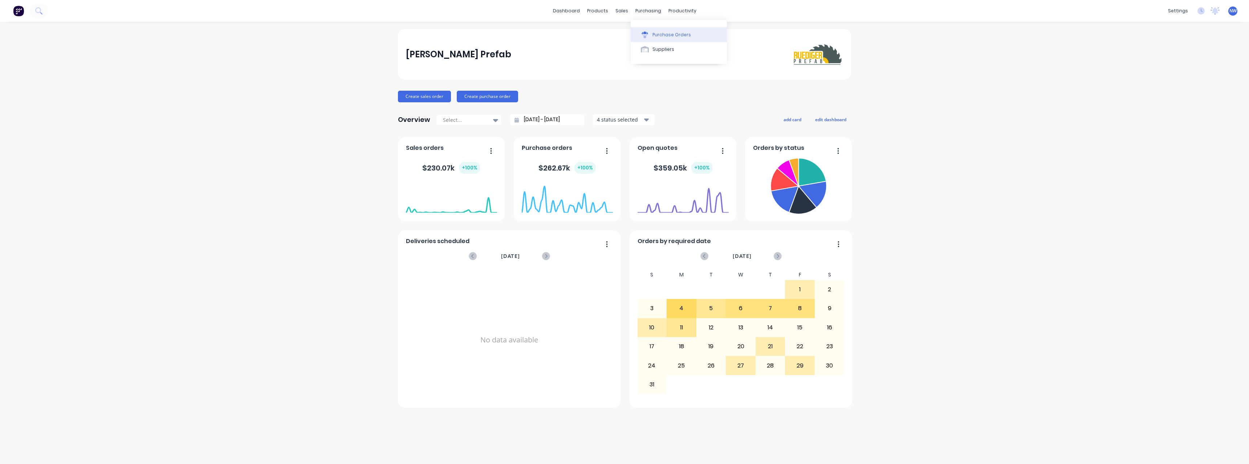
click at [657, 30] on button "Purchase Orders" at bounding box center [679, 34] width 96 height 15
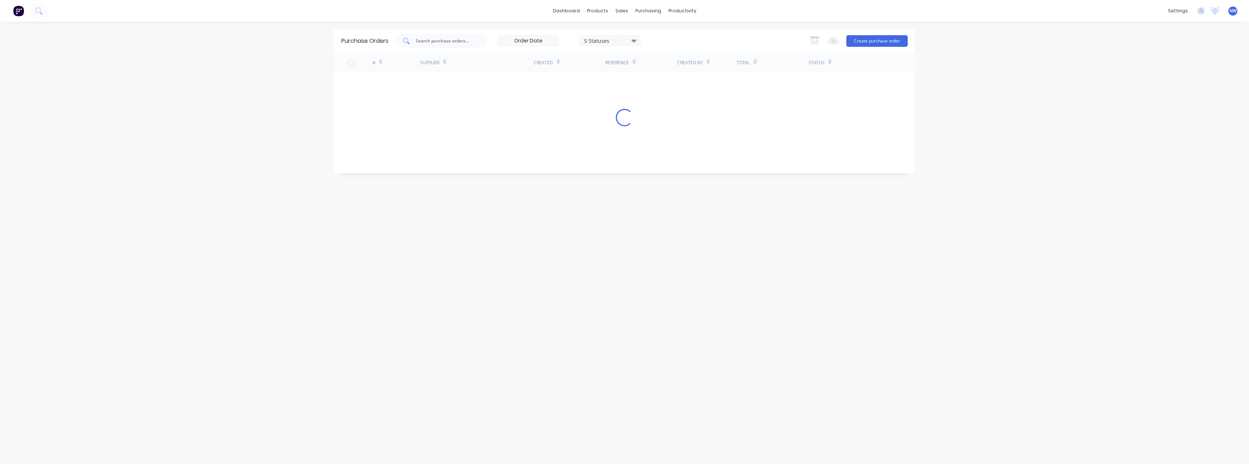
click at [444, 44] on input "text" at bounding box center [445, 40] width 60 height 7
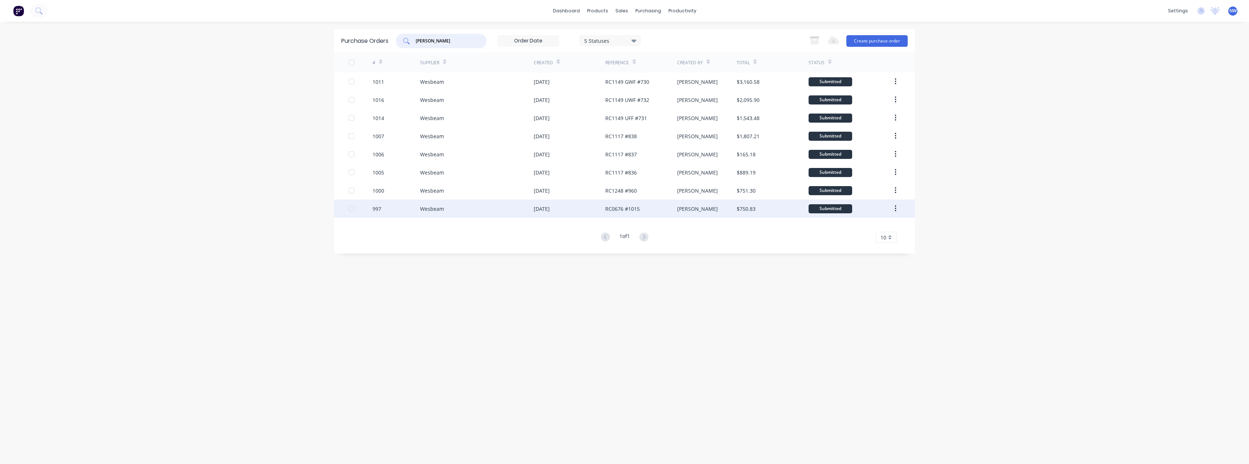
type input "[PERSON_NAME]"
click at [437, 207] on div "Wesbeam" at bounding box center [432, 209] width 24 height 8
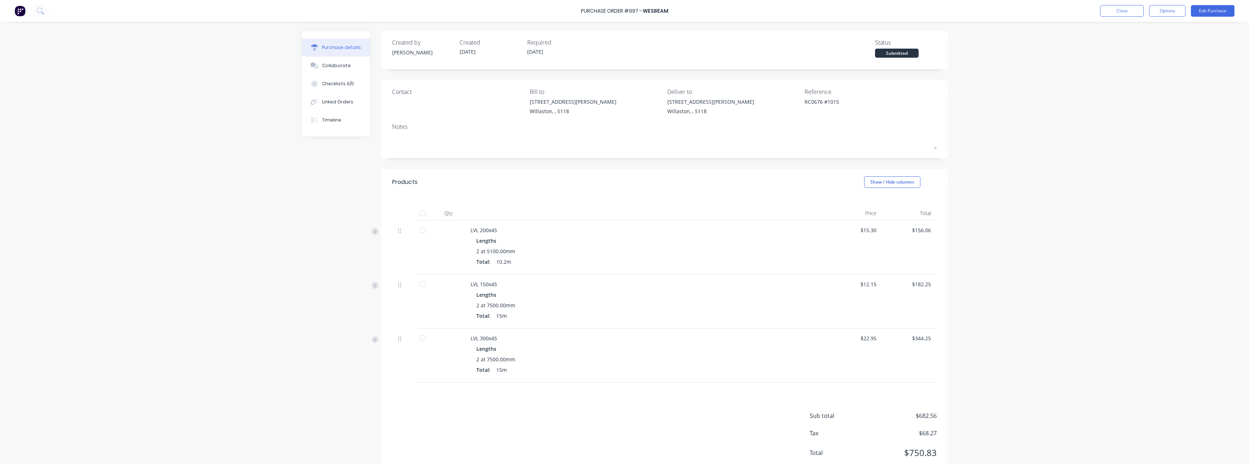
click at [419, 212] on div at bounding box center [422, 213] width 15 height 15
type textarea "x"
click at [1124, 14] on button "Close" at bounding box center [1122, 11] width 44 height 12
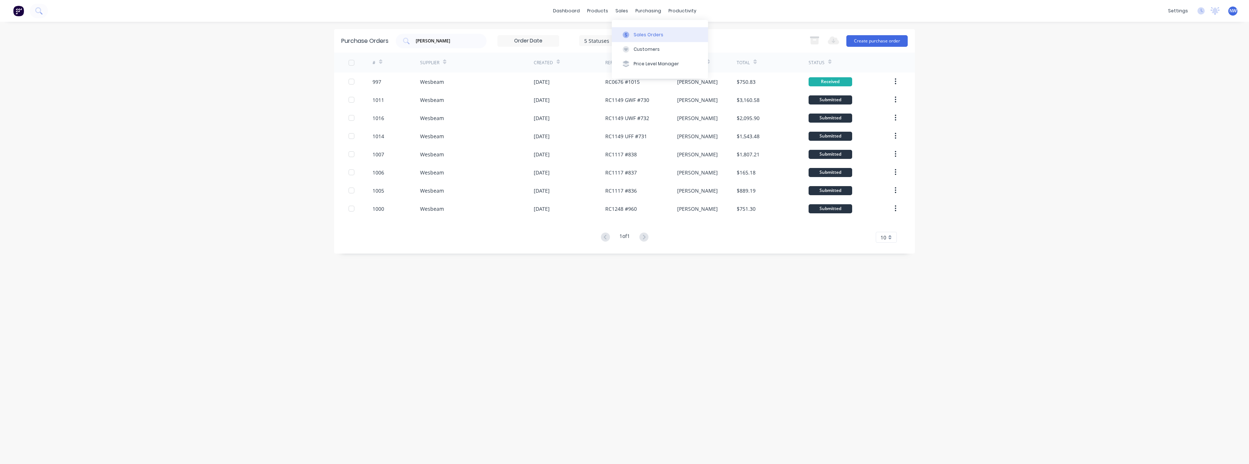
click at [636, 32] on div "Sales Orders" at bounding box center [649, 35] width 30 height 7
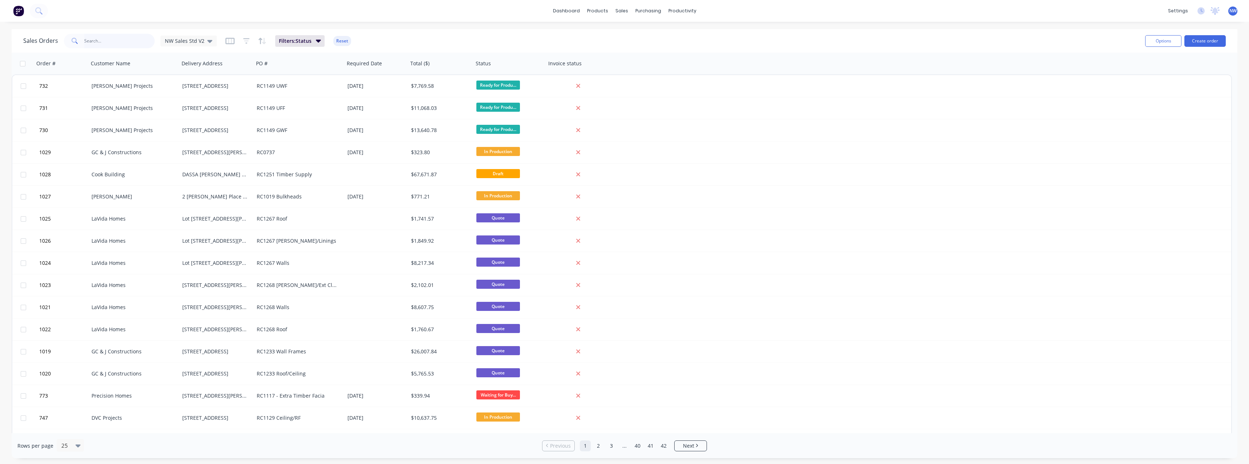
click at [94, 41] on input "text" at bounding box center [119, 41] width 71 height 15
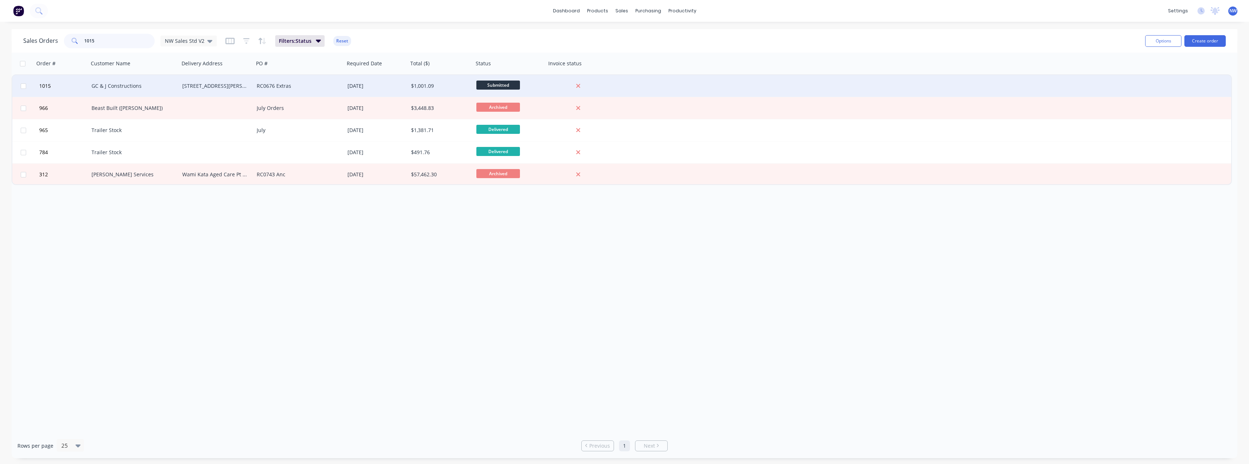
type input "1015"
click at [175, 86] on div "GC & J Constructions" at bounding box center [133, 85] width 85 height 7
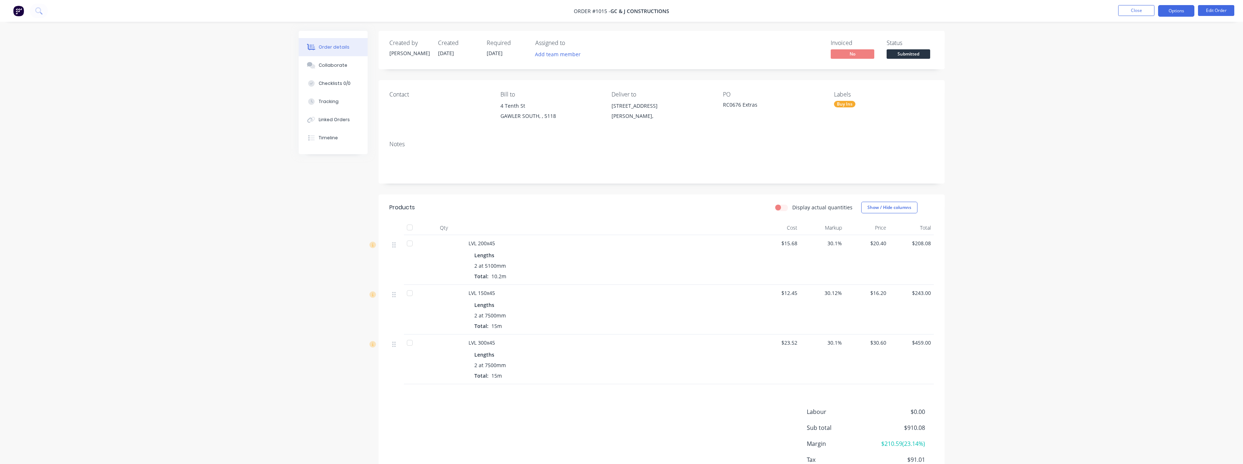
click at [1175, 15] on button "Options" at bounding box center [1176, 11] width 36 height 12
click at [1158, 101] on div "Delivery Docket" at bounding box center [1154, 102] width 67 height 11
click at [1140, 75] on div "Without pricing" at bounding box center [1154, 73] width 67 height 11
click at [1129, 13] on button "Close" at bounding box center [1137, 10] width 36 height 11
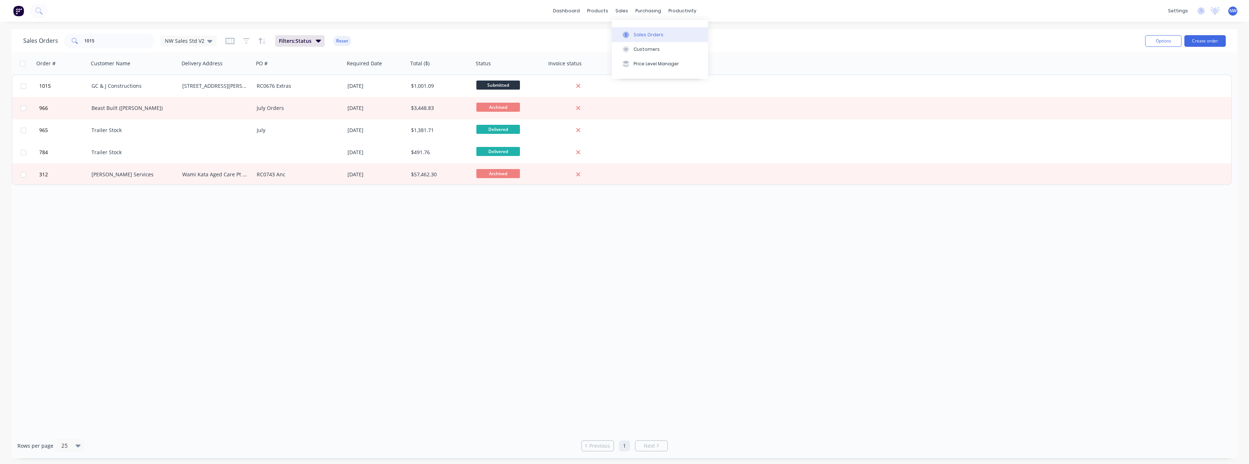
click at [647, 37] on div "Sales Orders" at bounding box center [649, 35] width 30 height 7
click at [650, 33] on div "Sales Orders" at bounding box center [649, 35] width 30 height 7
click at [1199, 42] on button "Create order" at bounding box center [1204, 41] width 41 height 12
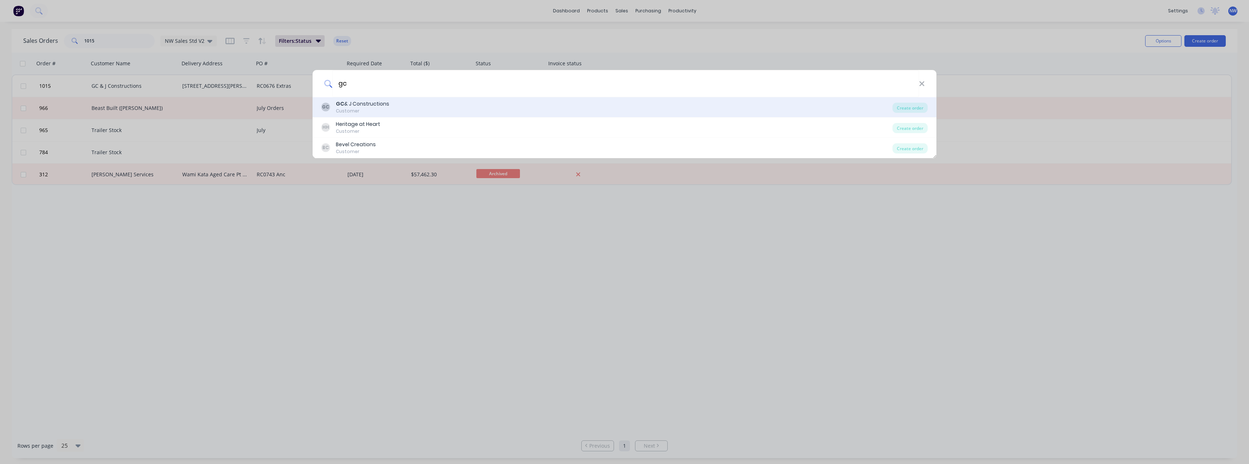
type input "gc"
click at [421, 110] on div "GC GC & J Constructions Customer" at bounding box center [606, 107] width 571 height 14
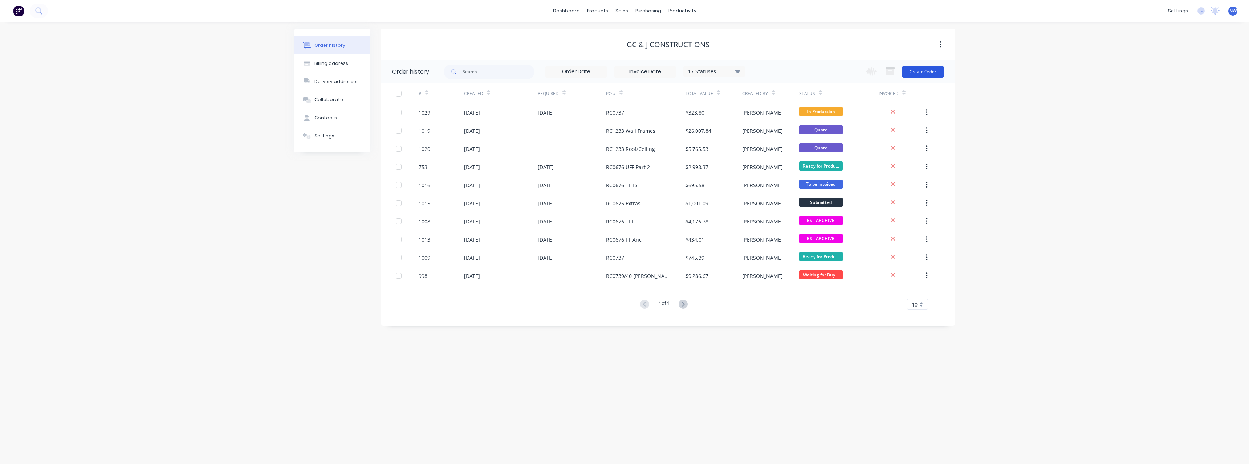
click at [936, 69] on button "Create Order" at bounding box center [923, 72] width 42 height 12
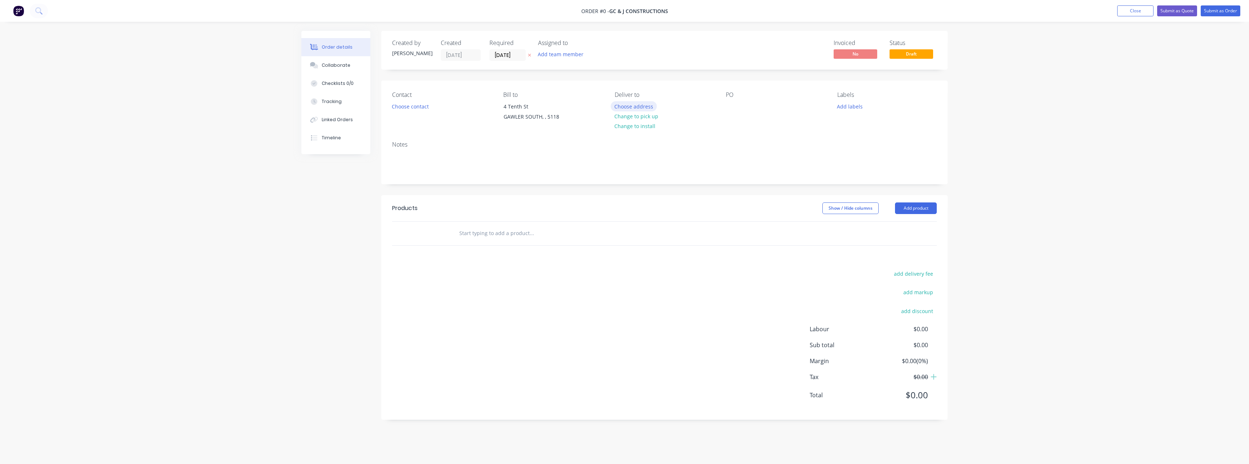
click at [639, 107] on button "Choose address" at bounding box center [634, 106] width 46 height 10
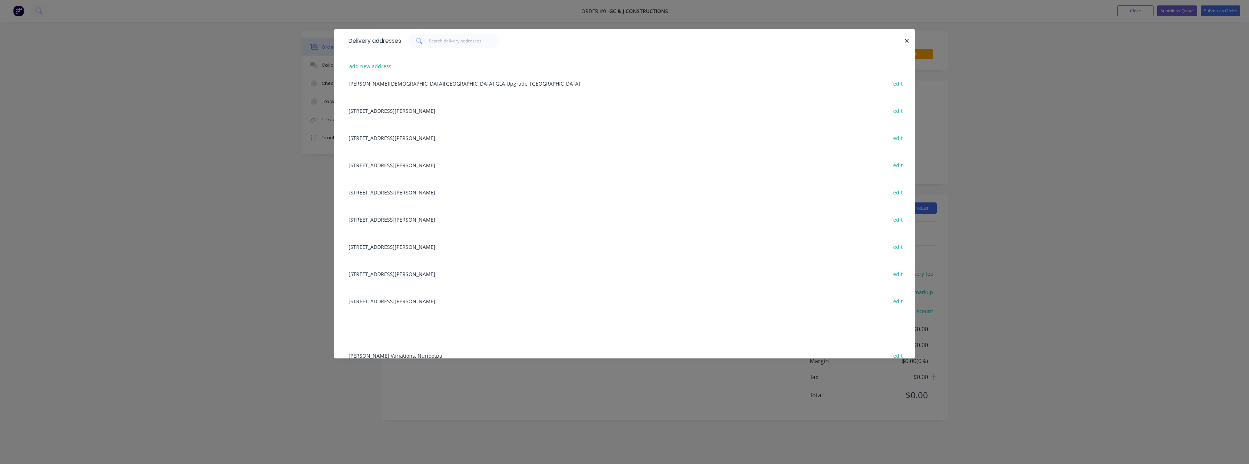
scroll to position [109, 0]
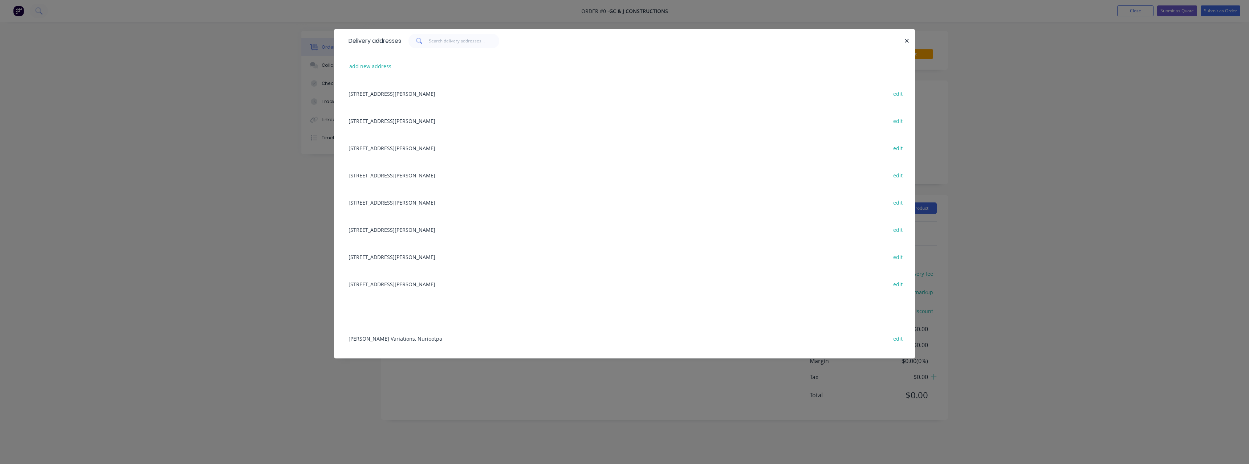
click at [394, 284] on div "[STREET_ADDRESS][PERSON_NAME] edit" at bounding box center [624, 283] width 559 height 27
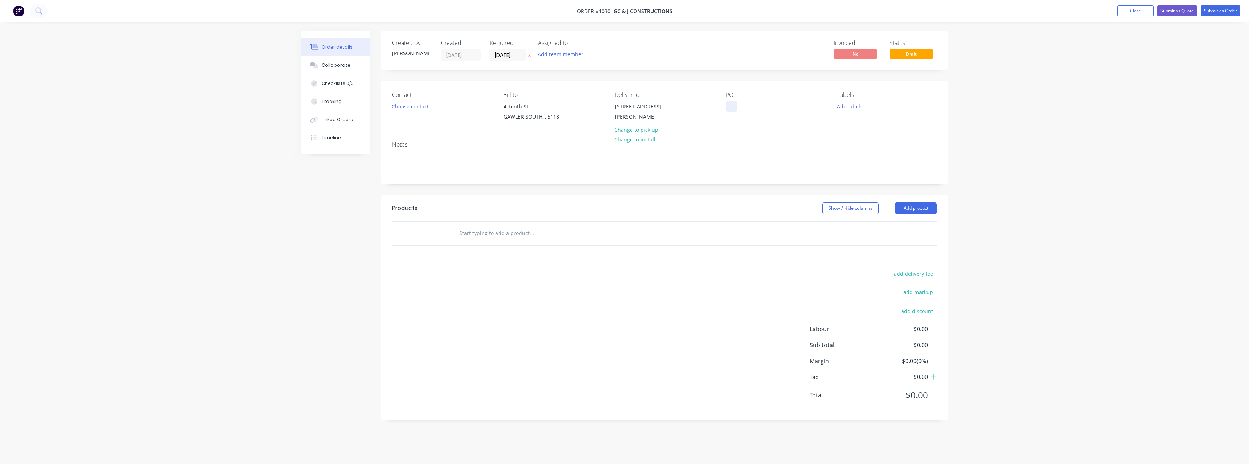
click at [731, 103] on div at bounding box center [732, 106] width 12 height 11
click at [502, 229] on input "text" at bounding box center [531, 233] width 145 height 15
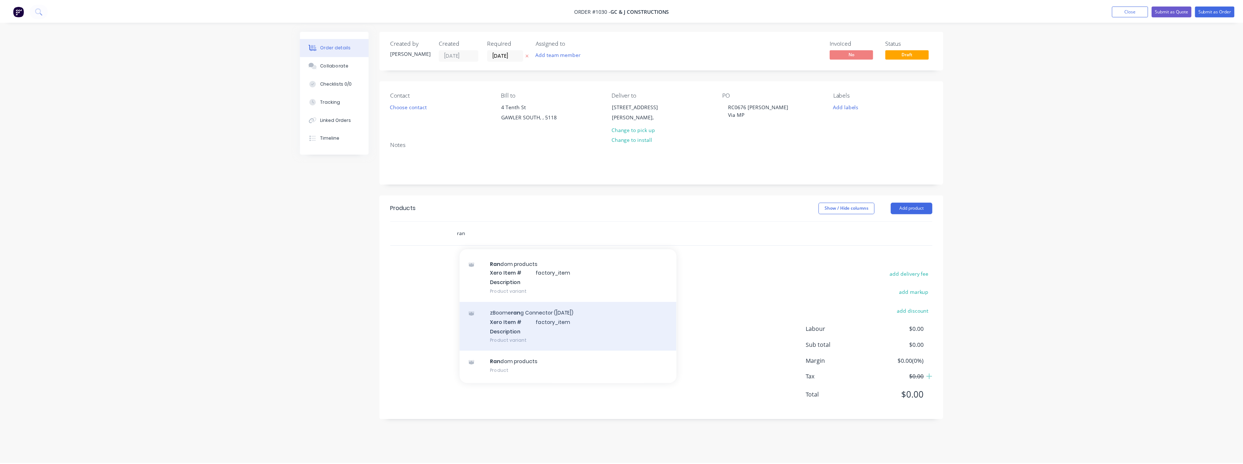
scroll to position [36, 0]
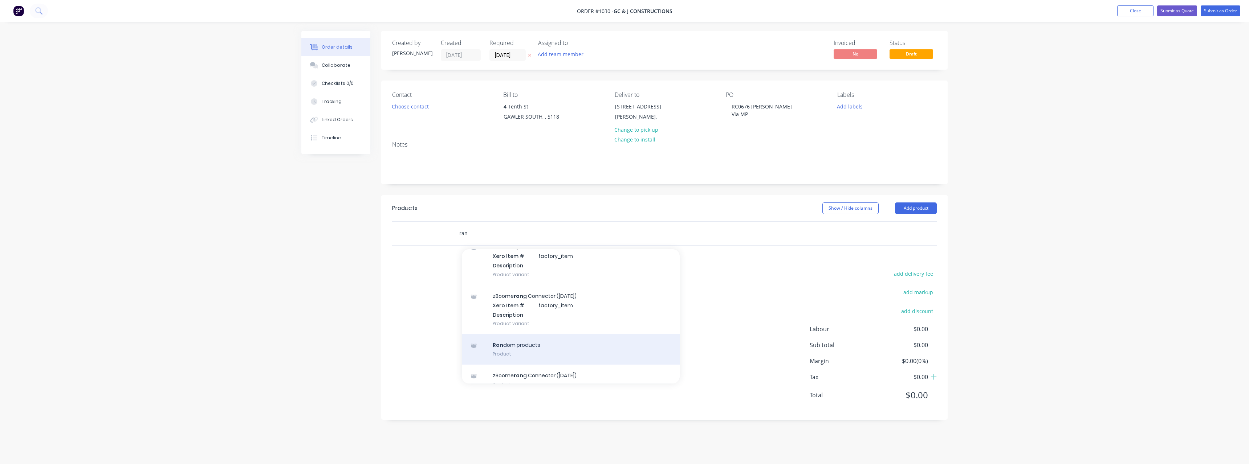
type input "ran"
click at [517, 343] on div "Ran dom products Product" at bounding box center [571, 349] width 218 height 30
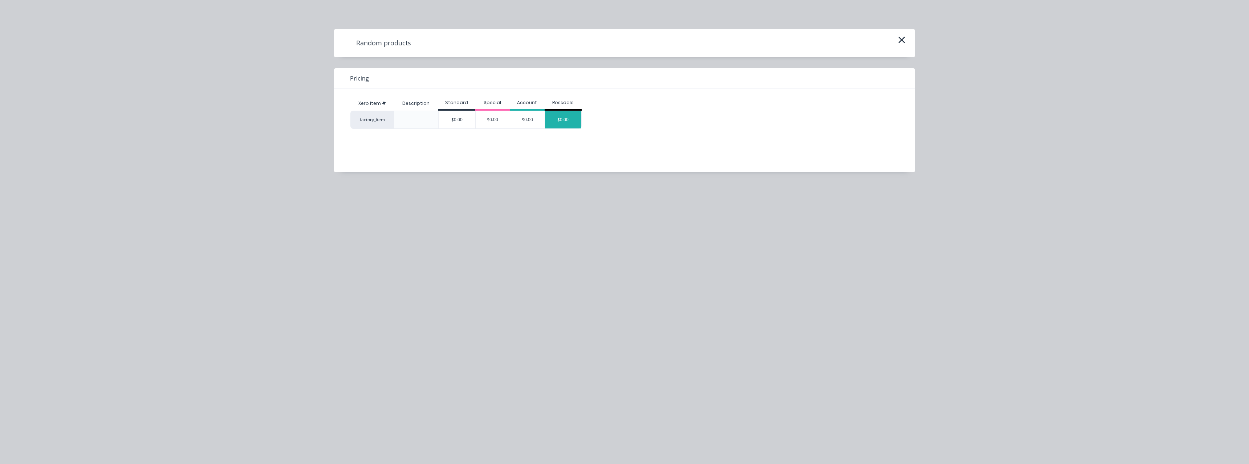
click at [558, 126] on div "$0.00" at bounding box center [563, 119] width 36 height 17
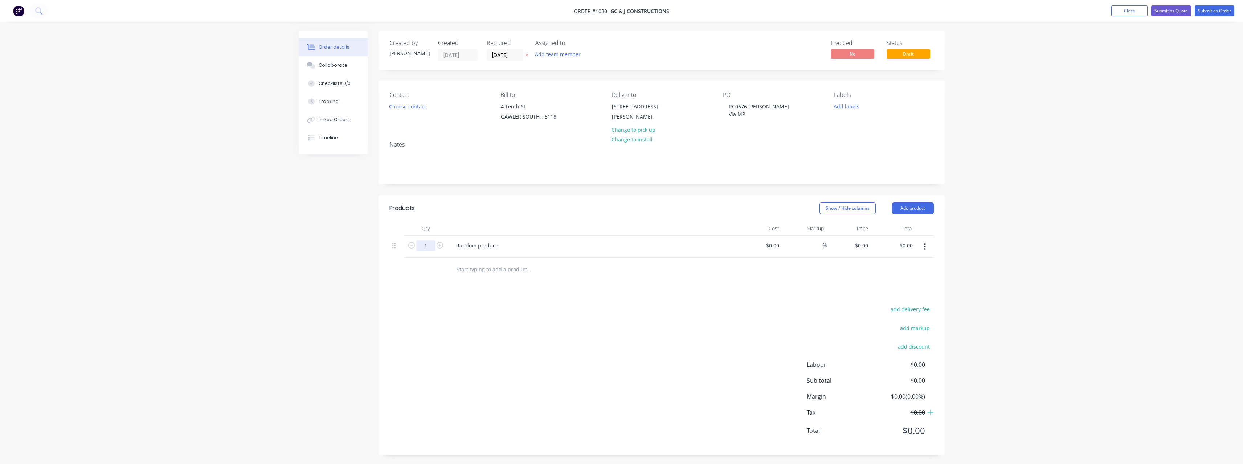
click at [431, 247] on input "1" at bounding box center [425, 245] width 19 height 11
type input "10"
drag, startPoint x: 504, startPoint y: 245, endPoint x: 449, endPoint y: 247, distance: 55.2
click at [449, 247] on div "Random products" at bounding box center [593, 247] width 290 height 22
click at [771, 248] on div "$0.00" at bounding box center [773, 245] width 20 height 11
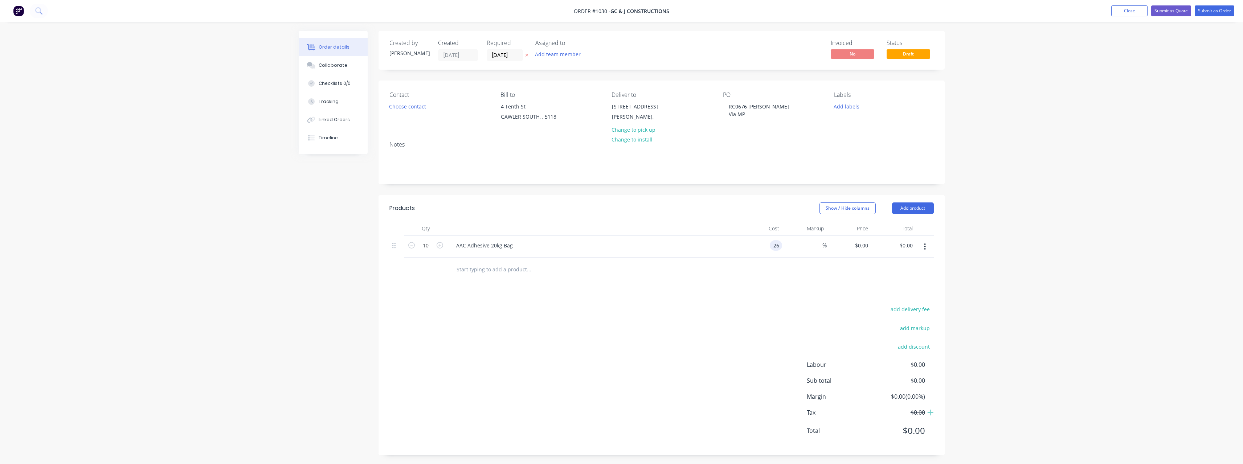
type input "$26.00"
type input "$260.00"
type input "30"
type input "$33.80"
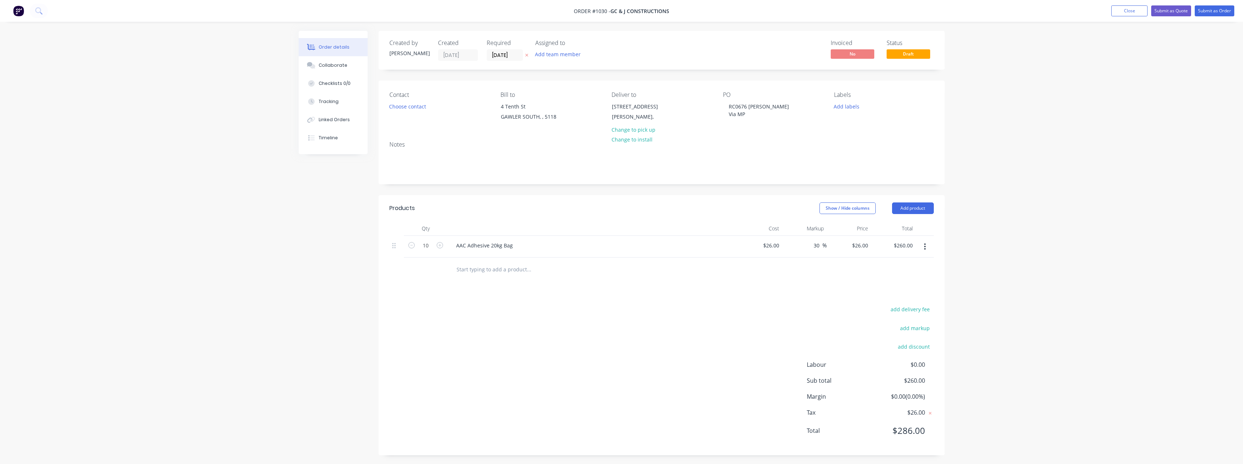
type input "$338.00"
click at [504, 273] on input "text" at bounding box center [528, 269] width 145 height 15
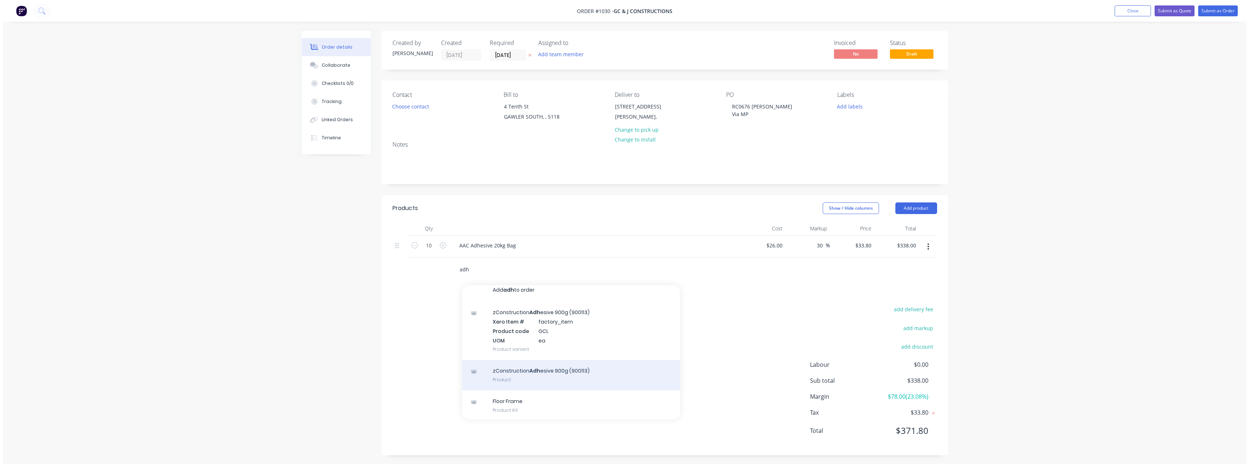
scroll to position [8, 0]
type input "adh"
click at [541, 376] on div "zConstruction Adh esive 900g (900113) Product" at bounding box center [568, 374] width 218 height 30
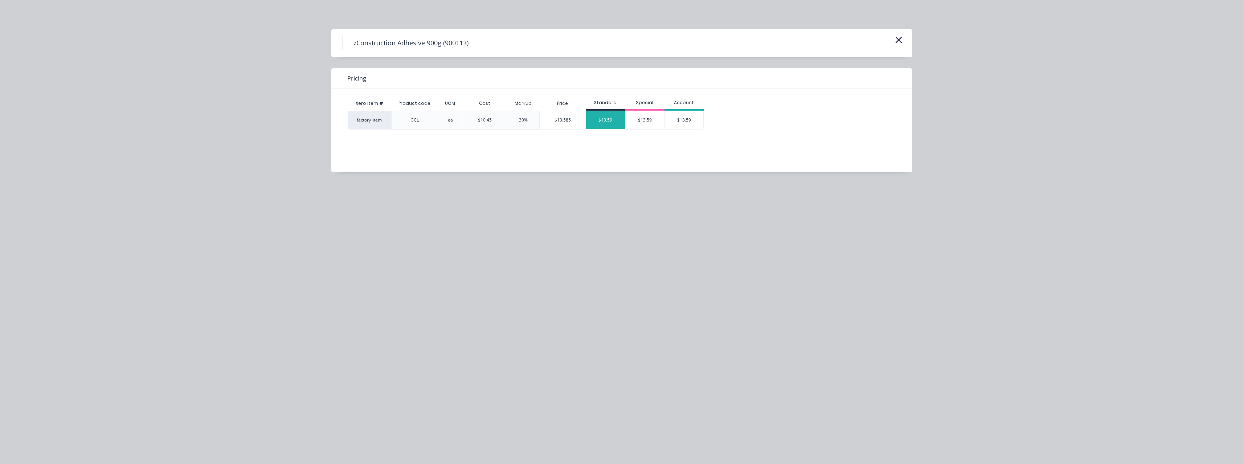
click at [607, 125] on div "$13.59" at bounding box center [605, 120] width 39 height 18
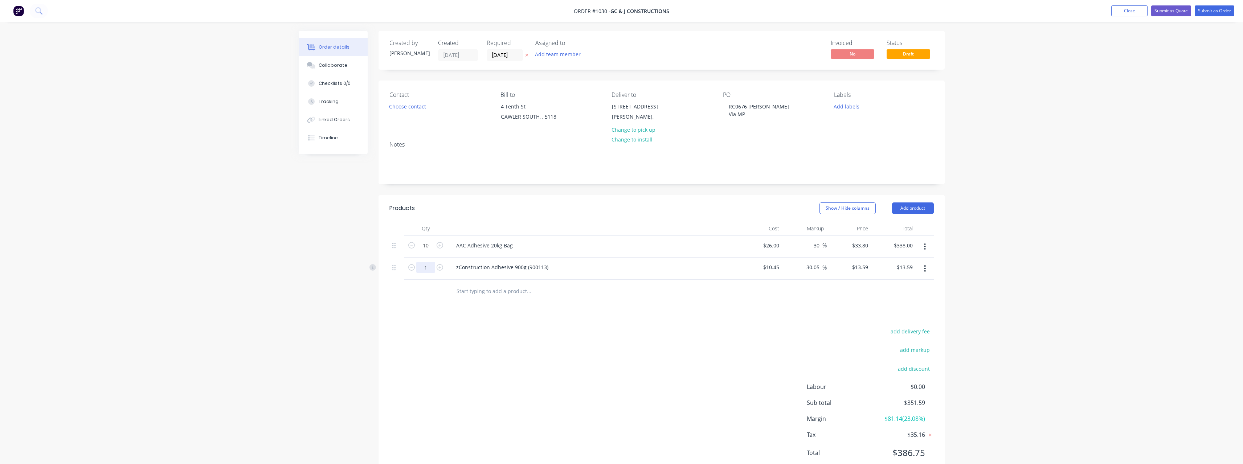
click at [429, 251] on input "1" at bounding box center [425, 245] width 19 height 11
type input "24"
type input "$326.16"
click at [596, 292] on input "text" at bounding box center [528, 291] width 145 height 15
click at [1210, 11] on button "Submit as Order" at bounding box center [1215, 10] width 40 height 11
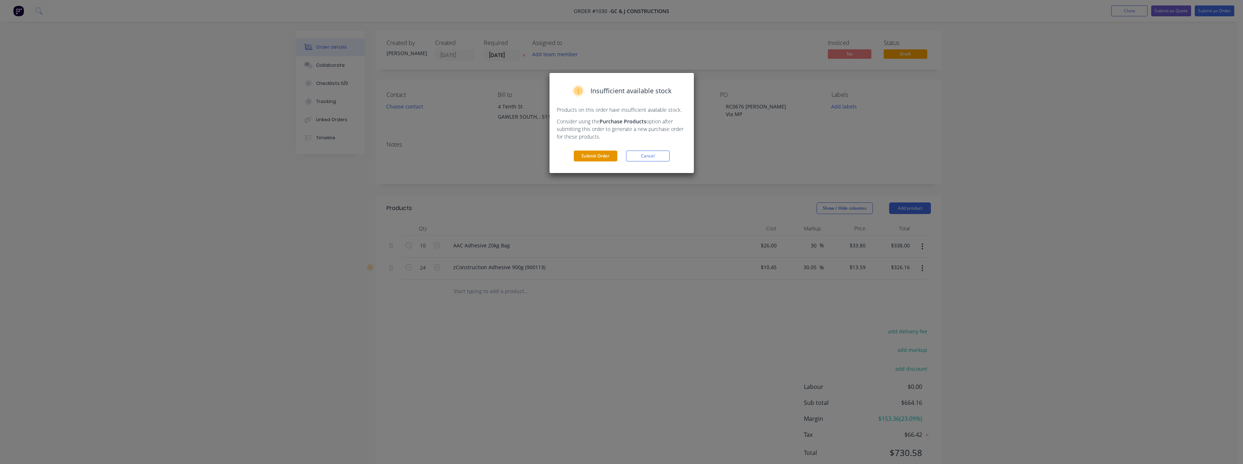
click at [604, 154] on button "Submit Order" at bounding box center [596, 156] width 44 height 11
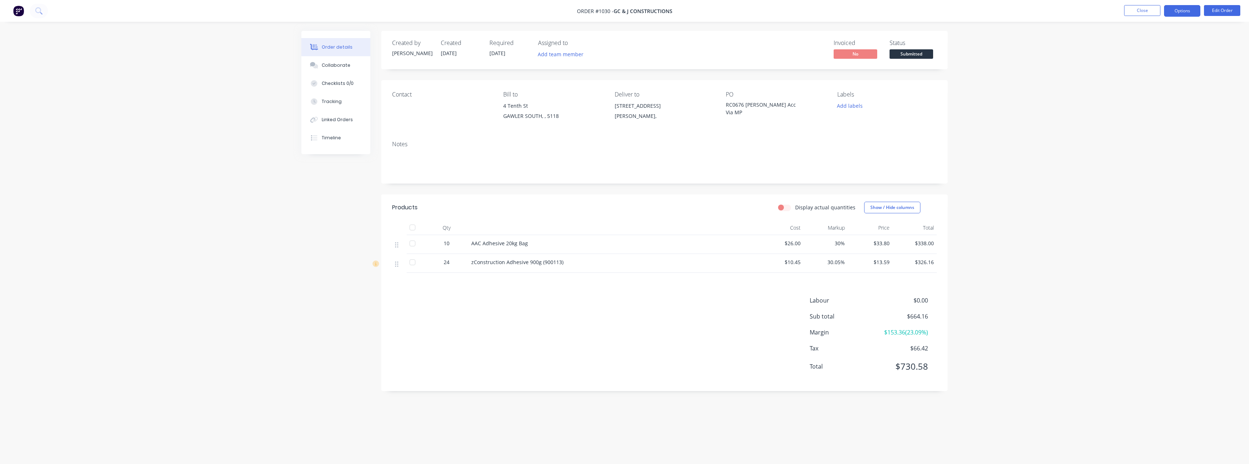
click at [1180, 11] on button "Options" at bounding box center [1182, 11] width 36 height 12
click at [1154, 132] on div "Purchase Products" at bounding box center [1160, 131] width 67 height 11
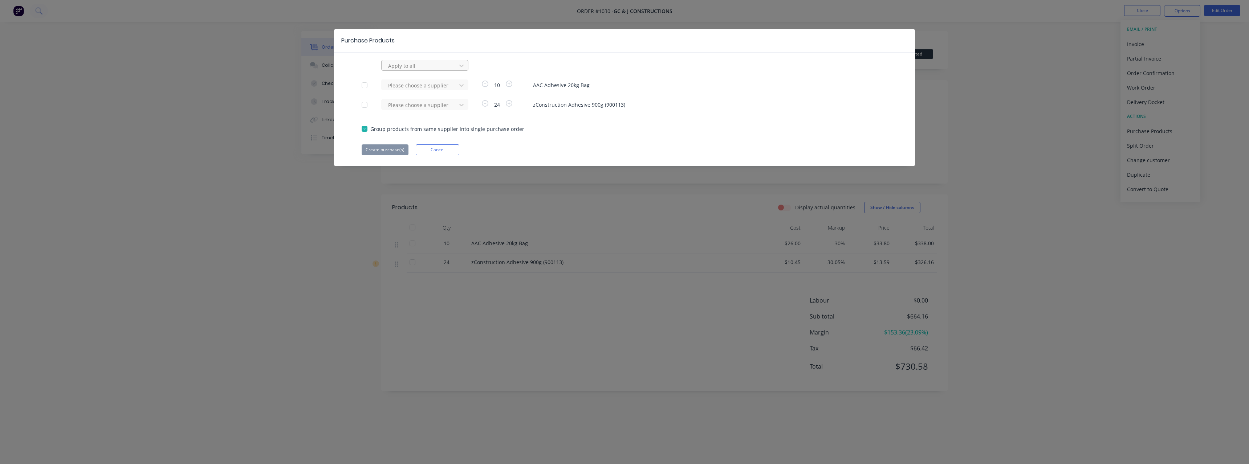
click at [425, 65] on div at bounding box center [419, 65] width 65 height 9
type input "bia"
click at [419, 80] on div "[PERSON_NAME]" at bounding box center [424, 81] width 87 height 13
click at [398, 149] on button "Create purchase(s)" at bounding box center [385, 149] width 47 height 11
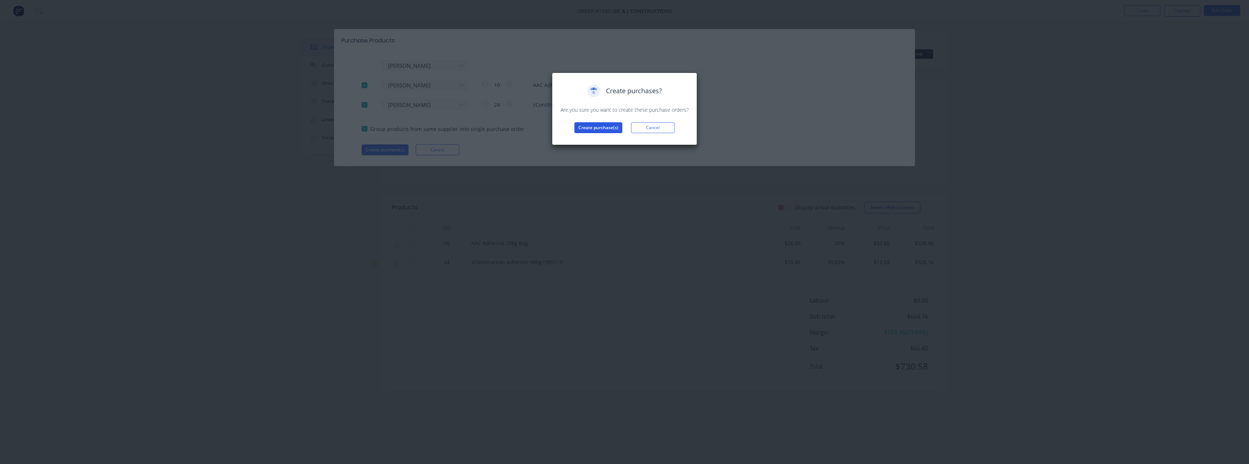
click at [598, 124] on button "Create purchase(s)" at bounding box center [598, 127] width 48 height 11
click at [599, 136] on button "View purchase(s)" at bounding box center [599, 139] width 44 height 11
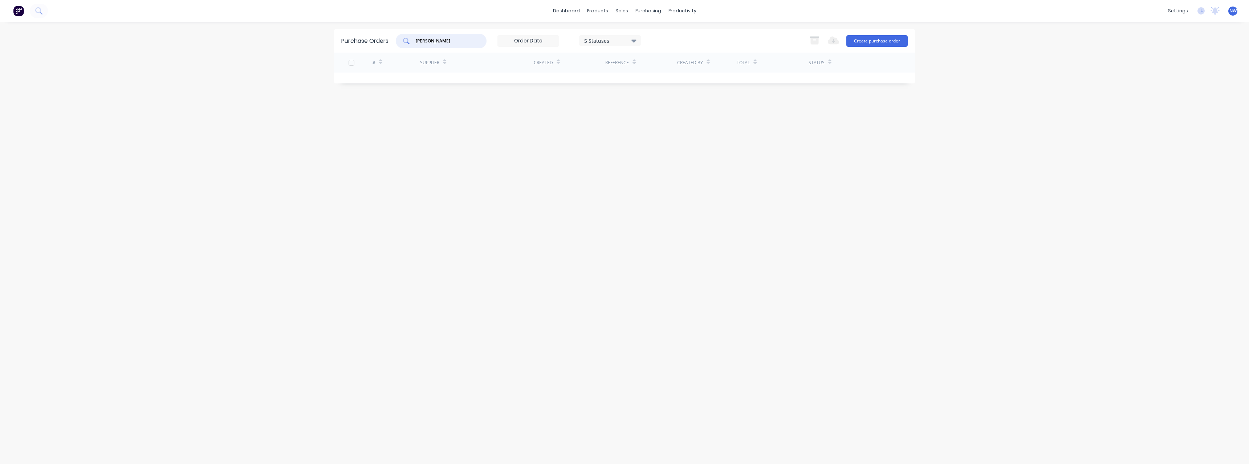
drag, startPoint x: 422, startPoint y: 45, endPoint x: 400, endPoint y: 46, distance: 22.6
click at [400, 46] on div "[PERSON_NAME]" at bounding box center [441, 41] width 91 height 15
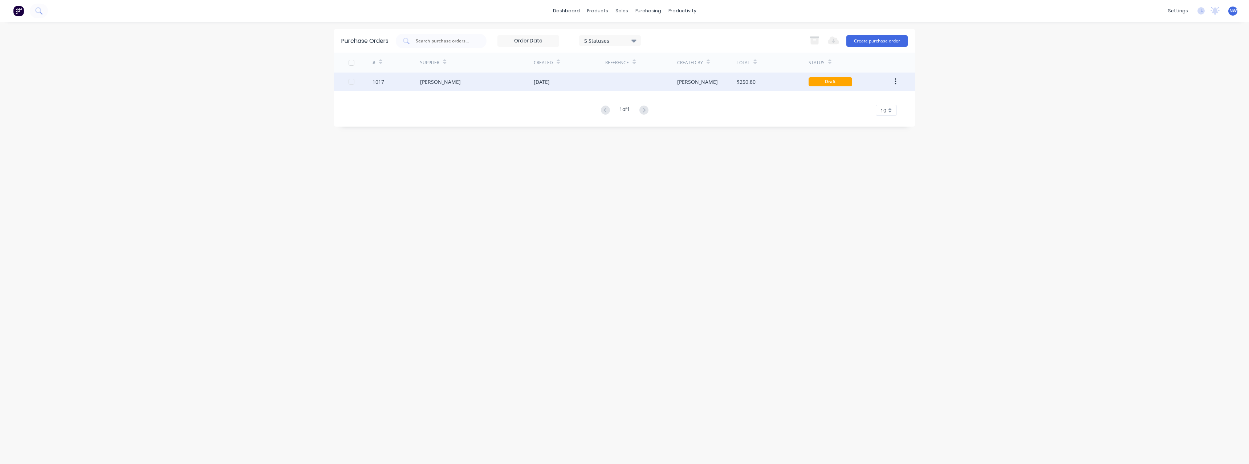
click at [429, 83] on div "[PERSON_NAME]" at bounding box center [440, 82] width 41 height 8
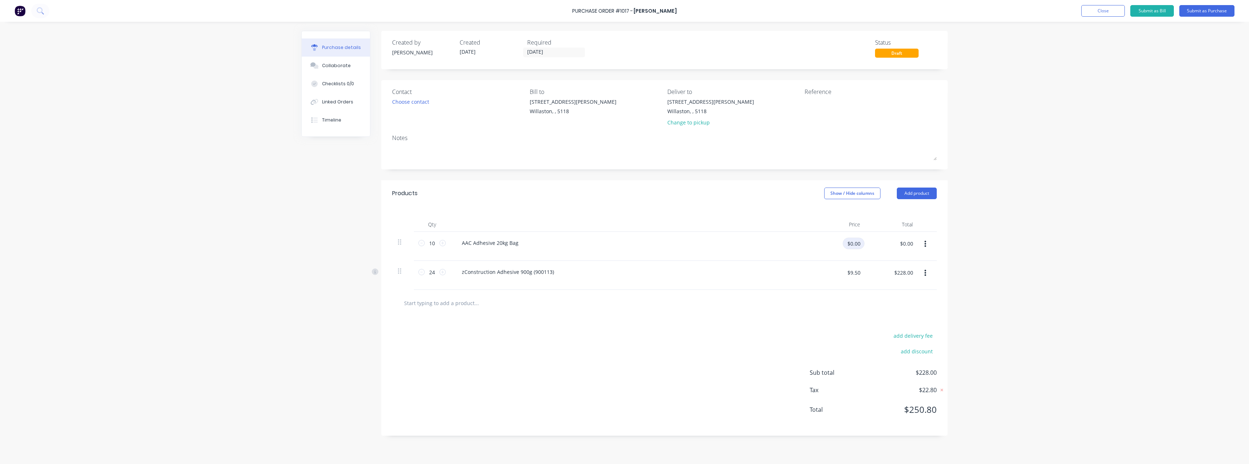
click at [851, 243] on input "$0.00" at bounding box center [854, 244] width 22 height 12
type input "$26.00"
type input "$260.00"
click at [476, 307] on input "text" at bounding box center [476, 303] width 145 height 15
click at [701, 123] on div "Change to pickup" at bounding box center [710, 123] width 87 height 8
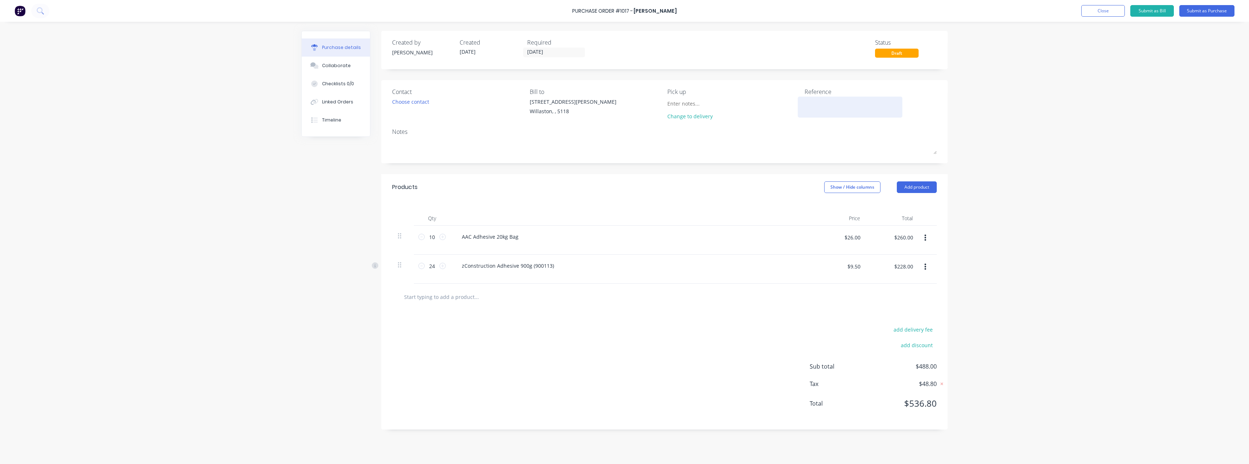
click at [817, 101] on textarea at bounding box center [849, 106] width 91 height 16
type textarea "RC0676 #1030"
type textarea "x"
type textarea "RC0676 #1030"
click at [1196, 12] on button "Submit as Purchase" at bounding box center [1206, 11] width 55 height 12
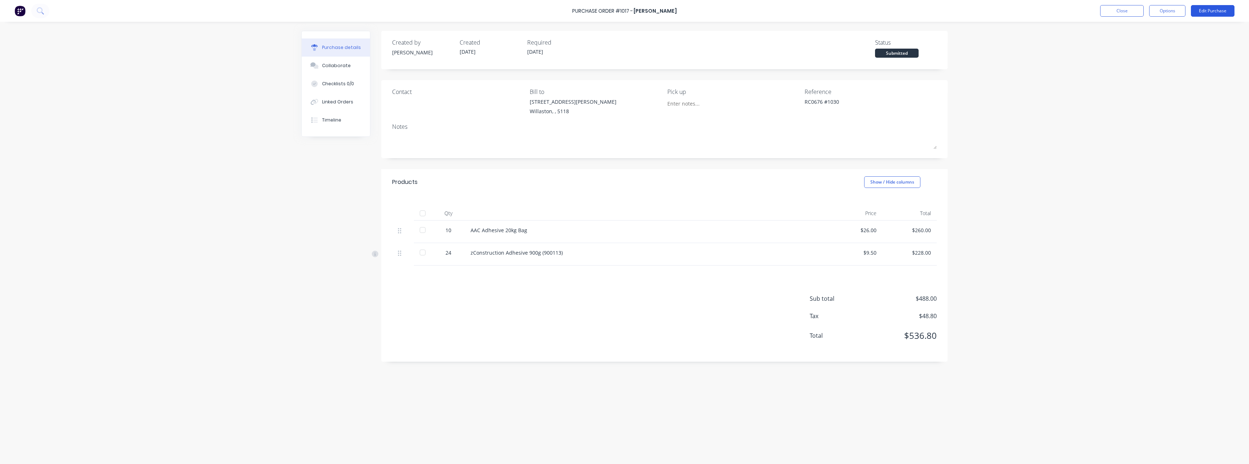
click at [1207, 11] on button "Edit Purchase" at bounding box center [1213, 11] width 44 height 12
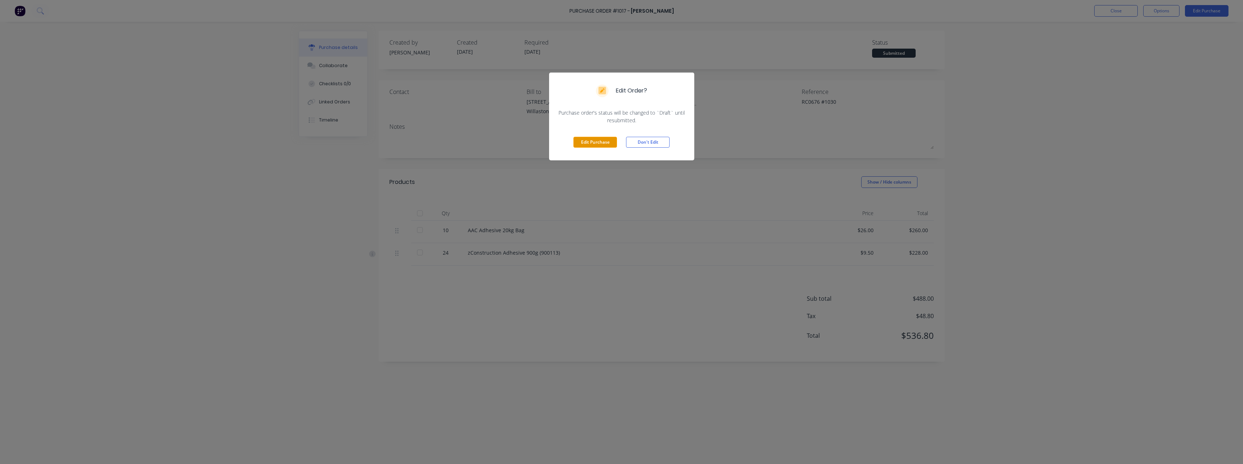
click at [588, 144] on button "Edit Purchase" at bounding box center [596, 142] width 44 height 11
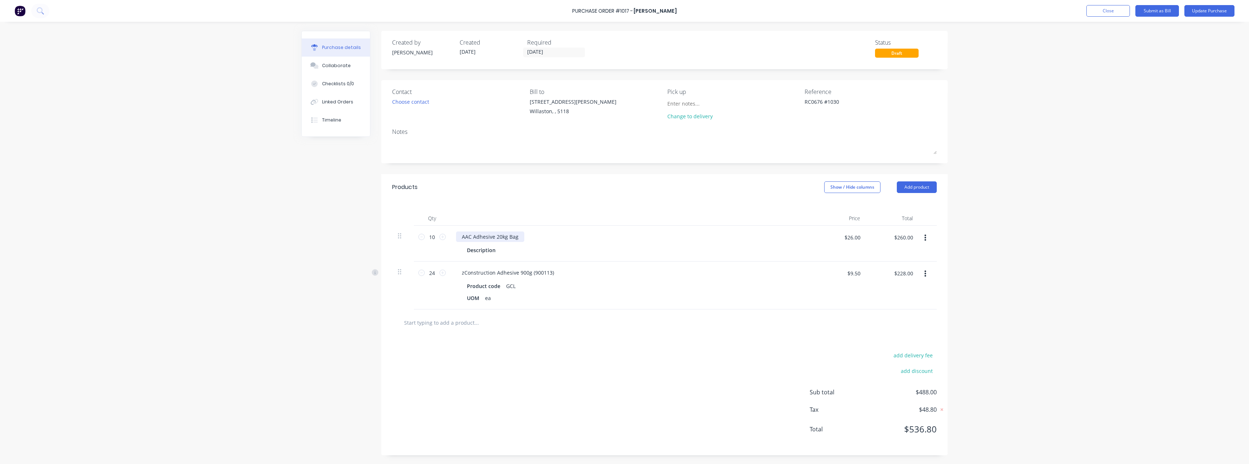
type textarea "x"
click at [521, 236] on div "AAC Adhesive 20kg Bag" at bounding box center [490, 237] width 68 height 11
click at [1206, 9] on button "Update Purchase" at bounding box center [1209, 11] width 50 height 12
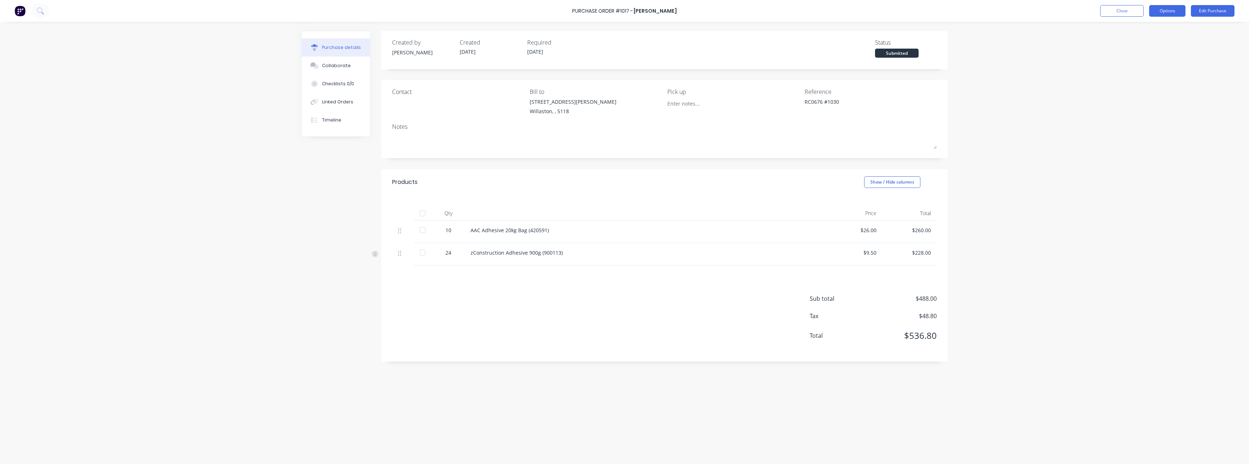
click at [1151, 15] on button "Options" at bounding box center [1167, 11] width 36 height 12
click at [1157, 33] on div "Print / Email" at bounding box center [1151, 29] width 56 height 11
click at [1154, 45] on div "With pricing" at bounding box center [1151, 44] width 56 height 11
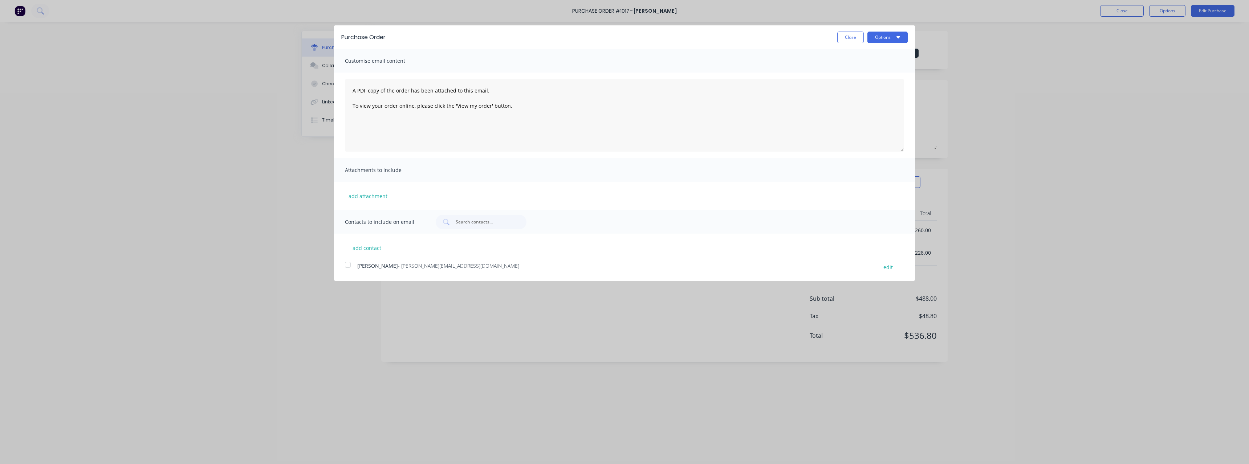
click at [361, 268] on span "[PERSON_NAME]" at bounding box center [377, 265] width 41 height 7
click at [884, 38] on button "Options" at bounding box center [887, 38] width 40 height 12
click at [863, 74] on div "Email" at bounding box center [873, 70] width 56 height 11
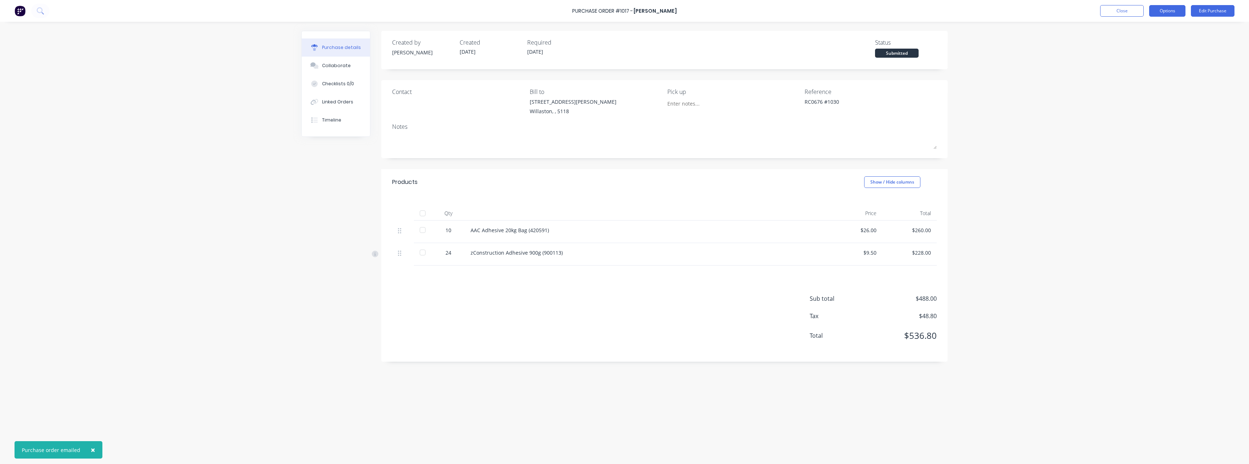
click at [1156, 11] on button "Options" at bounding box center [1167, 11] width 36 height 12
click at [1149, 29] on div "Print / Email" at bounding box center [1151, 29] width 56 height 11
click at [1144, 60] on div "Without pricing" at bounding box center [1151, 58] width 56 height 11
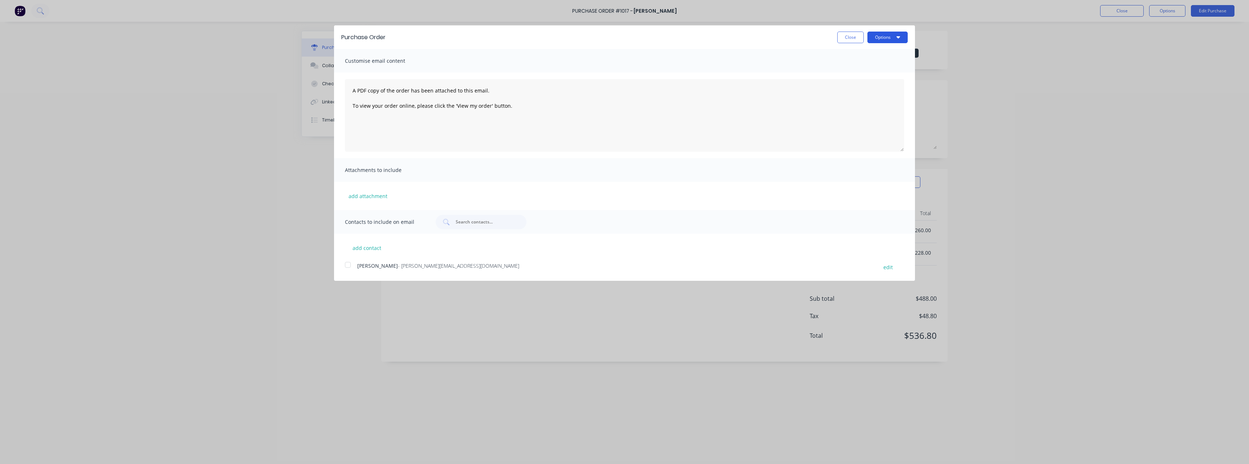
click at [876, 37] on button "Options" at bounding box center [887, 38] width 40 height 12
click at [868, 58] on div "Print" at bounding box center [873, 55] width 56 height 11
click at [858, 36] on button "Close" at bounding box center [850, 38] width 27 height 12
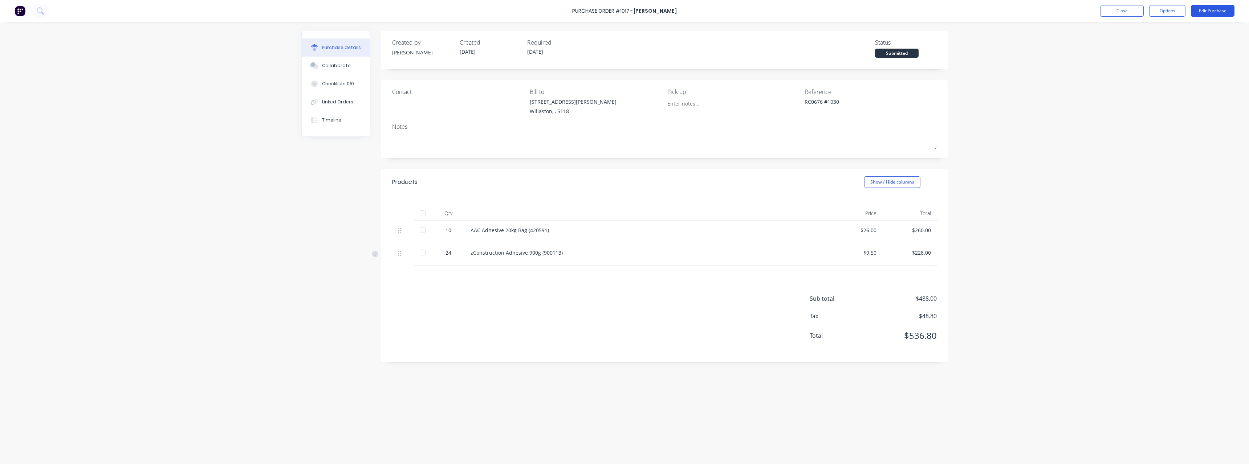
click at [1198, 14] on button "Edit Purchase" at bounding box center [1213, 11] width 44 height 12
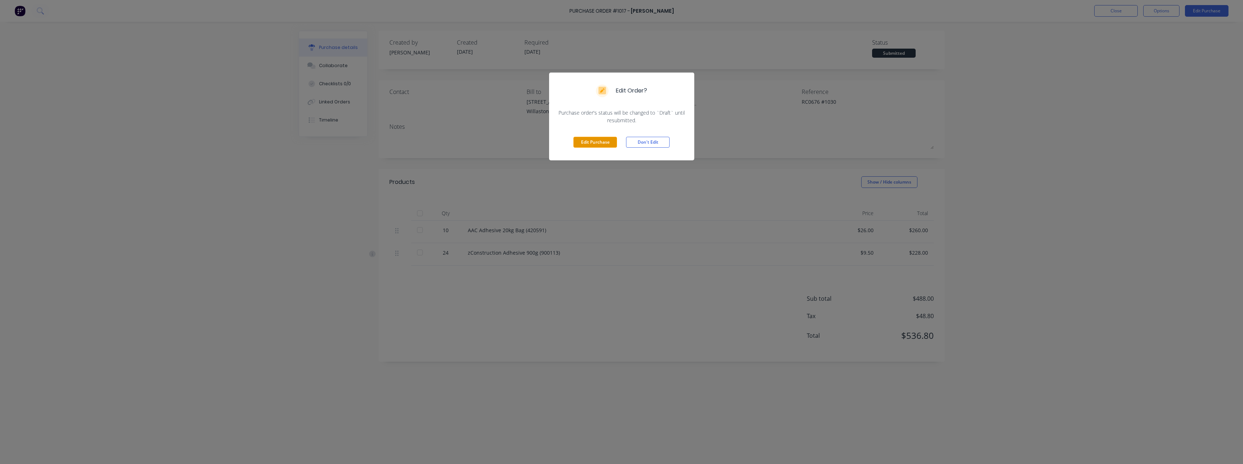
click at [606, 139] on button "Edit Purchase" at bounding box center [596, 142] width 44 height 11
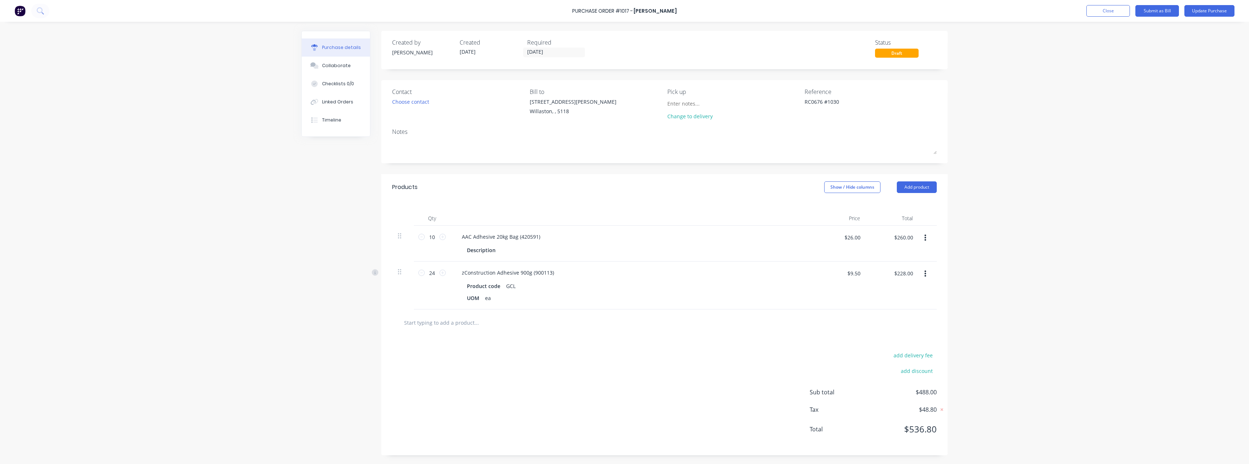
click at [448, 323] on input "text" at bounding box center [476, 322] width 145 height 15
type textarea "x"
type input "b"
type textarea "x"
type input "bu"
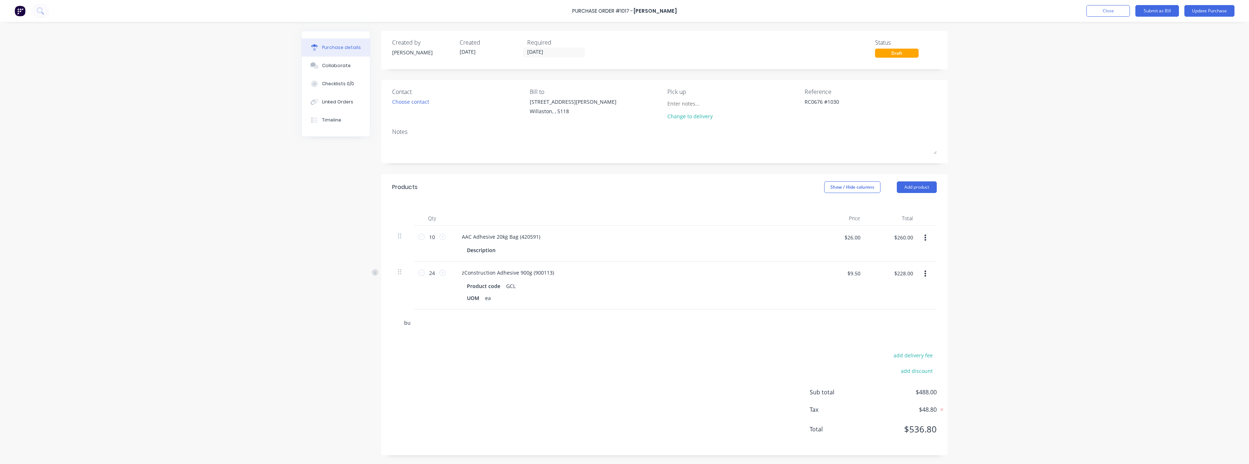
type textarea "x"
type input "bug"
type textarea "x"
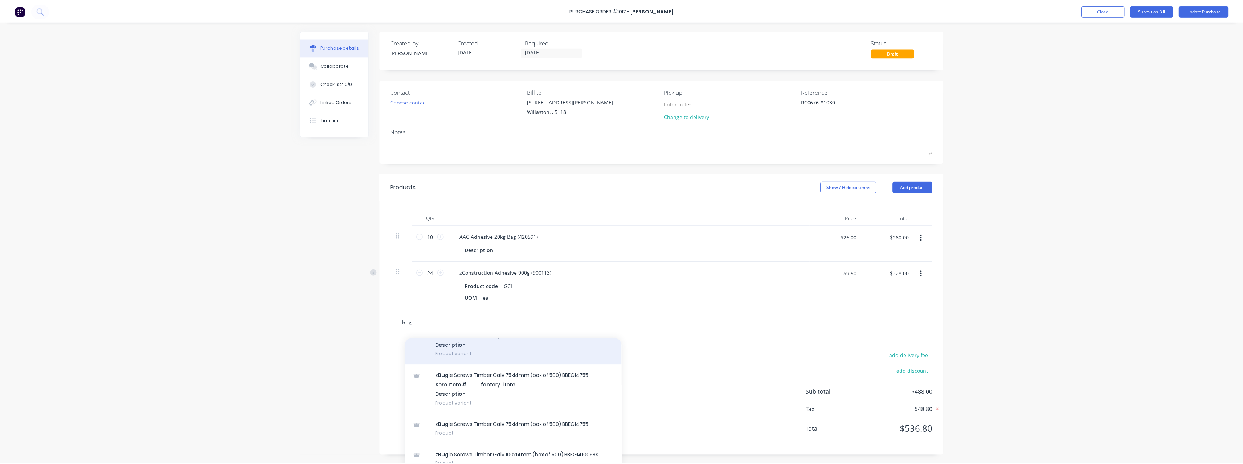
scroll to position [48, 0]
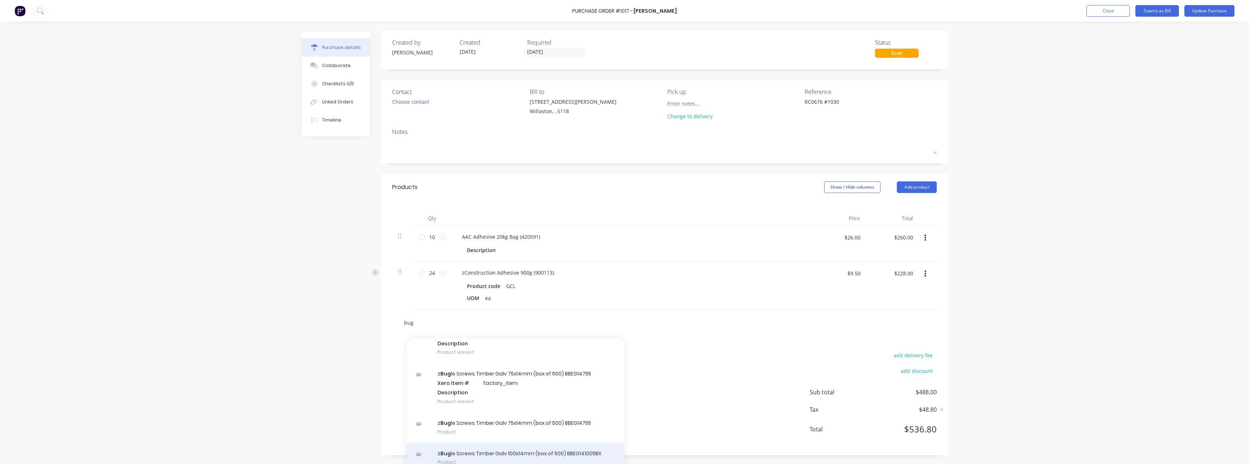
type input "bug"
click at [507, 452] on div "z Bug le Screws Timber Galv 100x14mm (box of 500) BBEG141005BX Product" at bounding box center [516, 458] width 218 height 30
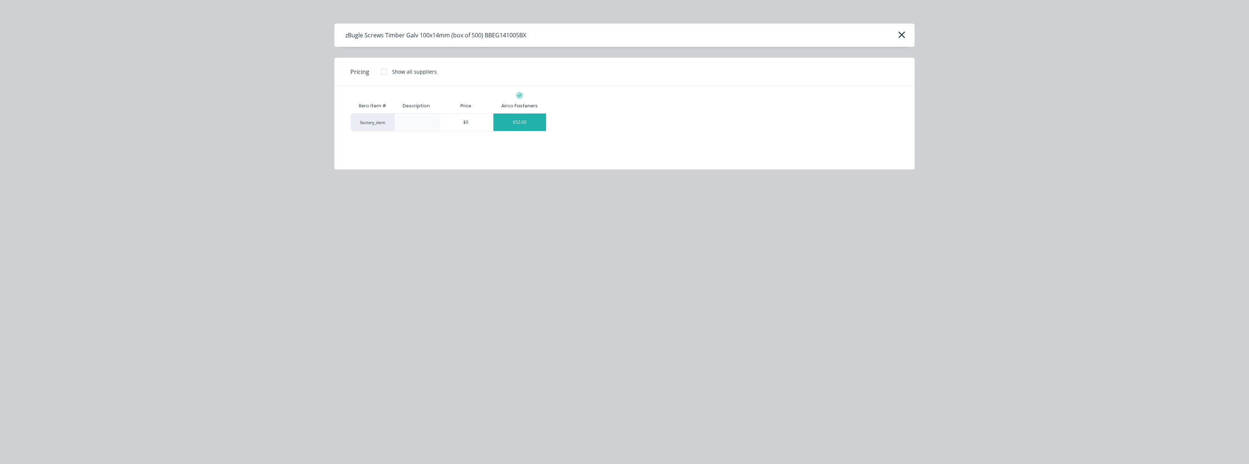
click at [530, 120] on div "$52.00" at bounding box center [519, 122] width 53 height 17
type textarea "x"
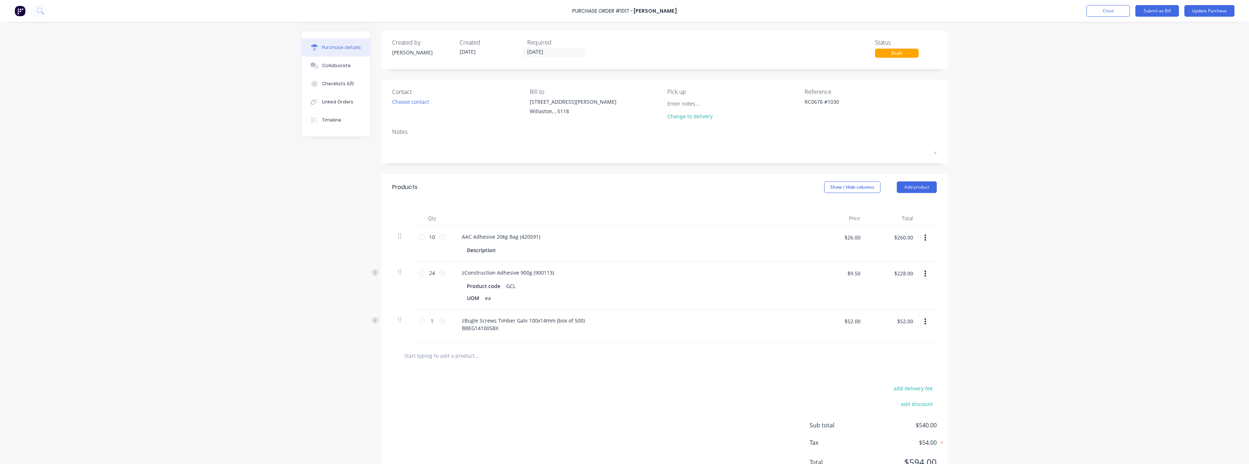
click at [926, 325] on button "button" at bounding box center [925, 321] width 17 height 13
click at [912, 353] on button "Duplicate" at bounding box center [903, 356] width 62 height 15
click at [927, 318] on button "button" at bounding box center [925, 321] width 17 height 13
click at [903, 382] on button "Delete" at bounding box center [903, 385] width 62 height 15
click at [924, 324] on icon "button" at bounding box center [925, 322] width 2 height 7
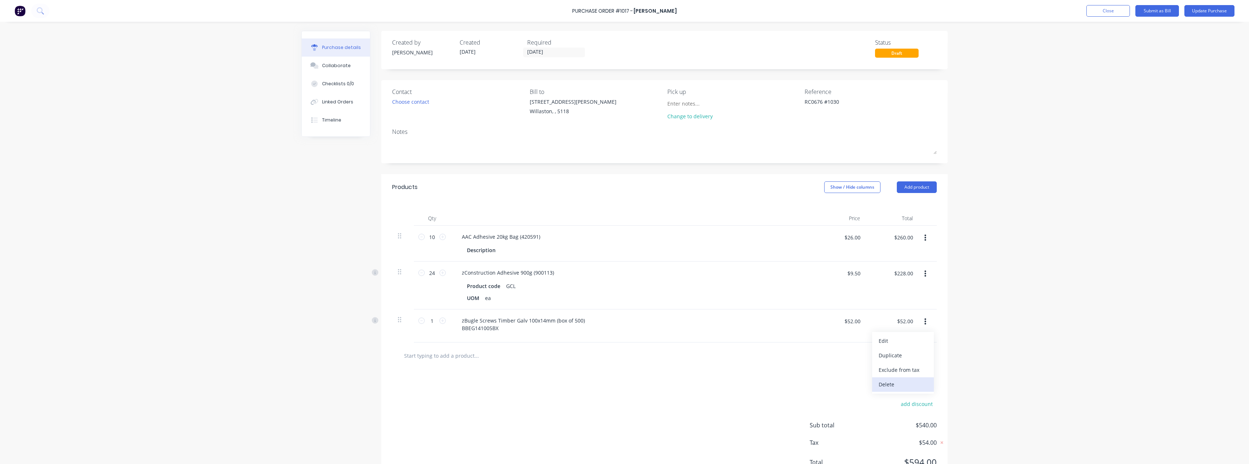
click at [895, 384] on button "Delete" at bounding box center [903, 385] width 62 height 15
click at [1204, 13] on button "Update Purchase" at bounding box center [1209, 11] width 50 height 12
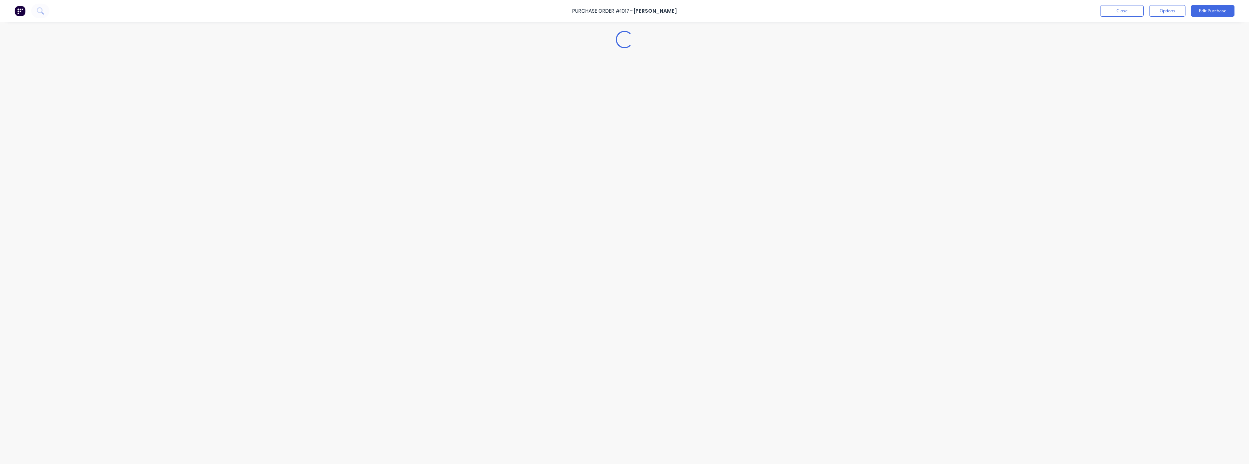
type textarea "x"
click at [1131, 13] on button "Close" at bounding box center [1122, 11] width 44 height 12
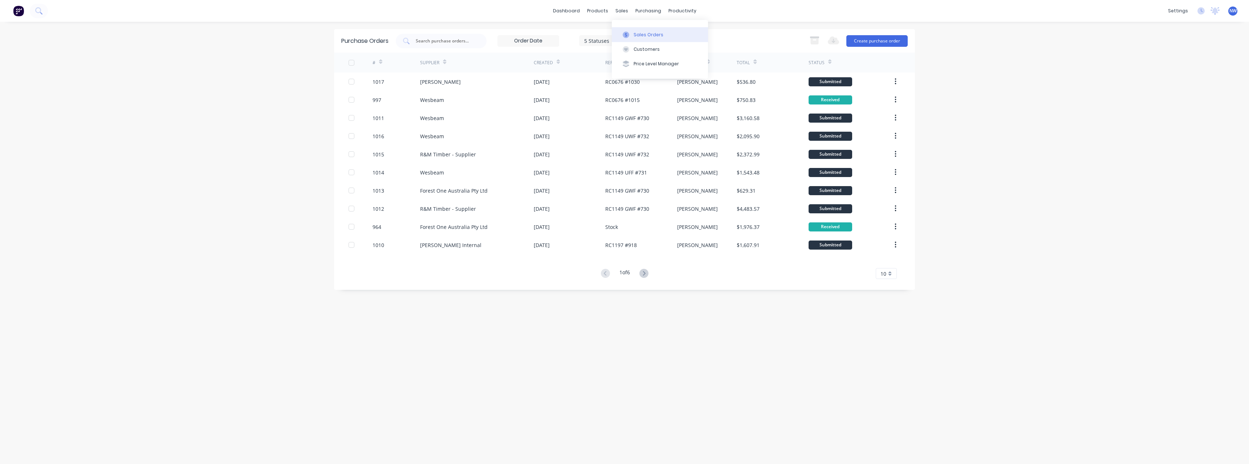
click at [646, 34] on div "Sales Orders" at bounding box center [649, 35] width 30 height 7
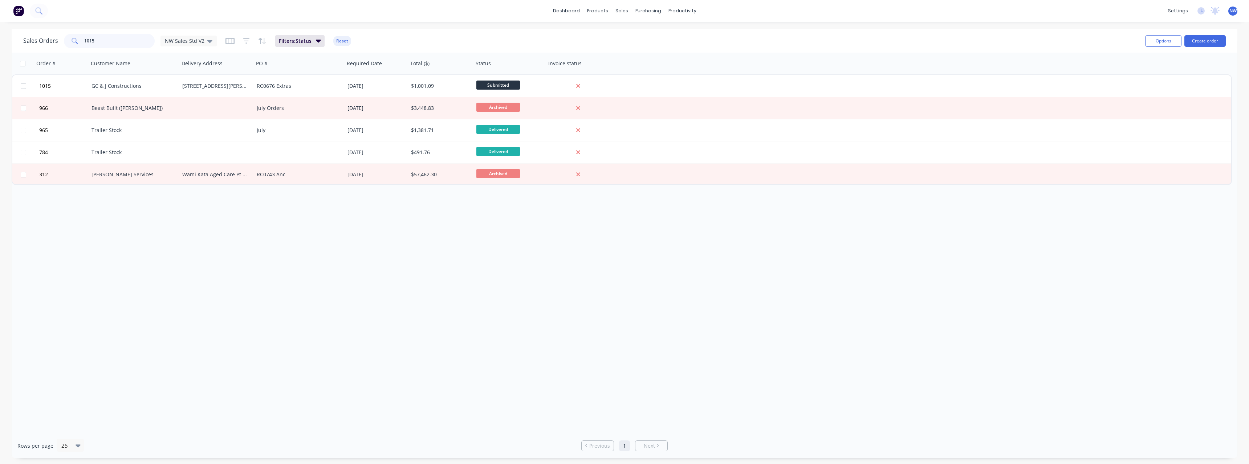
drag, startPoint x: 83, startPoint y: 43, endPoint x: 67, endPoint y: 44, distance: 16.0
click at [67, 44] on div "1015" at bounding box center [109, 41] width 91 height 15
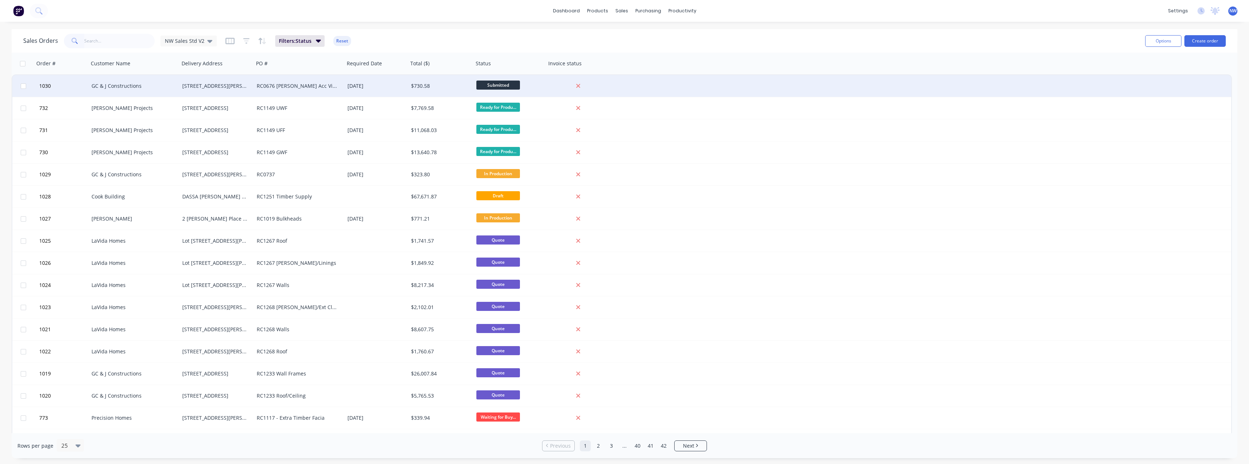
click at [218, 88] on div "[STREET_ADDRESS][PERSON_NAME]" at bounding box center [214, 85] width 65 height 7
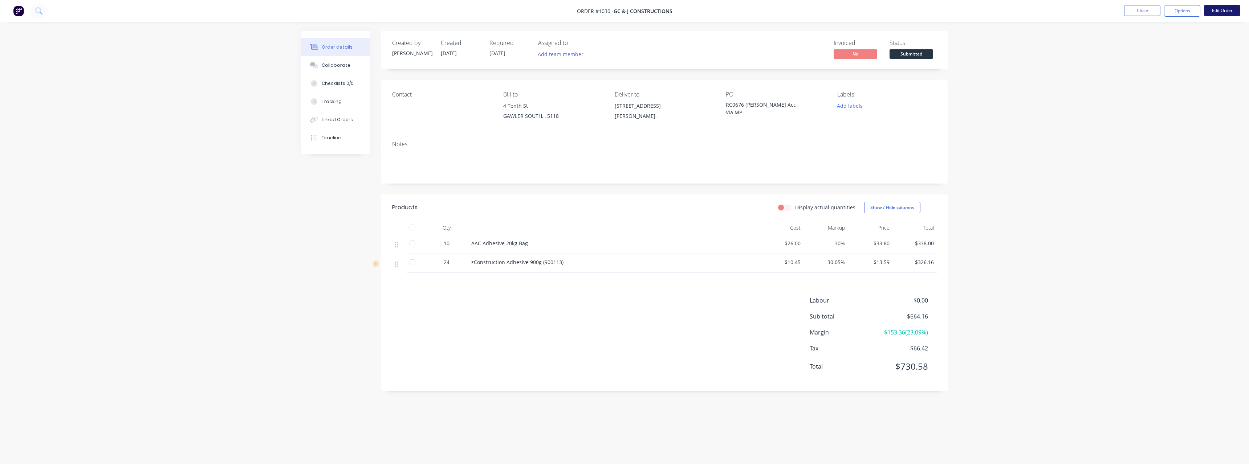
click at [1223, 9] on button "Edit Order" at bounding box center [1222, 10] width 36 height 11
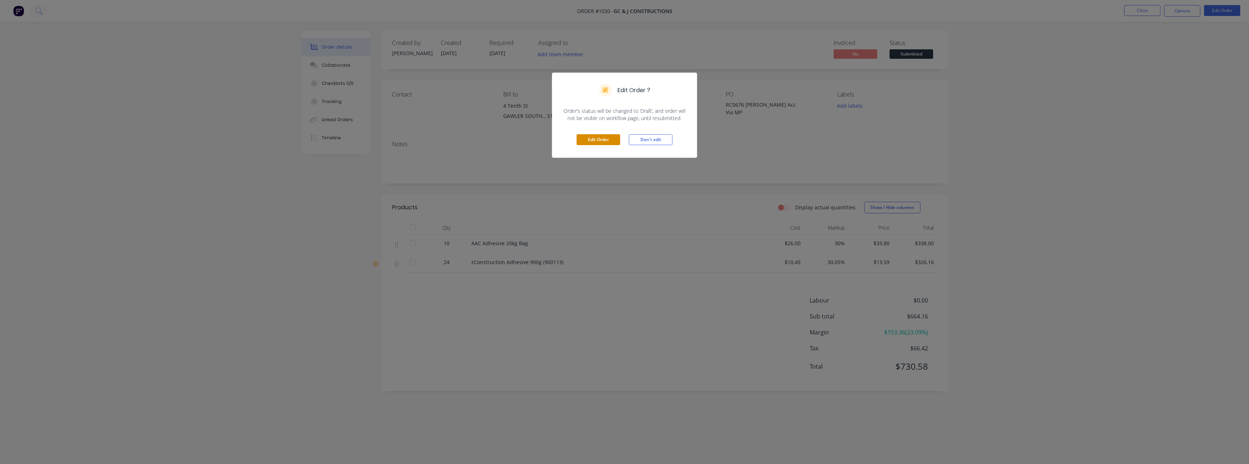
click at [588, 137] on button "Edit Order" at bounding box center [599, 139] width 44 height 11
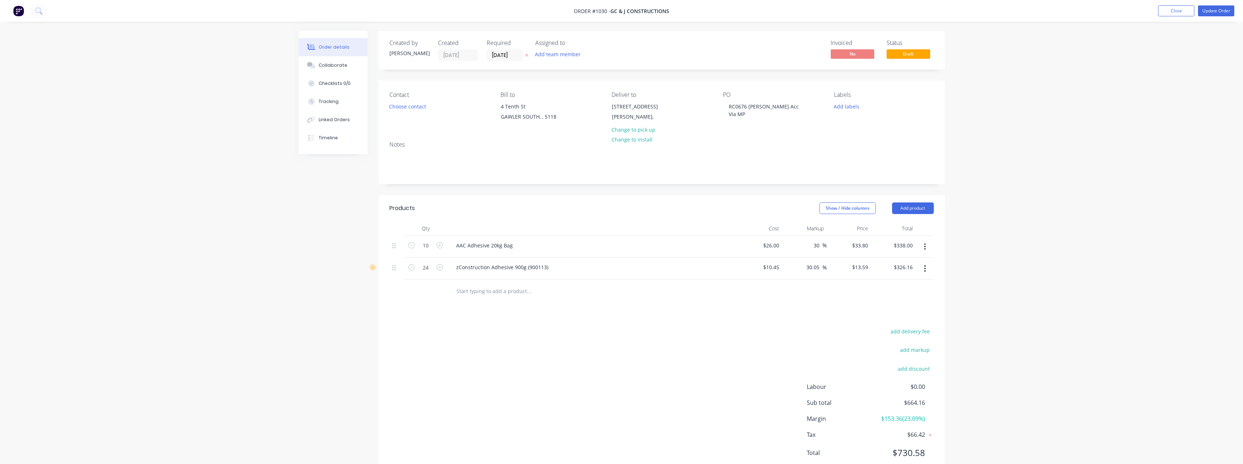
click at [517, 293] on input "text" at bounding box center [528, 291] width 145 height 15
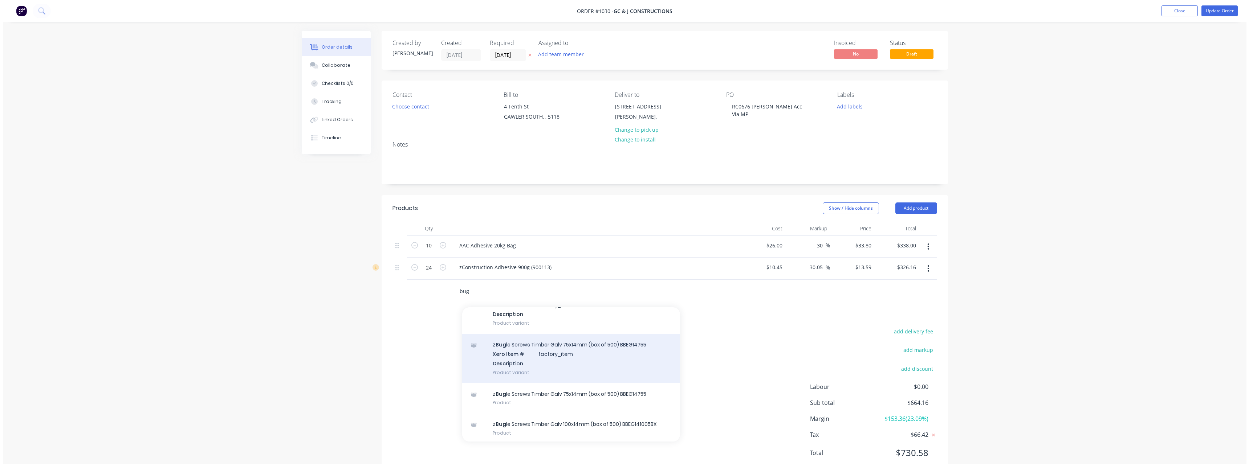
scroll to position [48, 0]
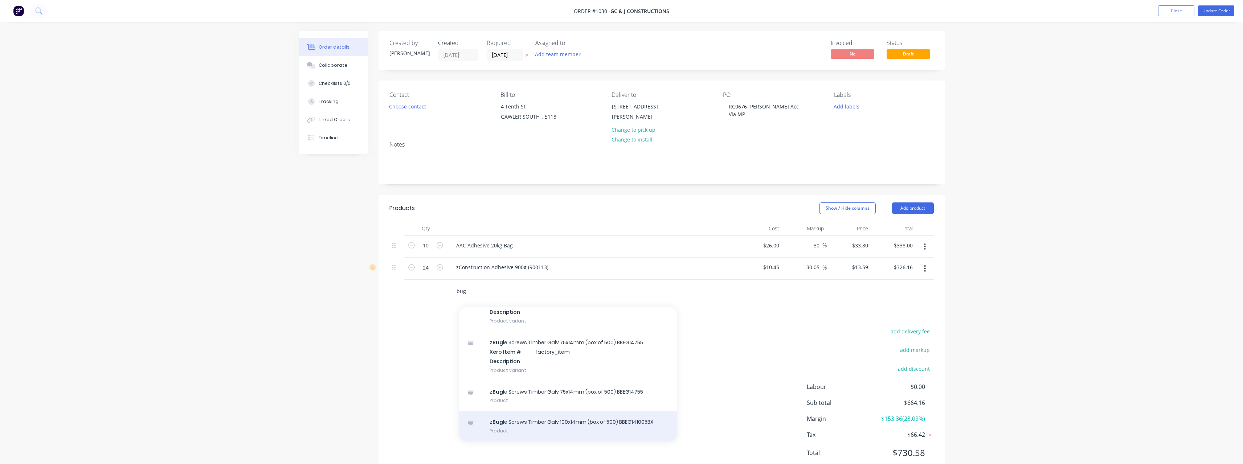
type input "bug"
click at [569, 417] on div "z Bug le Screws Timber Galv 100x14mm (box of 500) BBEG141005BX Product" at bounding box center [568, 426] width 218 height 30
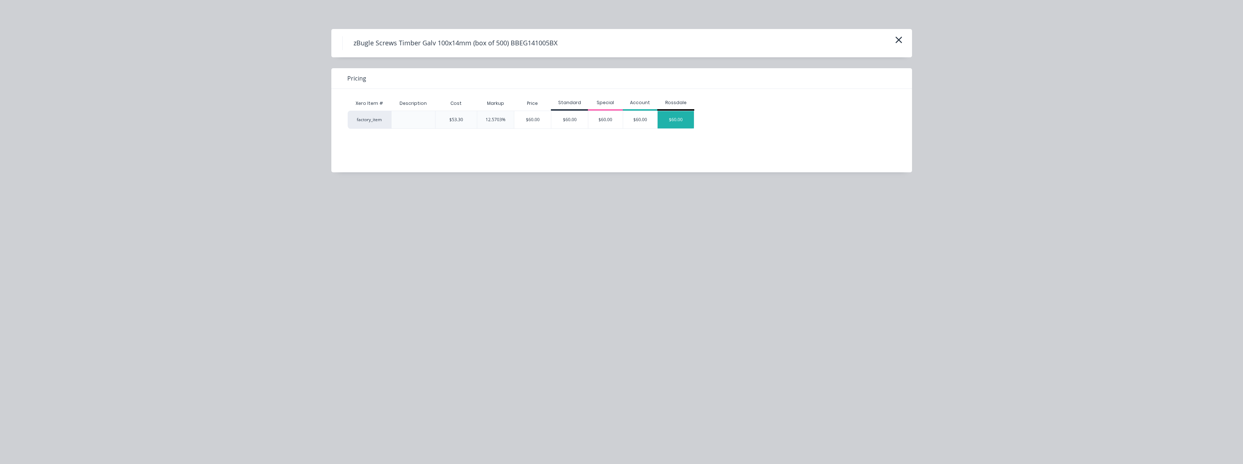
click at [673, 122] on div "$60.00" at bounding box center [676, 119] width 36 height 17
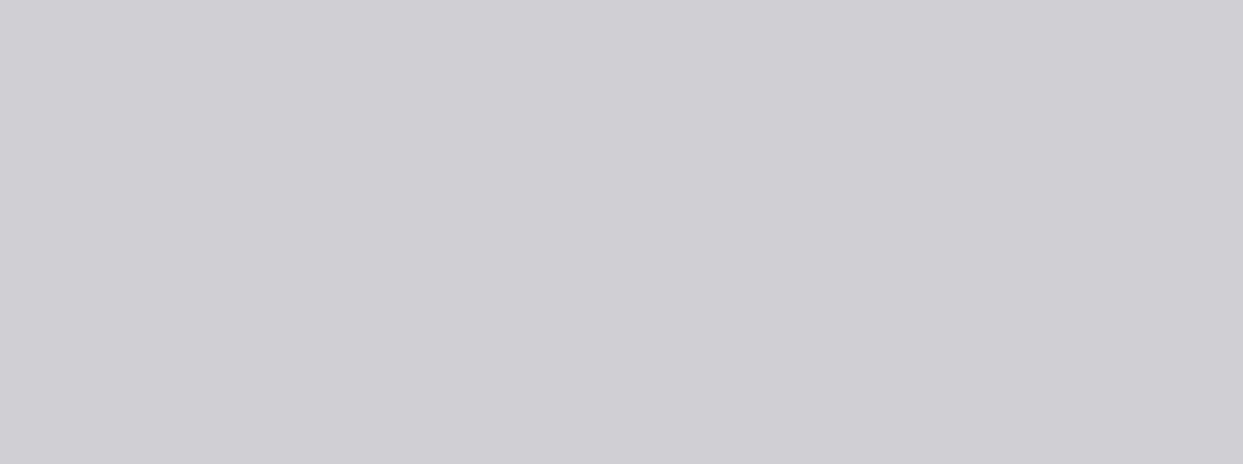
type input "$53.30"
type input "12.57"
type input "$60.00"
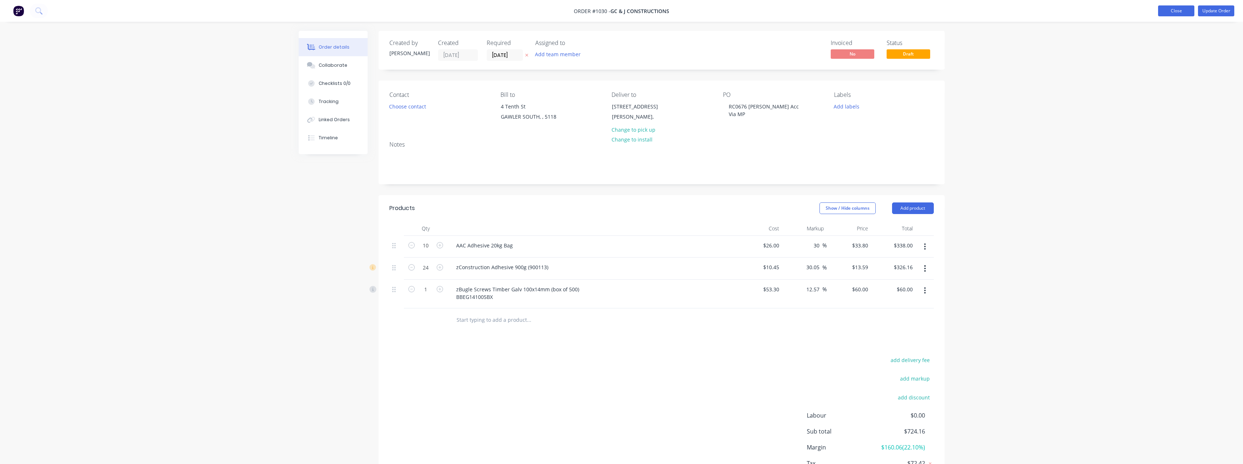
click at [1170, 9] on button "Close" at bounding box center [1176, 10] width 36 height 11
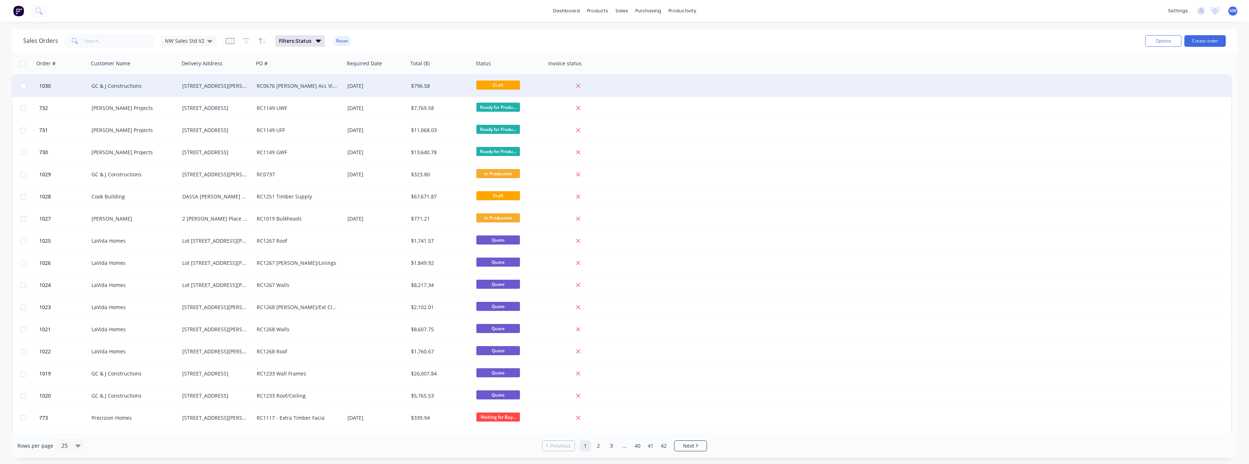
click at [421, 86] on div "$796.58" at bounding box center [439, 85] width 57 height 7
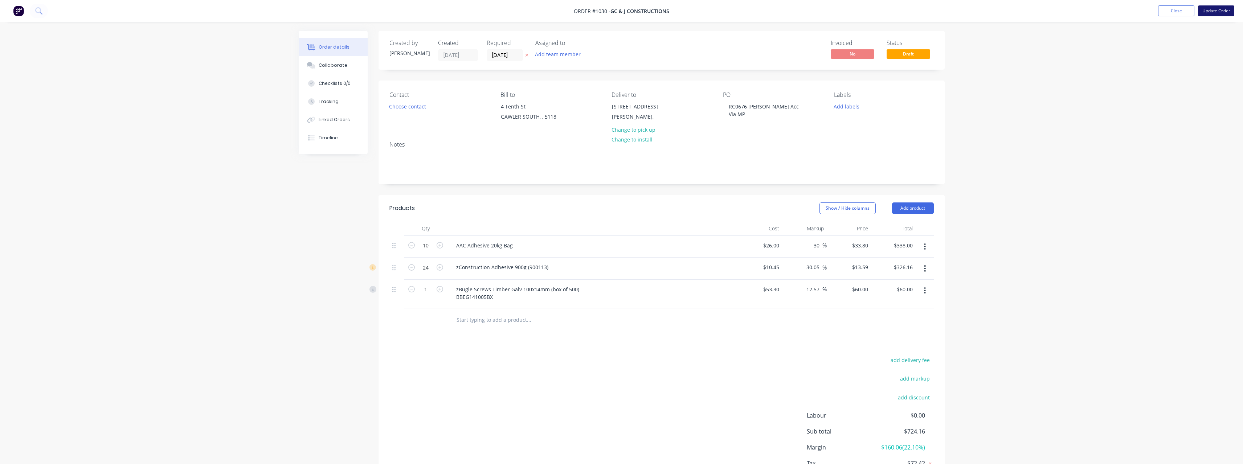
click at [1203, 13] on button "Update Order" at bounding box center [1216, 10] width 36 height 11
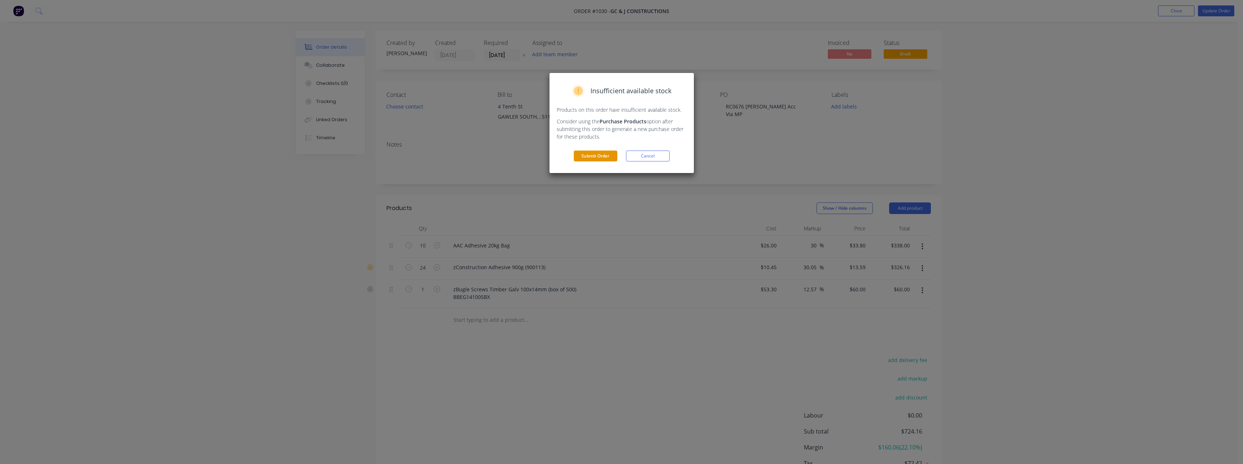
click at [599, 152] on button "Submit Order" at bounding box center [596, 156] width 44 height 11
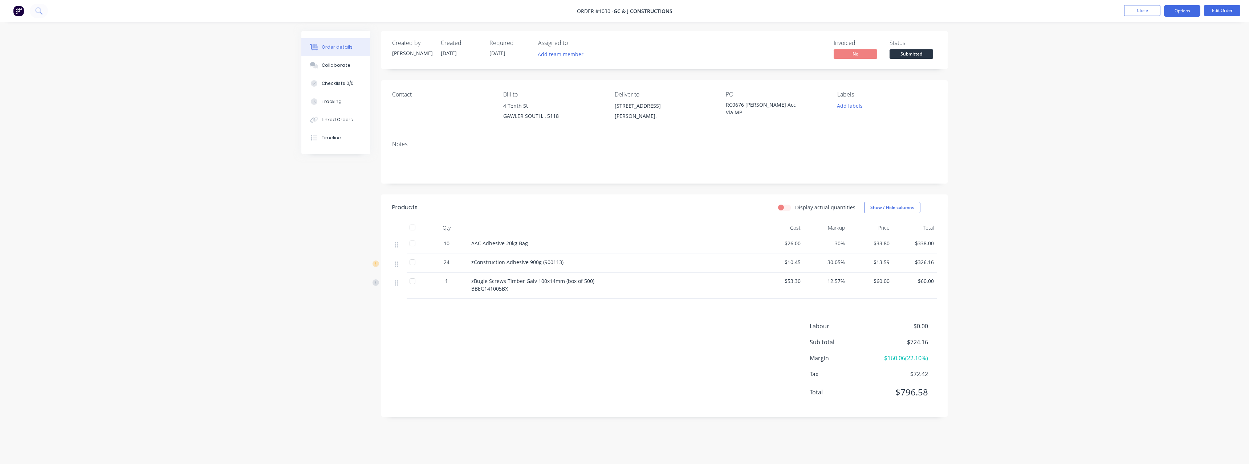
click at [1191, 12] on button "Options" at bounding box center [1182, 11] width 36 height 12
click at [1157, 88] on div "Work Order" at bounding box center [1160, 87] width 67 height 11
click at [1150, 74] on div "Without pricing" at bounding box center [1160, 73] width 67 height 11
click at [187, 168] on div "Order details Collaborate Checklists 0/0 Tracking Linked Orders Timeline Order …" at bounding box center [624, 232] width 1249 height 464
click at [906, 54] on span "Submitted" at bounding box center [911, 53] width 44 height 9
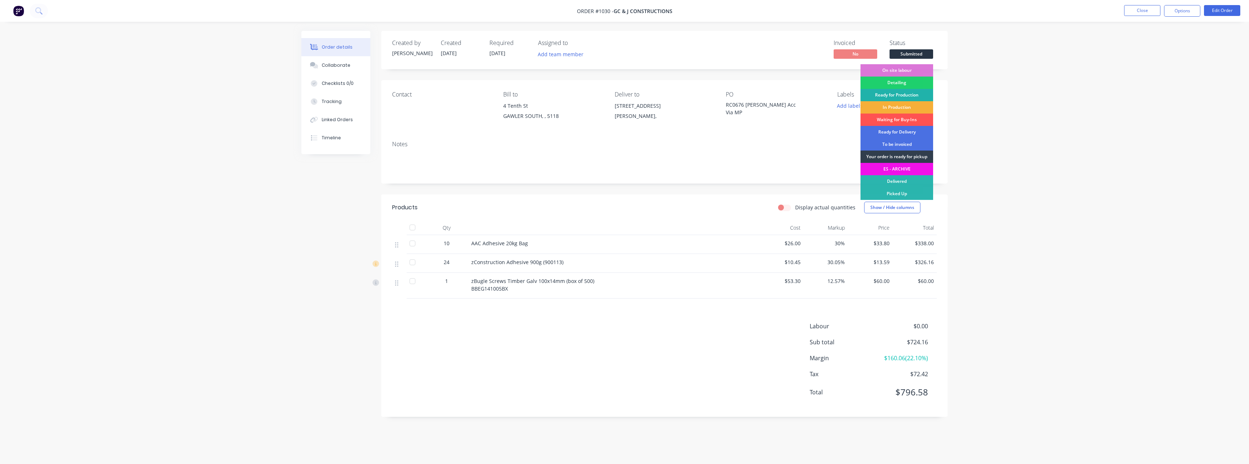
click at [896, 93] on div "Ready for Production" at bounding box center [896, 95] width 73 height 12
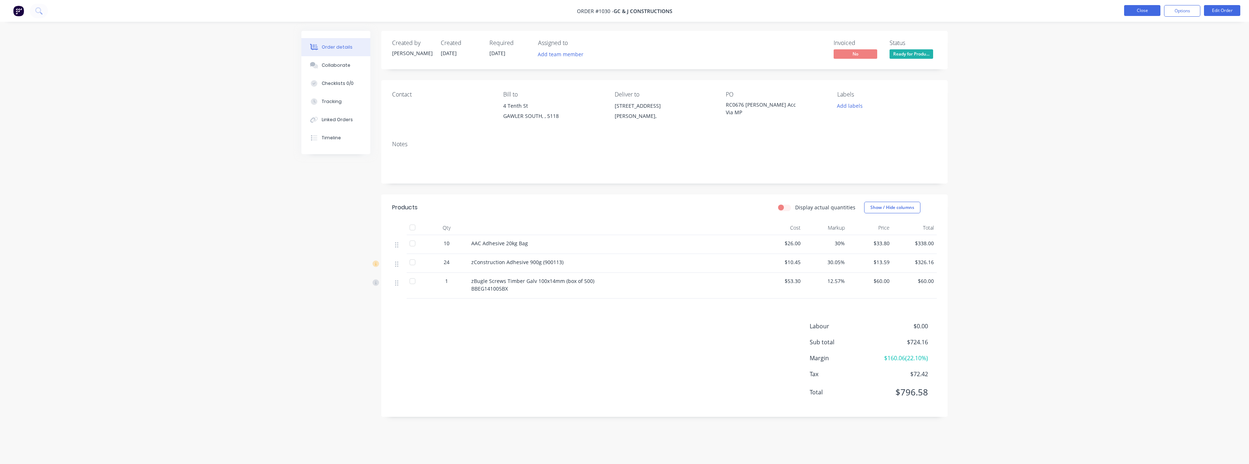
click at [1146, 9] on button "Close" at bounding box center [1142, 10] width 36 height 11
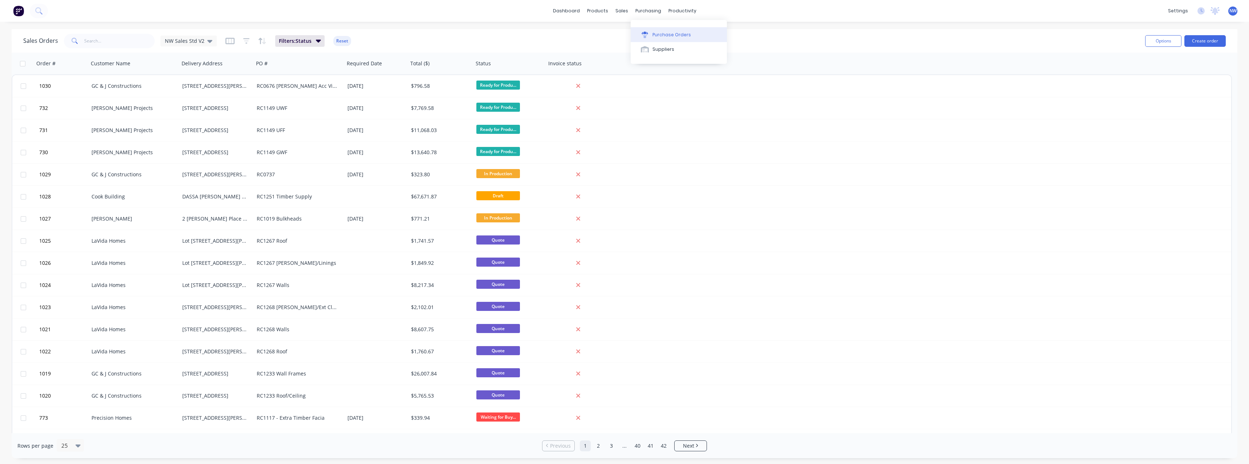
click at [656, 34] on div "Purchase Orders" at bounding box center [671, 35] width 38 height 7
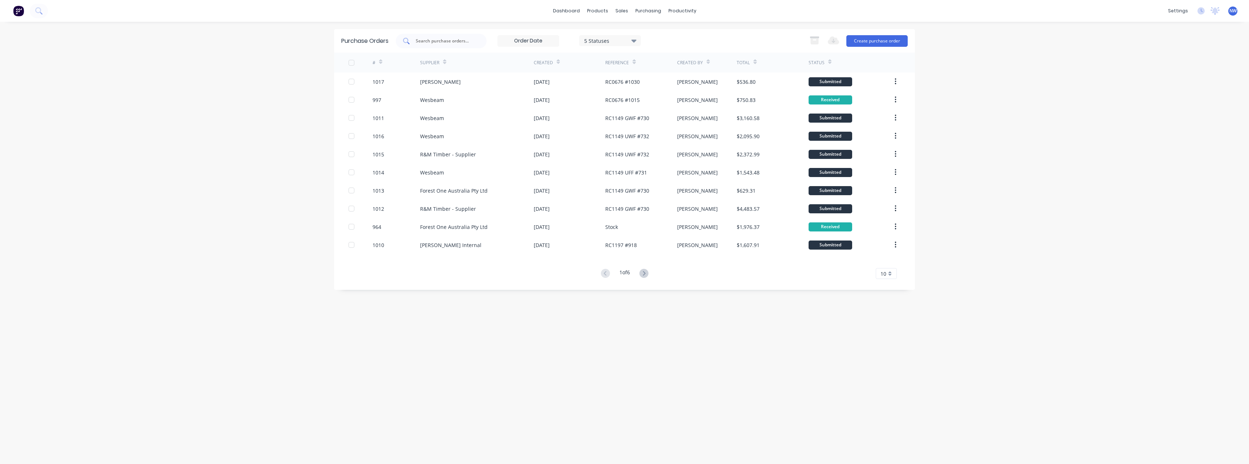
click at [428, 40] on input "text" at bounding box center [445, 40] width 60 height 7
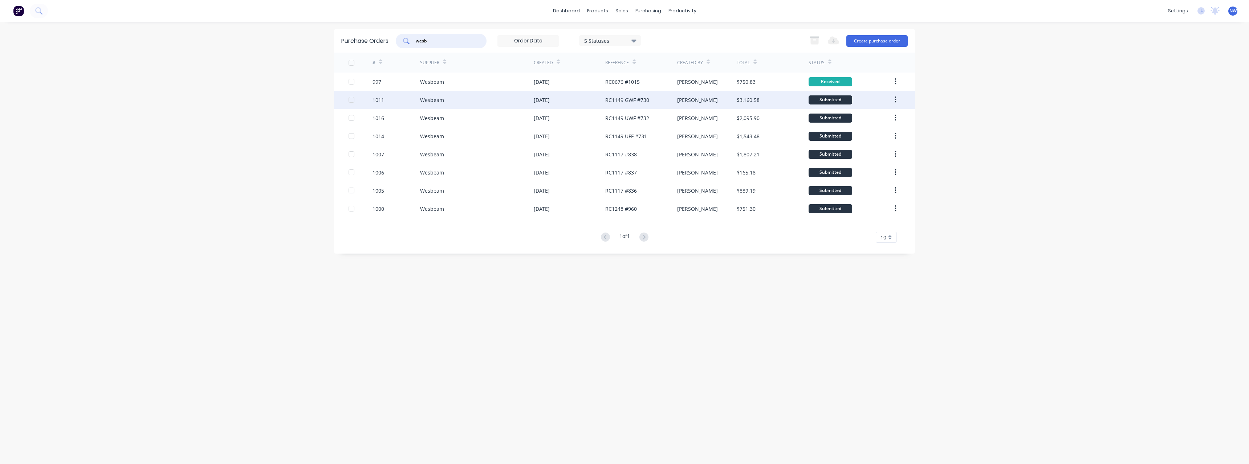
type input "wesb"
click at [416, 98] on div "1011" at bounding box center [396, 100] width 48 height 18
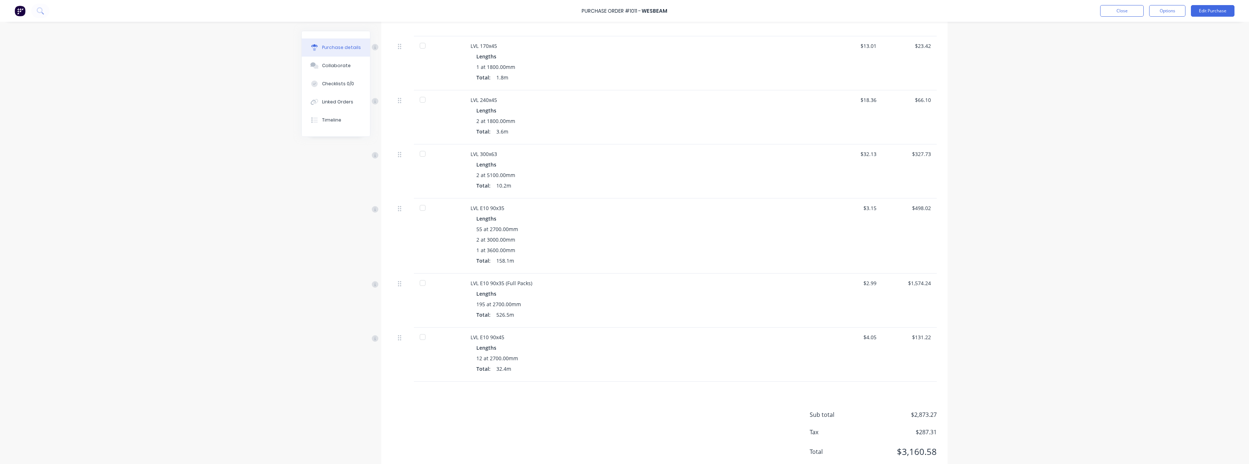
scroll to position [327, 0]
click at [1220, 13] on button "Edit Purchase" at bounding box center [1213, 11] width 44 height 12
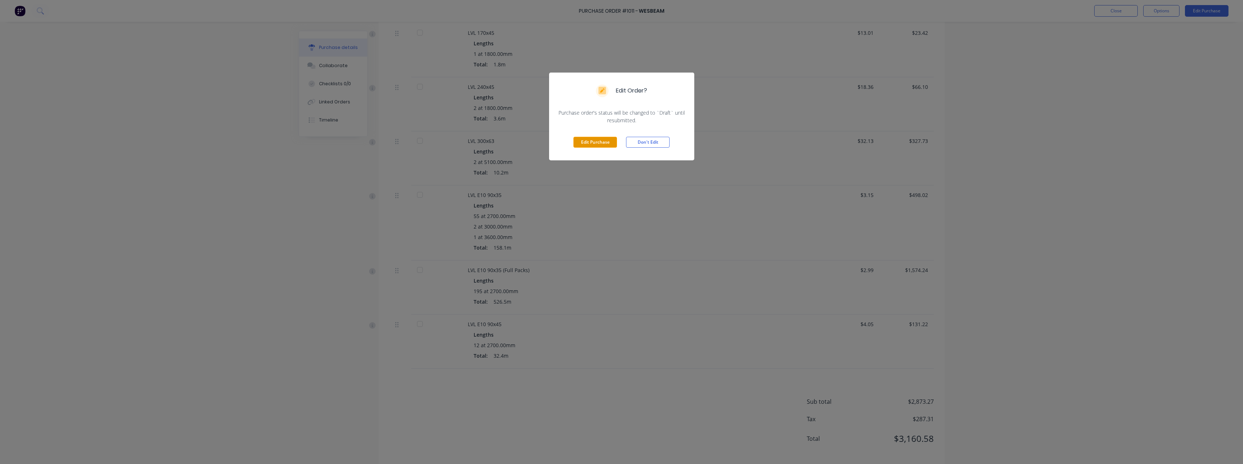
click at [605, 145] on button "Edit Purchase" at bounding box center [596, 142] width 44 height 11
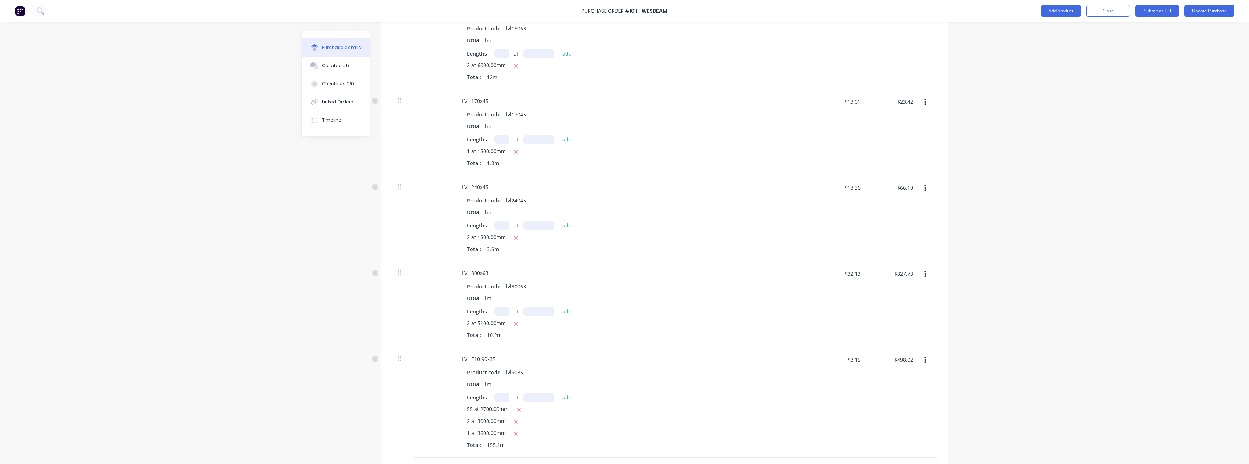
scroll to position [374, 0]
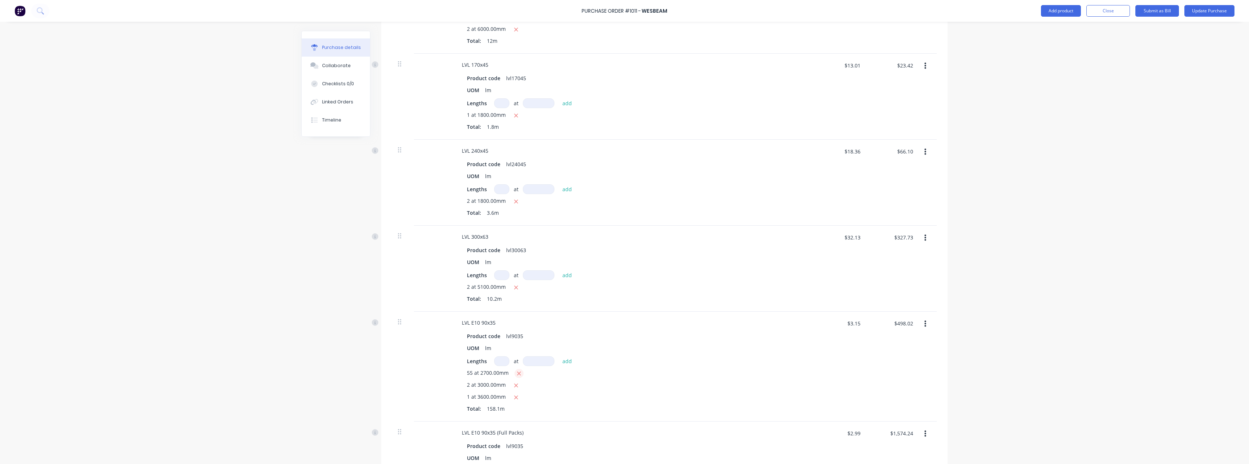
click at [518, 377] on button "button" at bounding box center [518, 373] width 9 height 9
type textarea "x"
type input "$30.24"
click at [502, 360] on input at bounding box center [501, 362] width 15 height 10
type textarea "x"
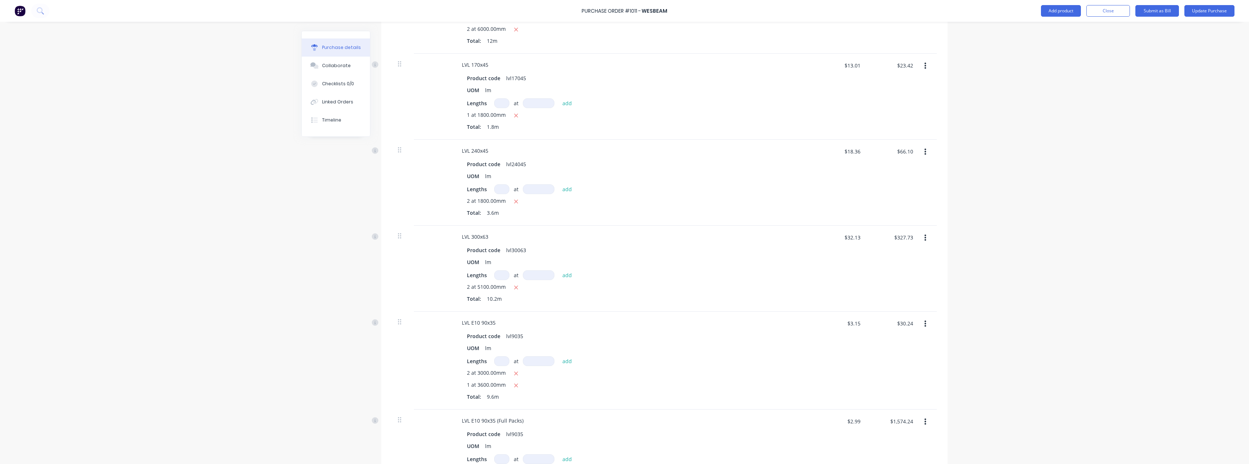
type input "9"
type textarea "x"
type input "94"
type textarea "x"
type input "2"
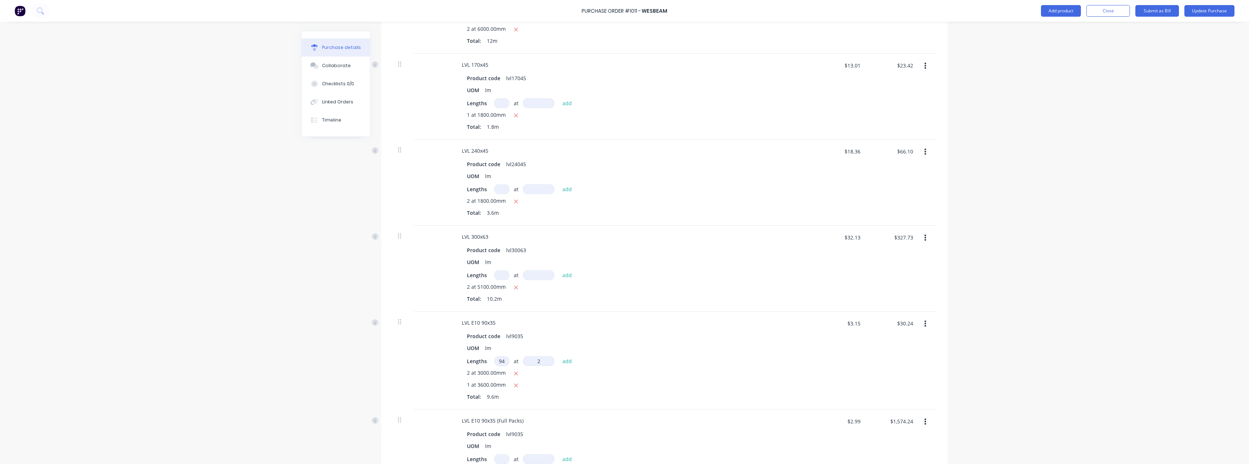
type textarea "x"
type input "27"
type textarea "x"
type input "270"
type textarea "x"
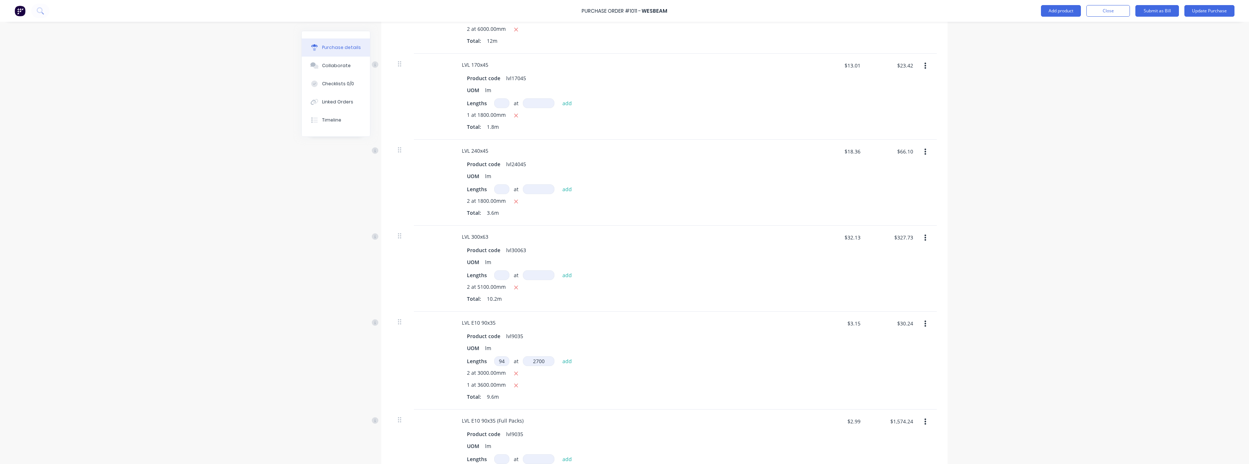
type input "2700"
type textarea "x"
type input "$829.71"
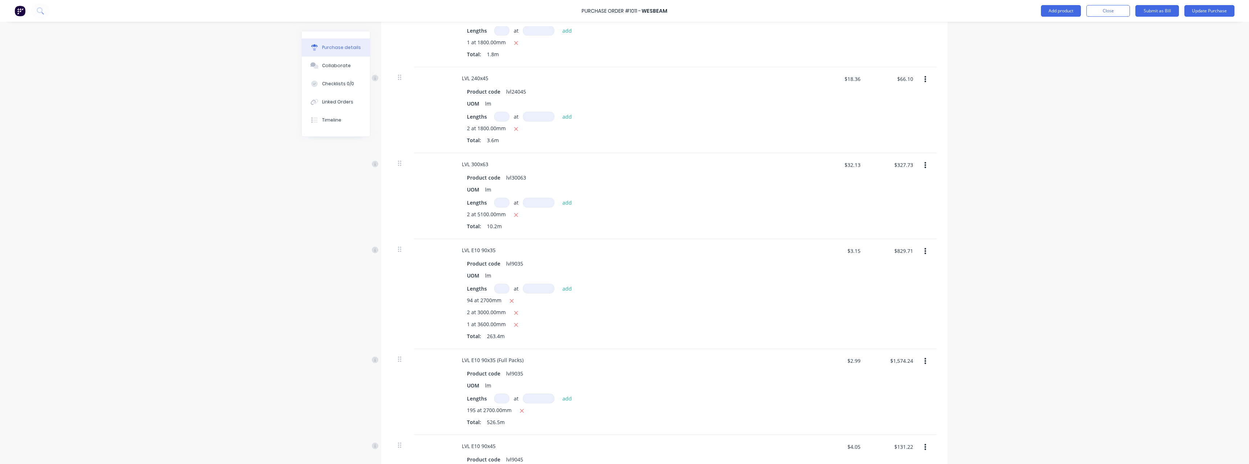
scroll to position [483, 0]
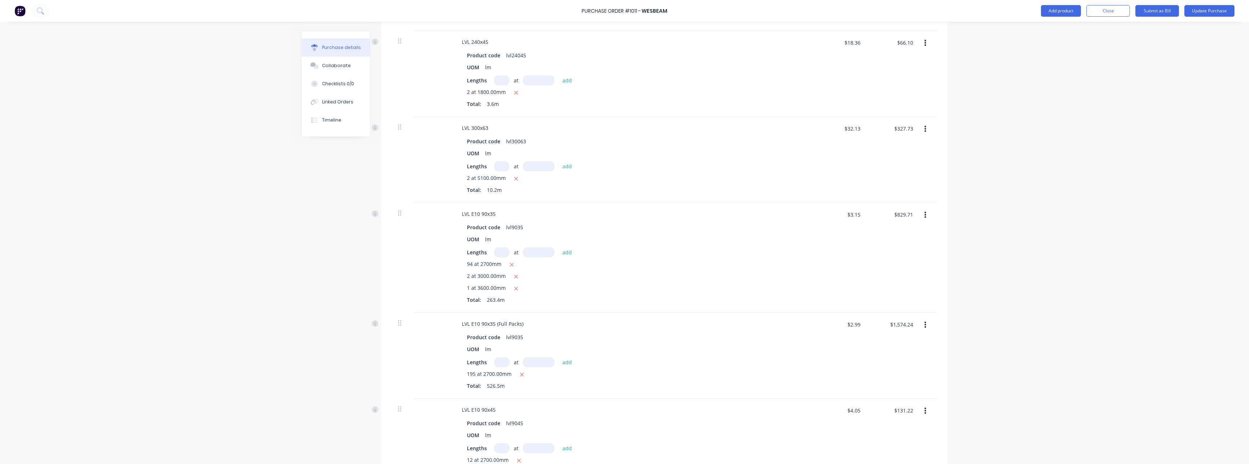
click at [501, 364] on input at bounding box center [501, 363] width 15 height 10
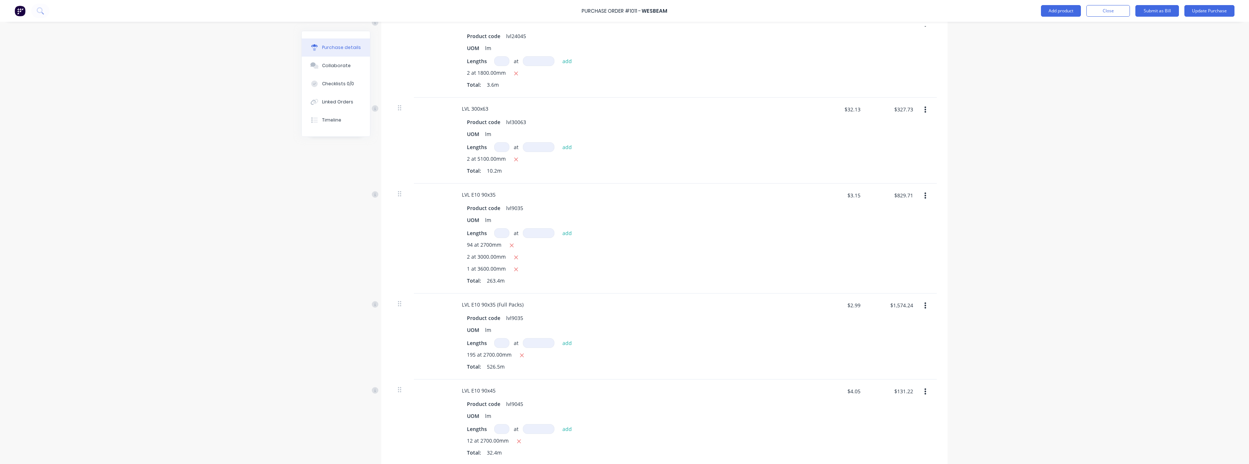
scroll to position [520, 0]
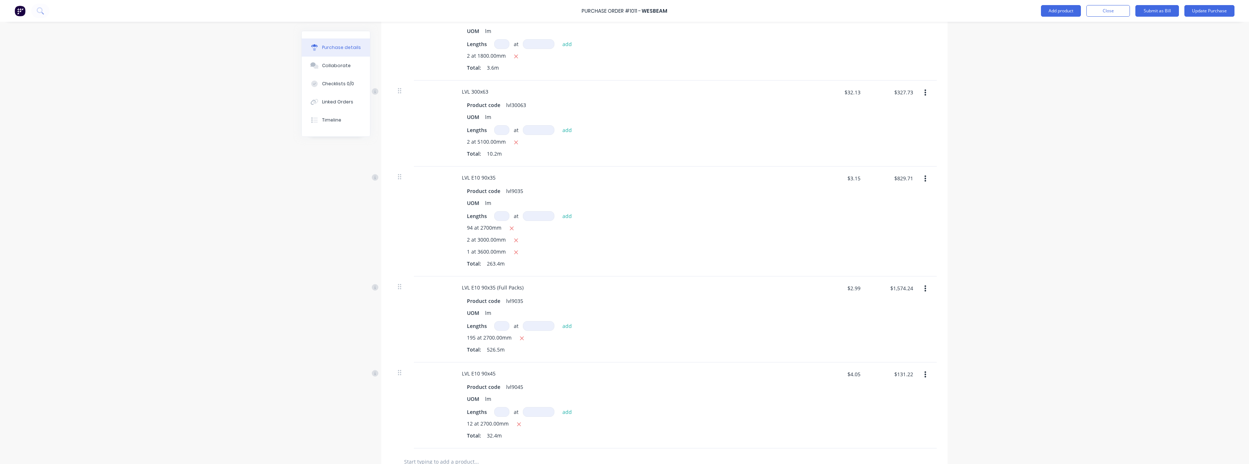
type textarea "x"
type input "1"
type textarea "x"
type input "15"
type textarea "x"
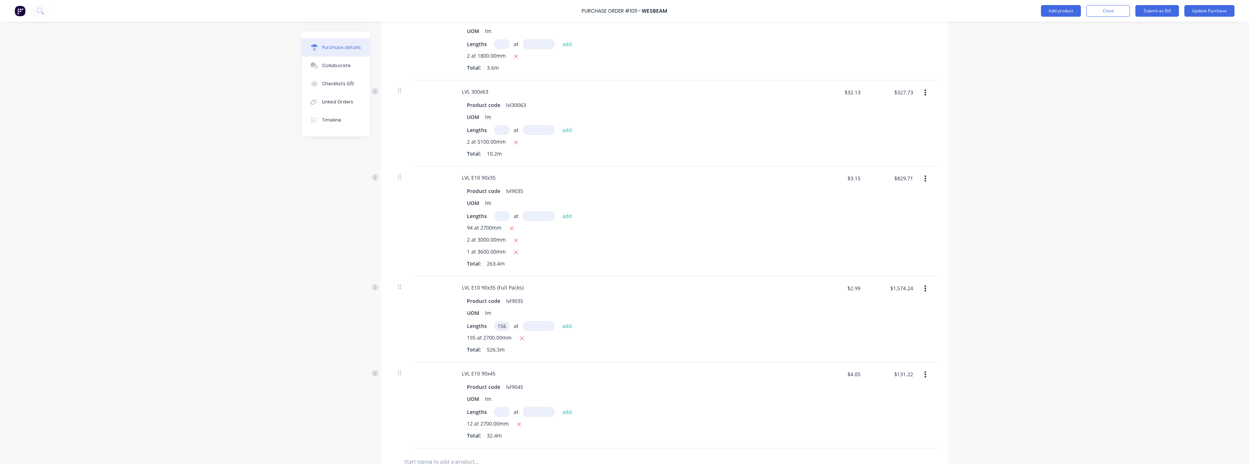
type input "156"
type input "2"
type textarea "x"
type input "27"
type textarea "x"
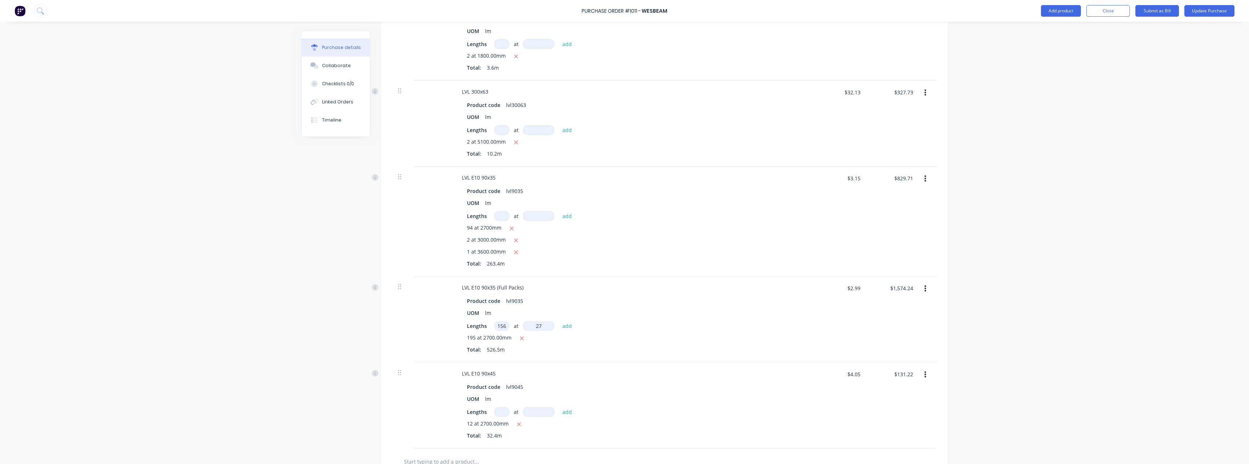
type input "270"
type textarea "x"
type input "2700"
type textarea "x"
type input "$2,833.62"
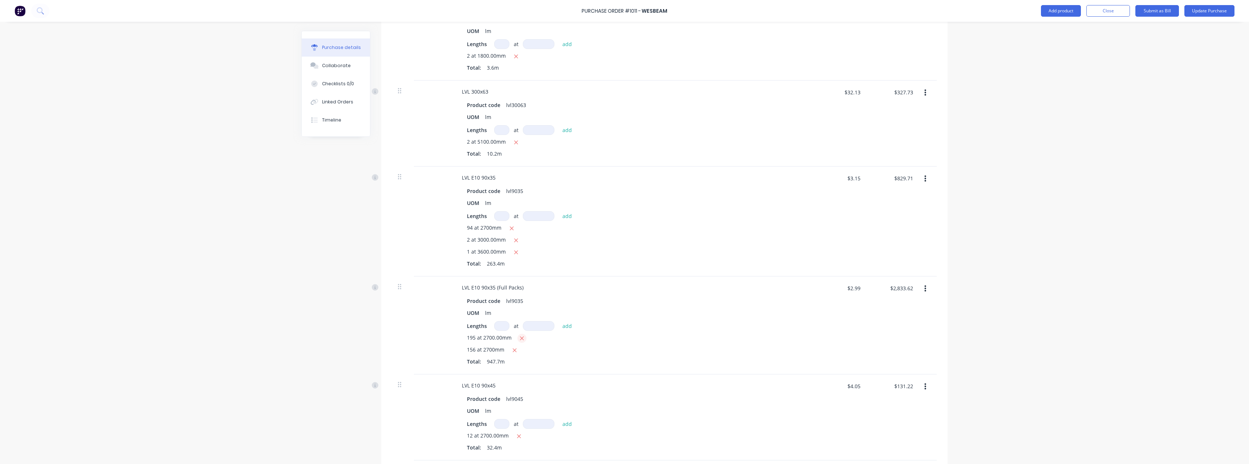
click at [520, 337] on icon "button" at bounding box center [522, 338] width 5 height 7
type textarea "x"
type input "$1,259.39"
click at [694, 349] on div "Total: 421.2m" at bounding box center [632, 350] width 330 height 8
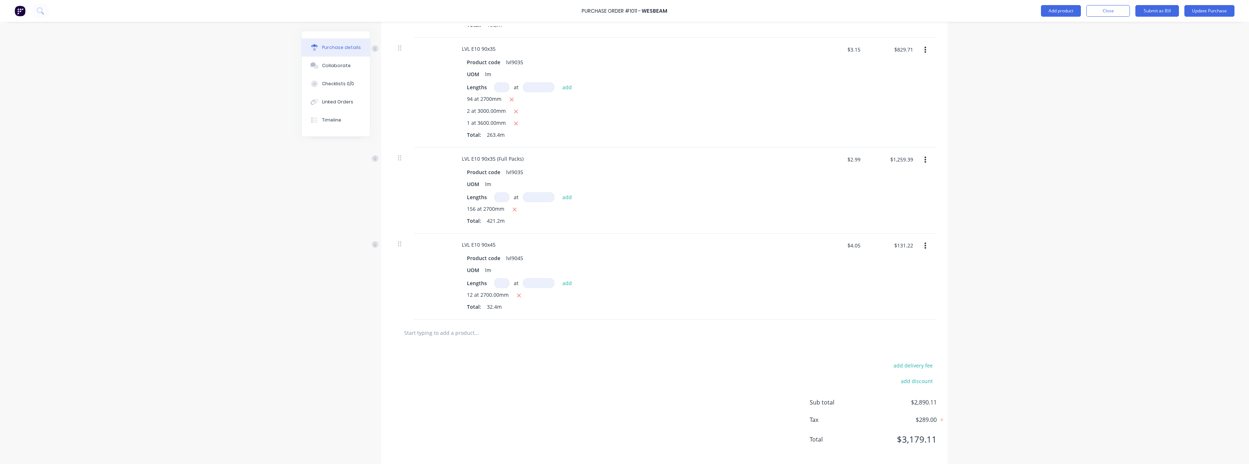
scroll to position [657, 0]
click at [1201, 10] on button "Update Purchase" at bounding box center [1209, 11] width 50 height 12
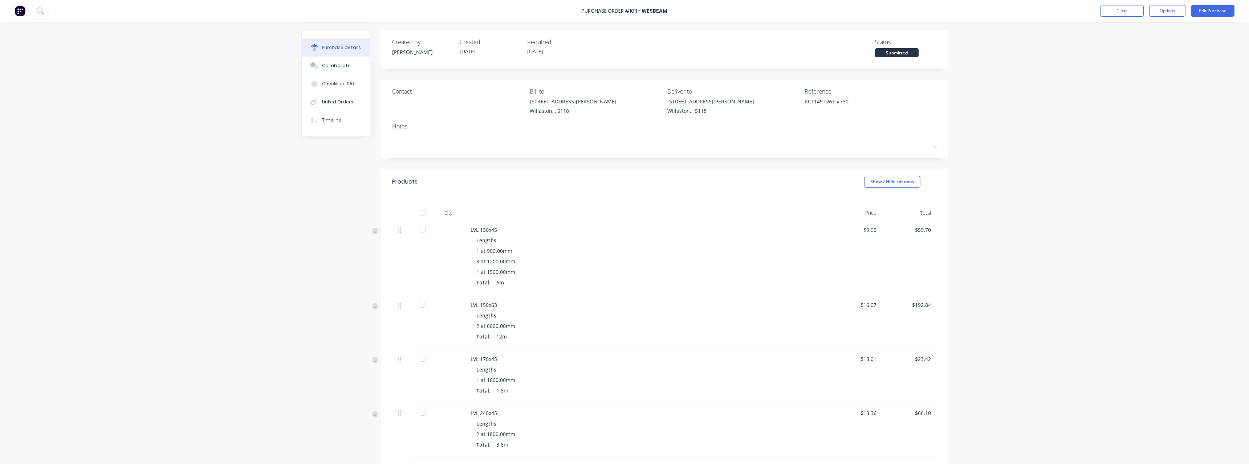
scroll to position [0, 0]
click at [1130, 10] on button "Close" at bounding box center [1122, 11] width 44 height 12
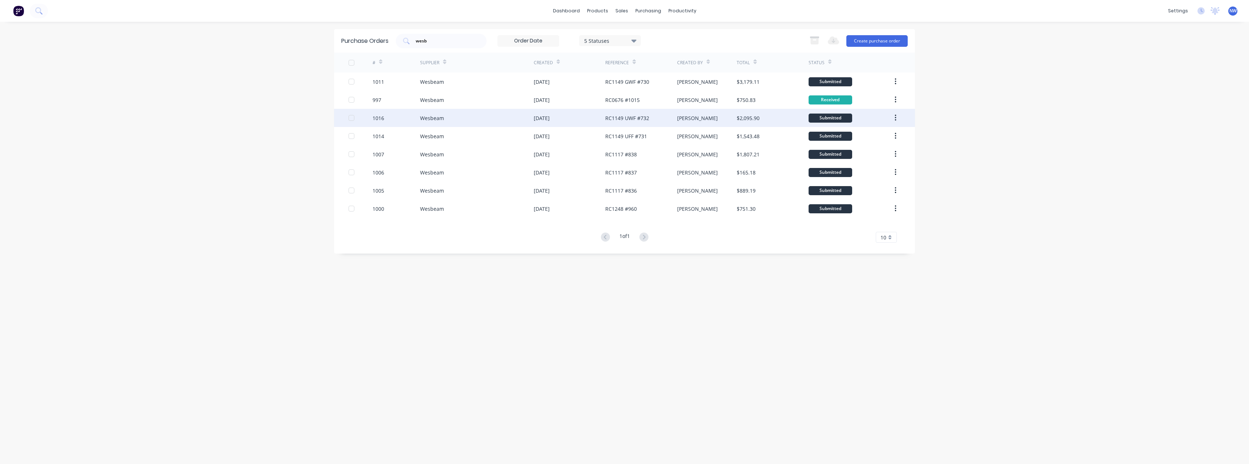
click at [476, 121] on div "Wesbeam" at bounding box center [477, 118] width 114 height 18
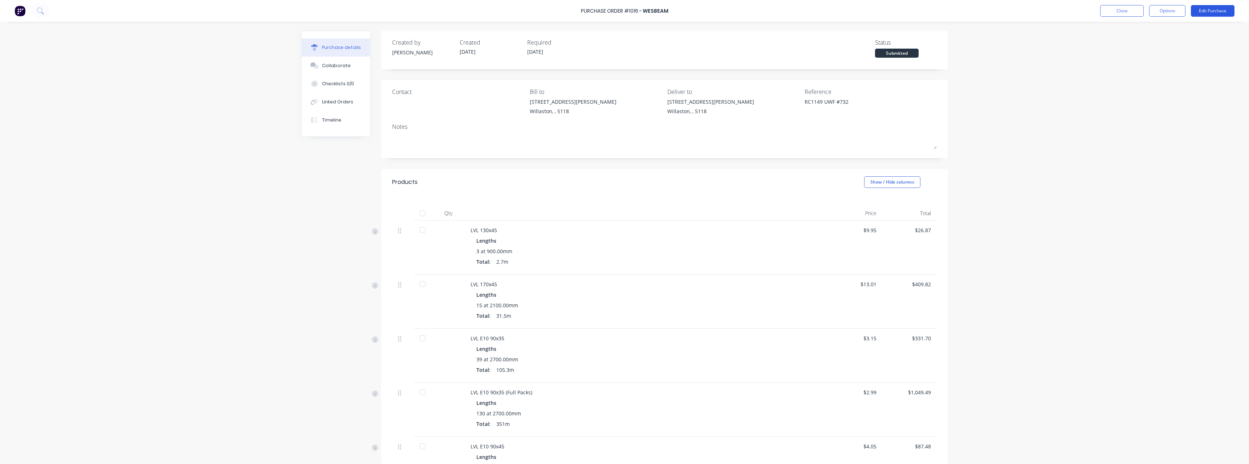
click at [1206, 11] on button "Edit Purchase" at bounding box center [1213, 11] width 44 height 12
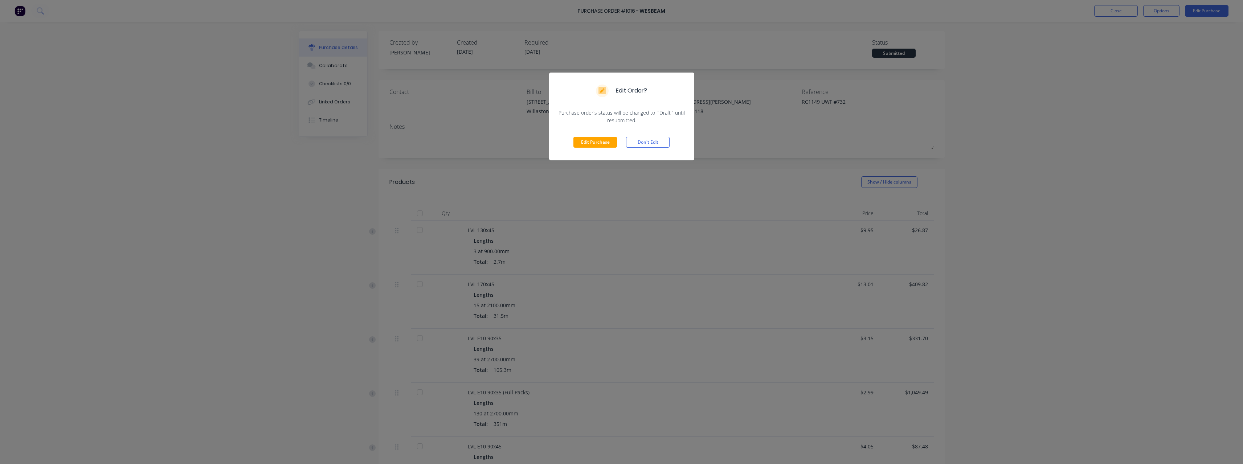
click at [589, 135] on div "Edit Purchase Don't Edit" at bounding box center [621, 142] width 145 height 36
click at [590, 137] on button "Edit Purchase" at bounding box center [596, 142] width 44 height 11
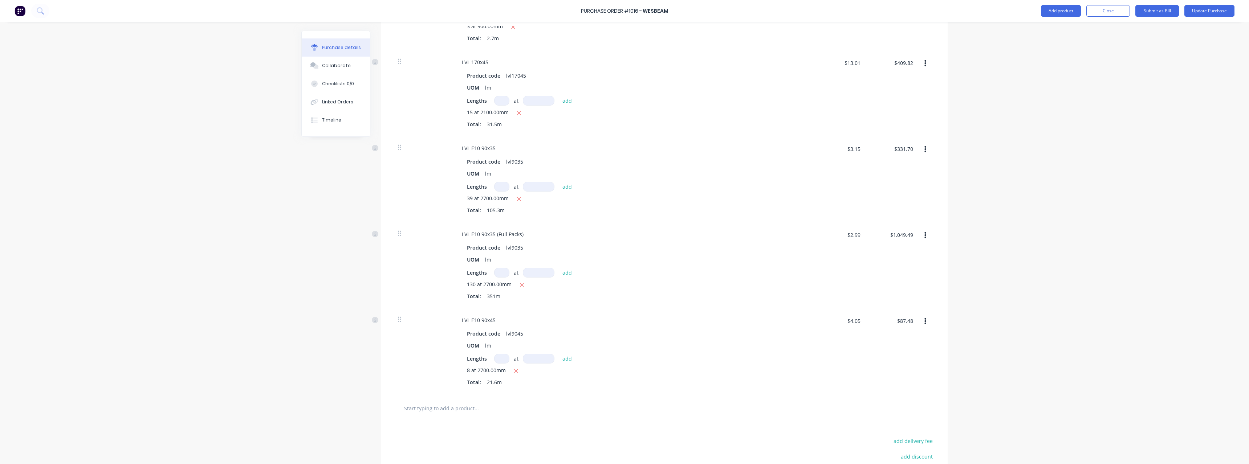
scroll to position [254, 0]
drag, startPoint x: 497, startPoint y: 289, endPoint x: 545, endPoint y: 314, distance: 53.9
click at [506, 294] on div "Lengths at add 130 at 2700.00mm Total: 351m" at bounding box center [632, 298] width 330 height 35
type textarea "x"
type input "1"
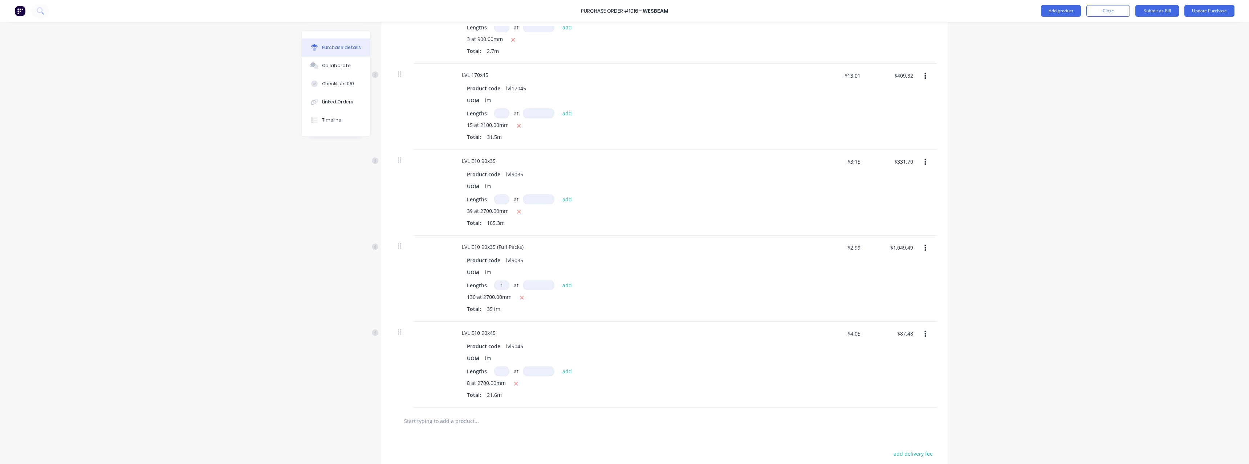
type textarea "x"
type input "15"
type textarea "x"
type input "156"
type textarea "x"
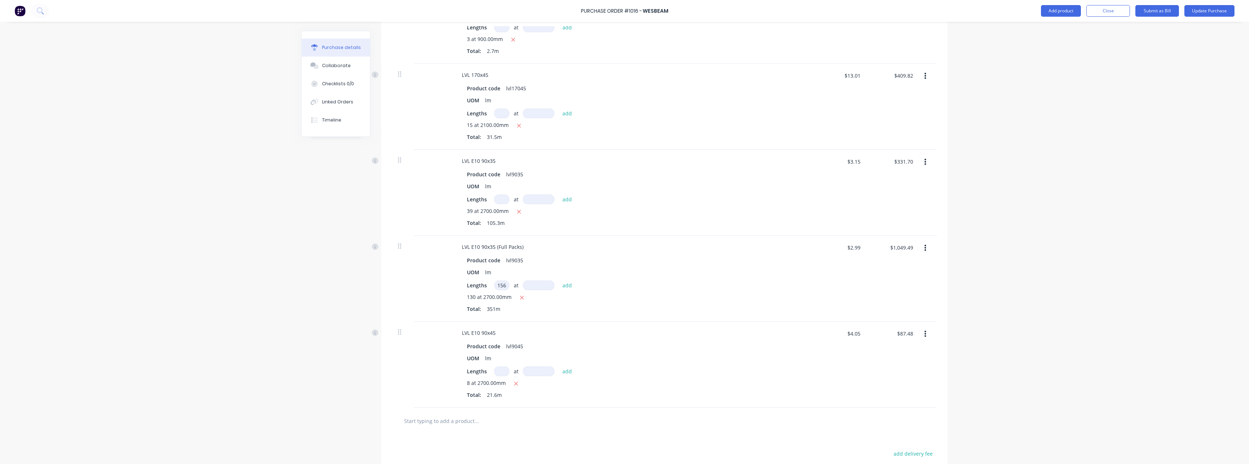
type input "2"
type textarea "x"
type input "27"
type textarea "x"
type input "270"
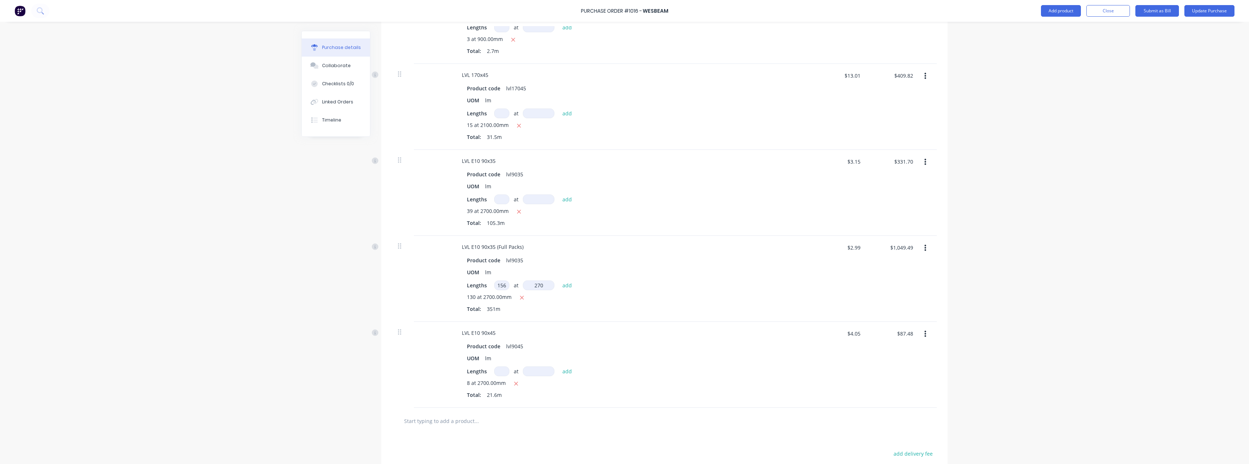
type textarea "x"
type input "2700"
type textarea "x"
type input "$2,308.88"
click at [520, 298] on icon "button" at bounding box center [522, 298] width 4 height 4
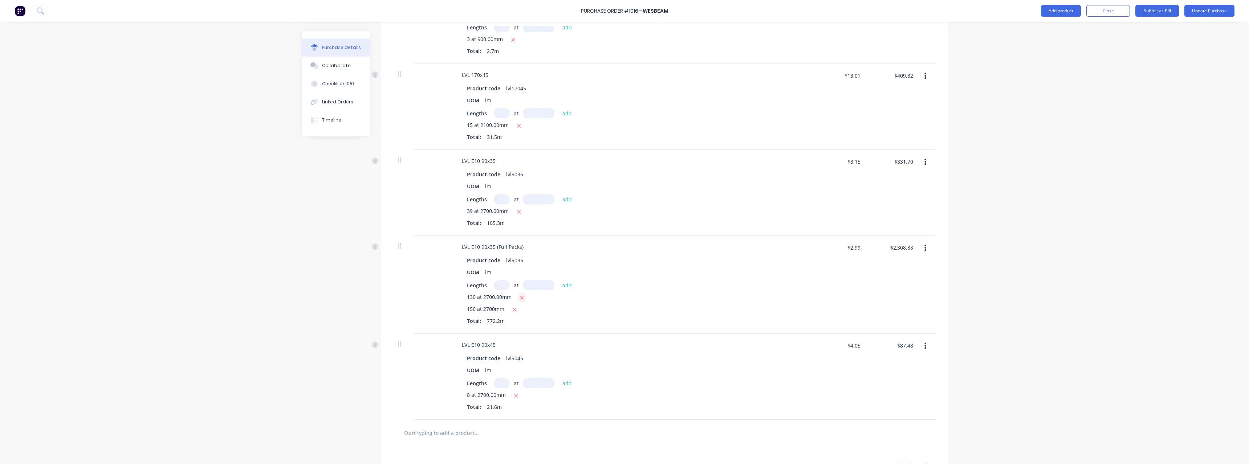
type textarea "x"
type input "$1,259.39"
click at [499, 203] on input at bounding box center [501, 200] width 15 height 10
type textarea "x"
type input "1"
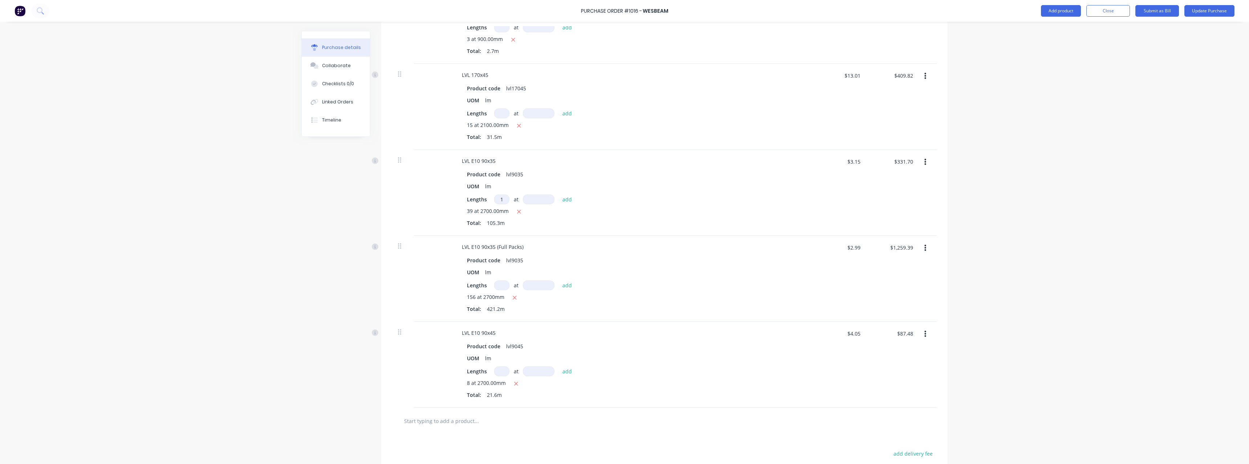
type textarea "x"
type input "13"
type textarea "x"
type input "2"
type textarea "x"
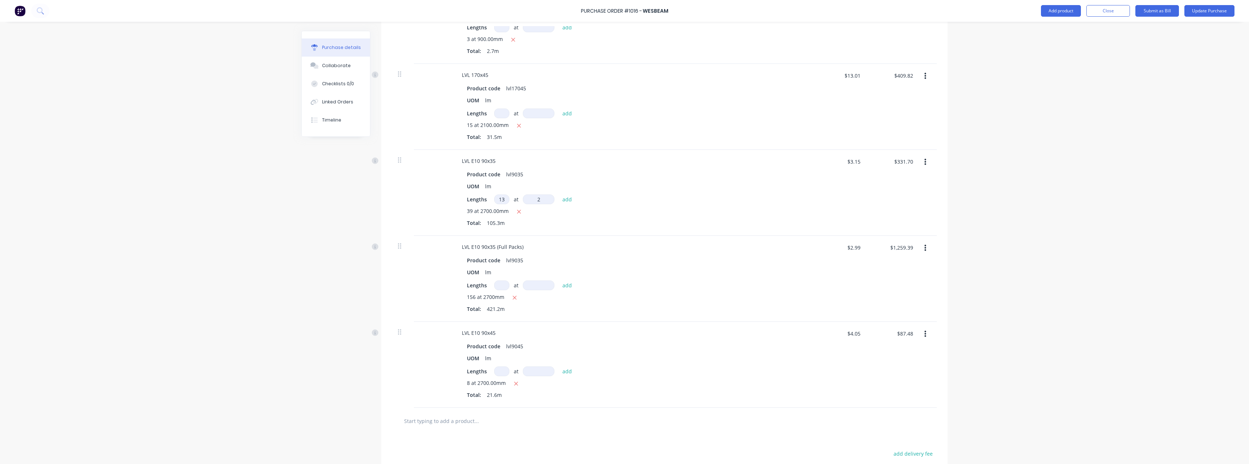
type input "27"
type textarea "x"
type input "270"
type textarea "x"
type input "2700"
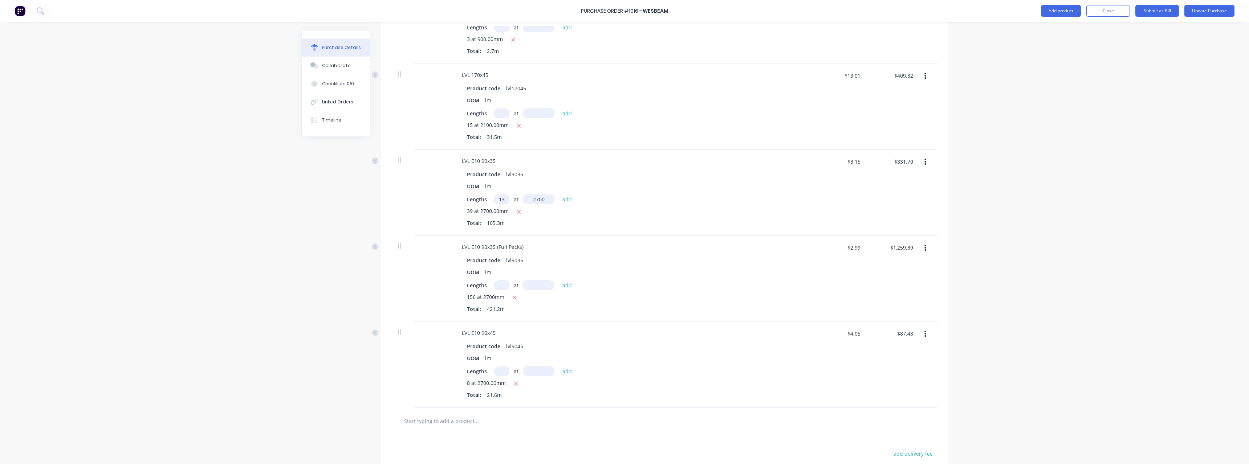
type textarea "x"
type input "$442.26"
click at [510, 221] on icon "button" at bounding box center [511, 224] width 5 height 7
type textarea "x"
type input "$331.70"
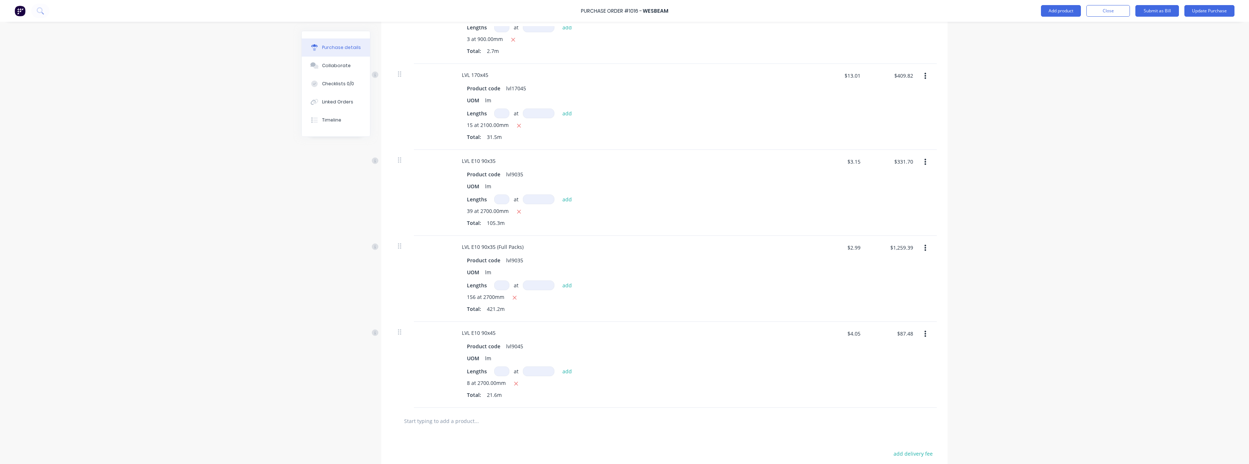
scroll to position [351, 0]
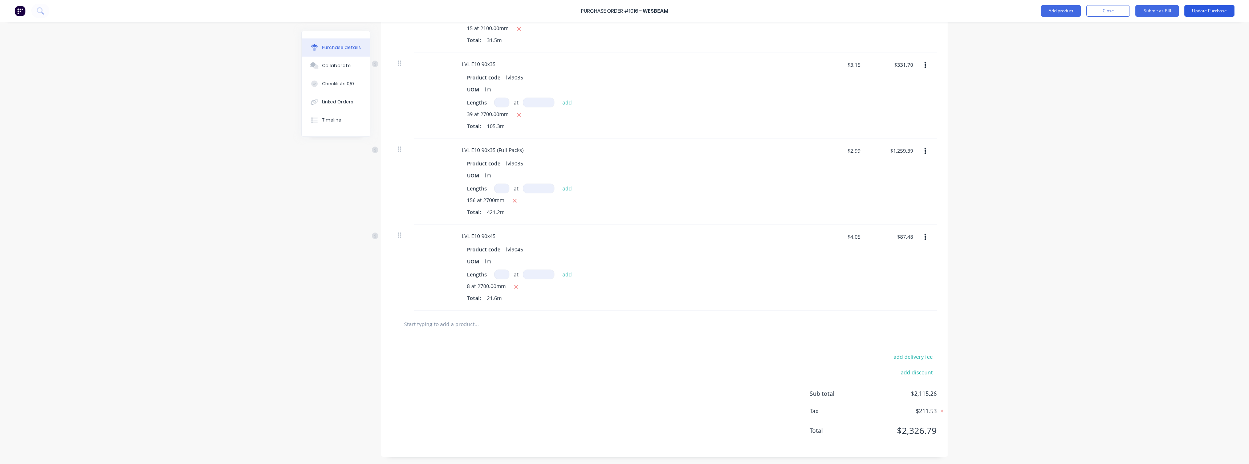
click at [1212, 10] on button "Update Purchase" at bounding box center [1209, 11] width 50 height 12
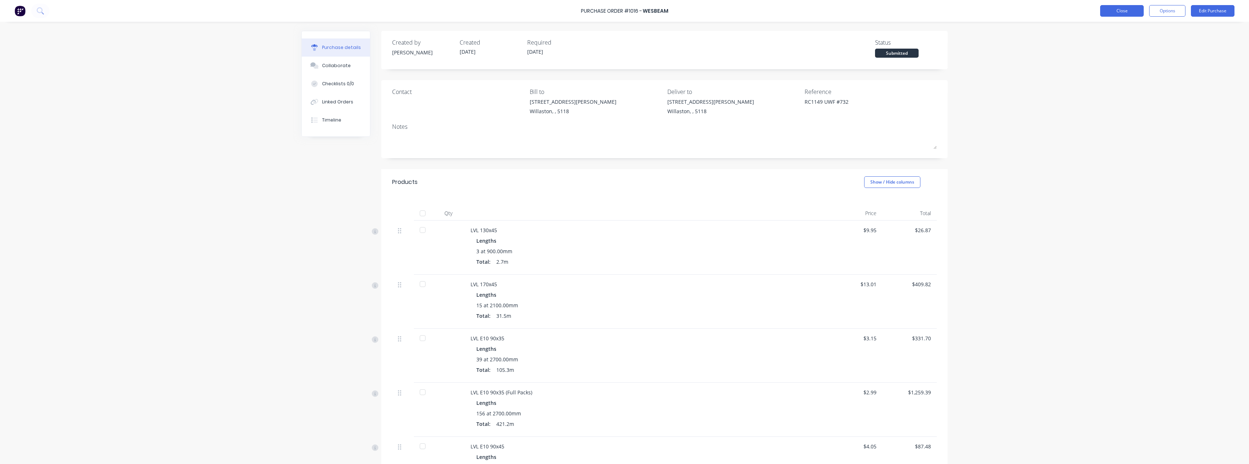
click at [1120, 10] on button "Close" at bounding box center [1122, 11] width 44 height 12
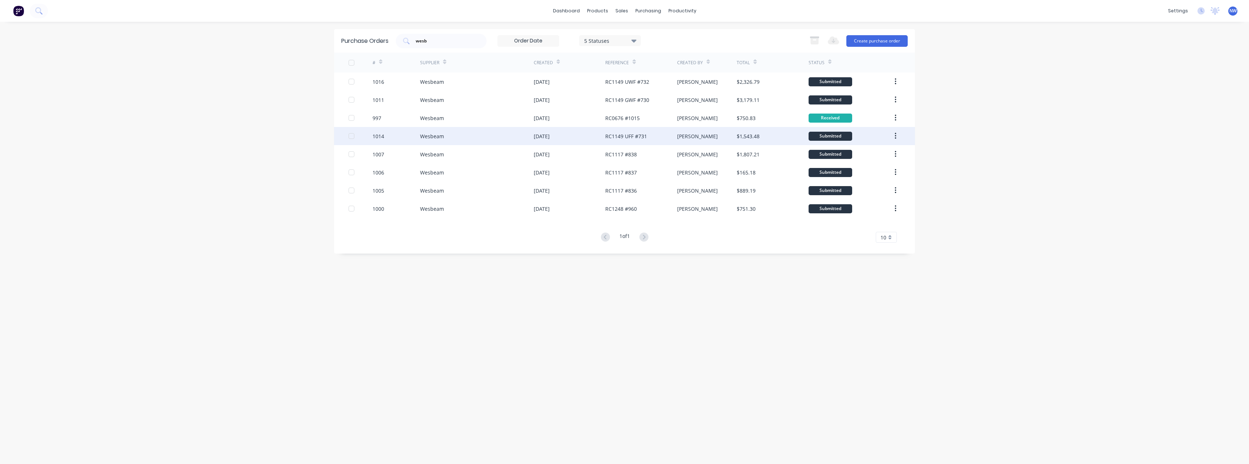
click at [550, 138] on div "[DATE]" at bounding box center [542, 137] width 16 height 8
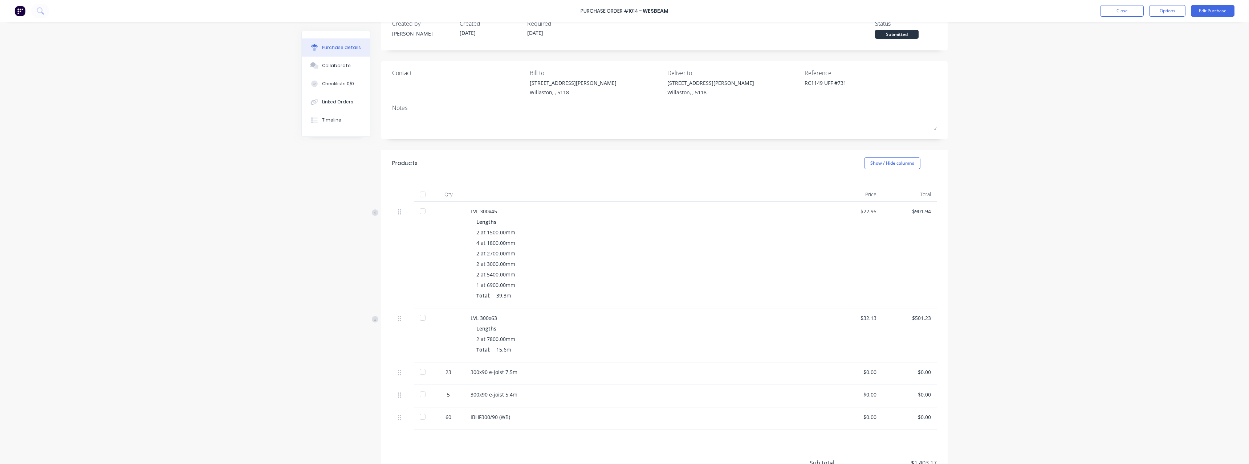
scroll to position [73, 0]
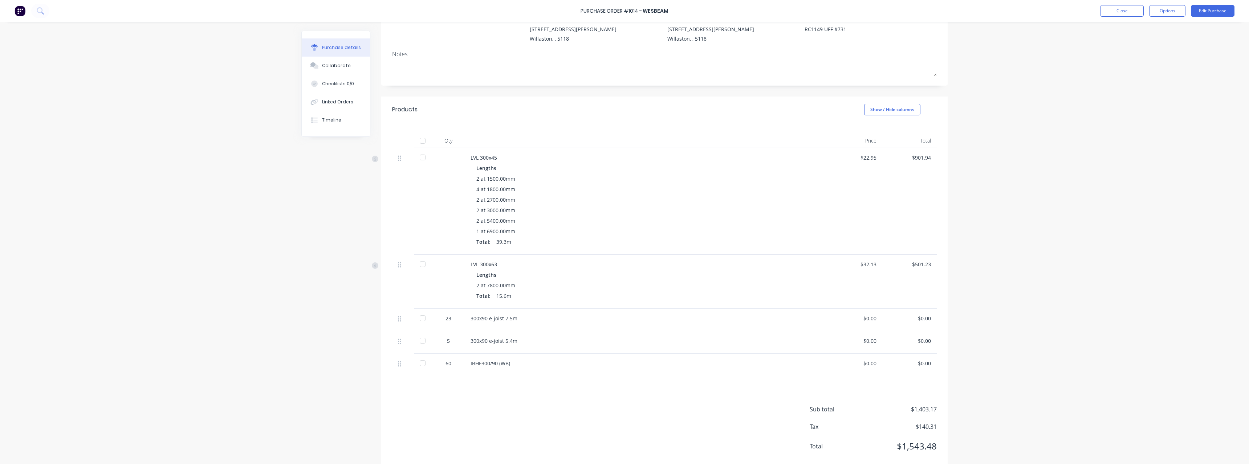
click at [868, 320] on div "$0.00" at bounding box center [855, 319] width 43 height 8
click at [1213, 9] on button "Edit Purchase" at bounding box center [1213, 11] width 44 height 12
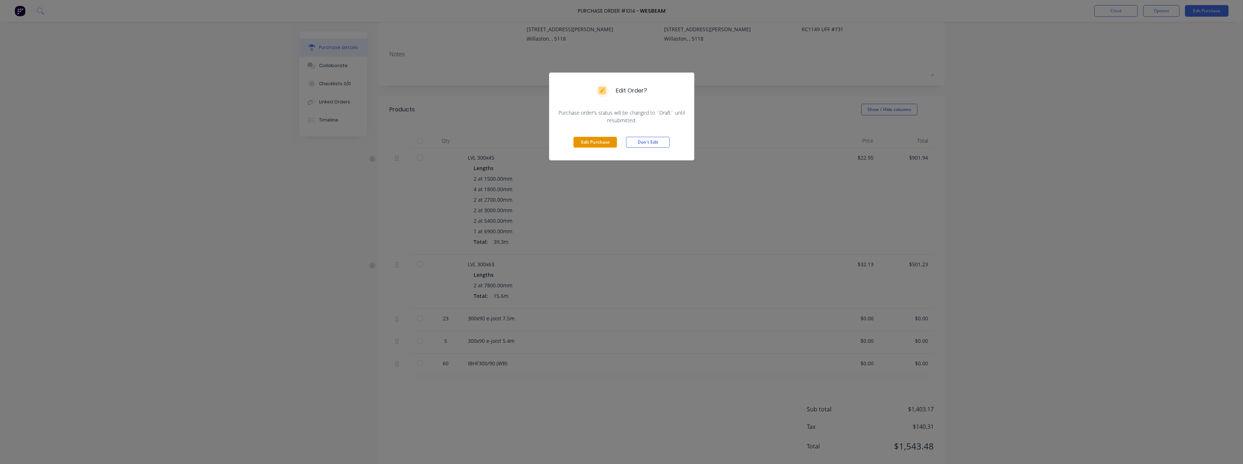
click at [606, 142] on button "Edit Purchase" at bounding box center [596, 142] width 44 height 11
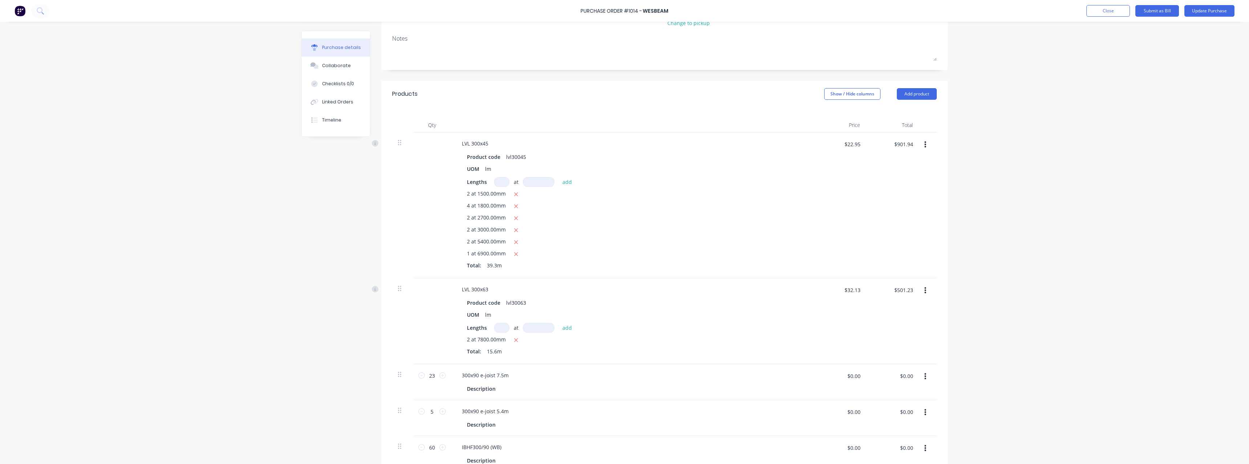
scroll to position [182, 0]
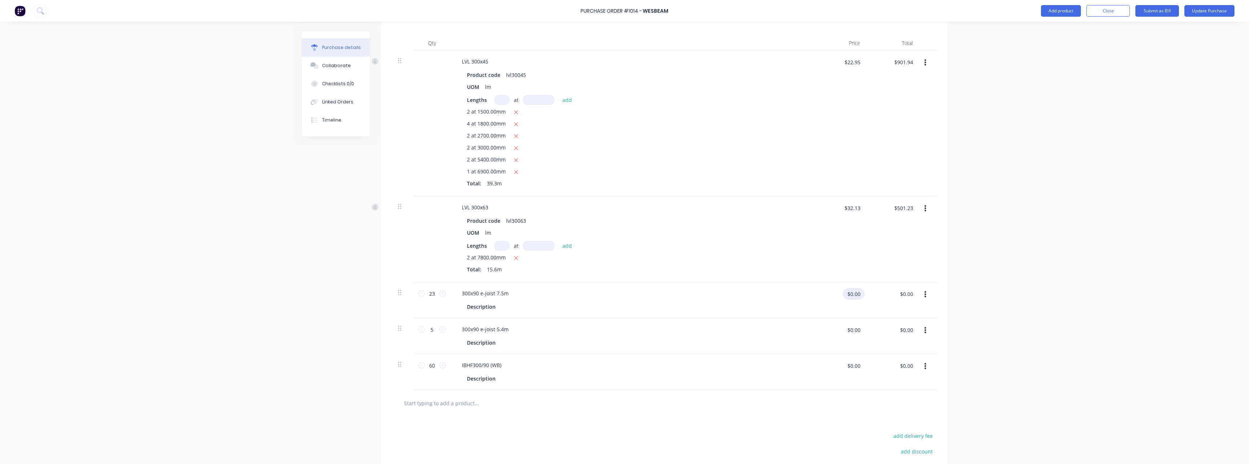
type textarea "x"
click at [858, 297] on input "$0.00" at bounding box center [854, 294] width 22 height 12
type input "22"
type textarea "x"
type input "$22.00"
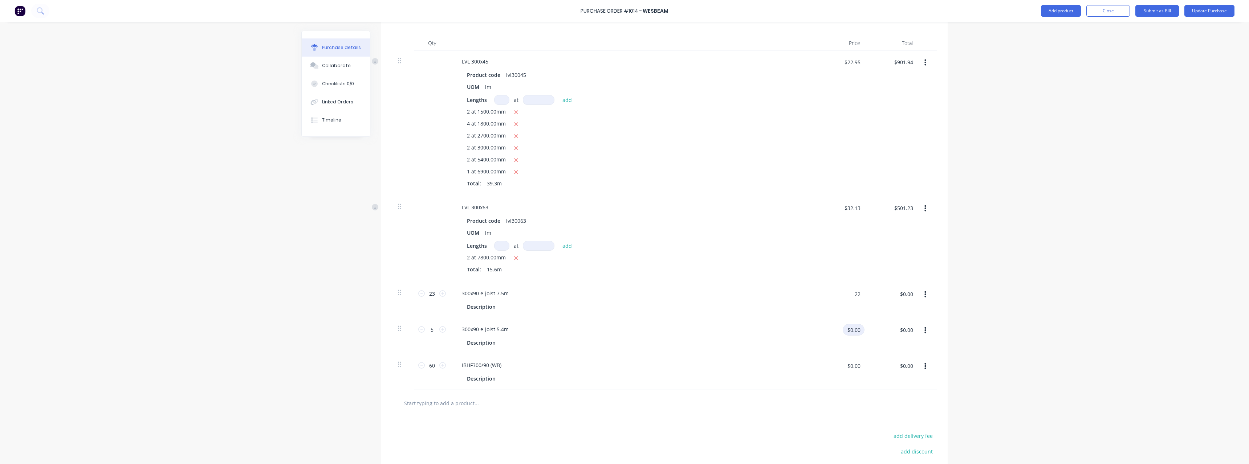
type input "$506.00"
click at [857, 330] on input "$0.00" at bounding box center [854, 330] width 22 height 12
type textarea "x"
click at [857, 295] on input "$22.00" at bounding box center [852, 294] width 25 height 12
type input "165"
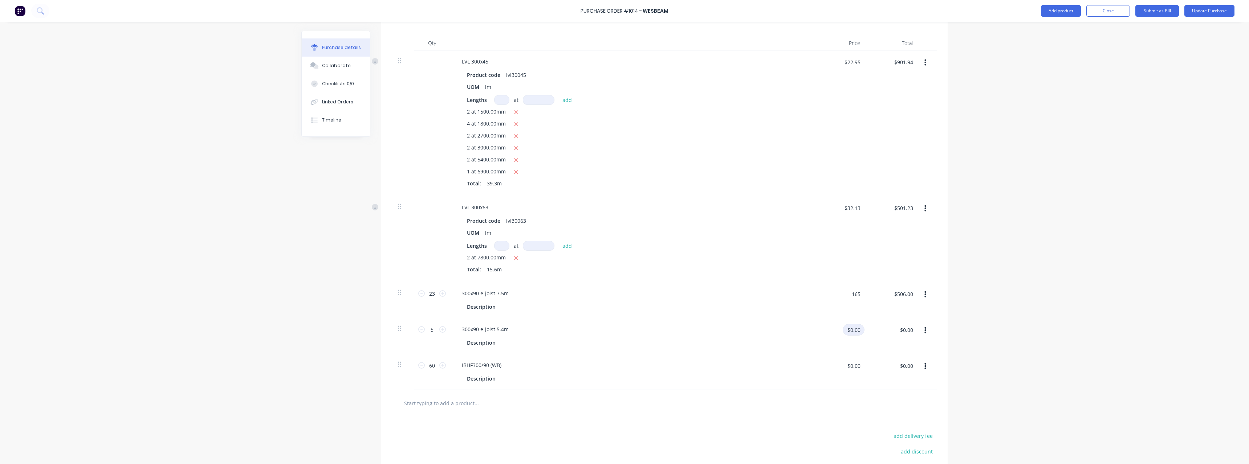
type textarea "x"
type input "$165.00"
type input "$3,795.00"
click at [860, 328] on input "$0.00" at bounding box center [854, 330] width 22 height 12
type input "131.98"
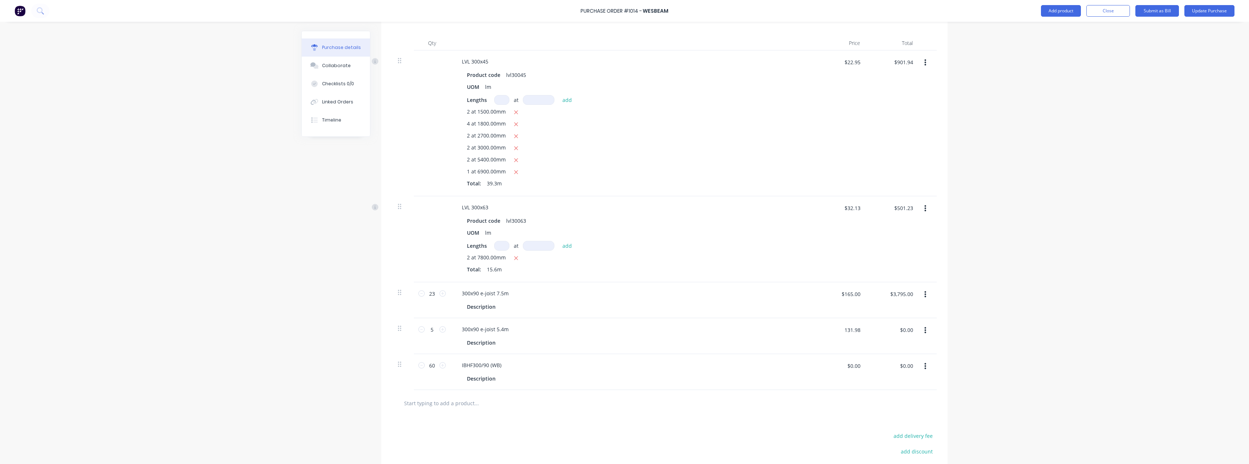
type textarea "x"
type input "$131.98"
type input "$659.90"
click at [872, 339] on div "$659.90 $0.00" at bounding box center [894, 332] width 45 height 17
type textarea "x"
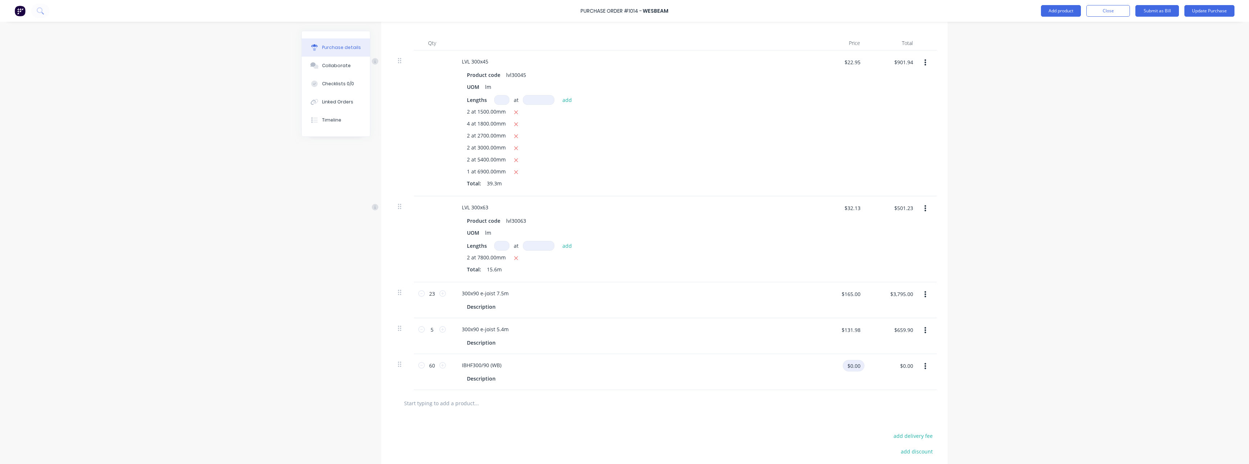
click at [856, 364] on input "$0.00" at bounding box center [854, 366] width 22 height 12
type input "4.52"
type textarea "x"
type input "$4.52"
type input "$271.20"
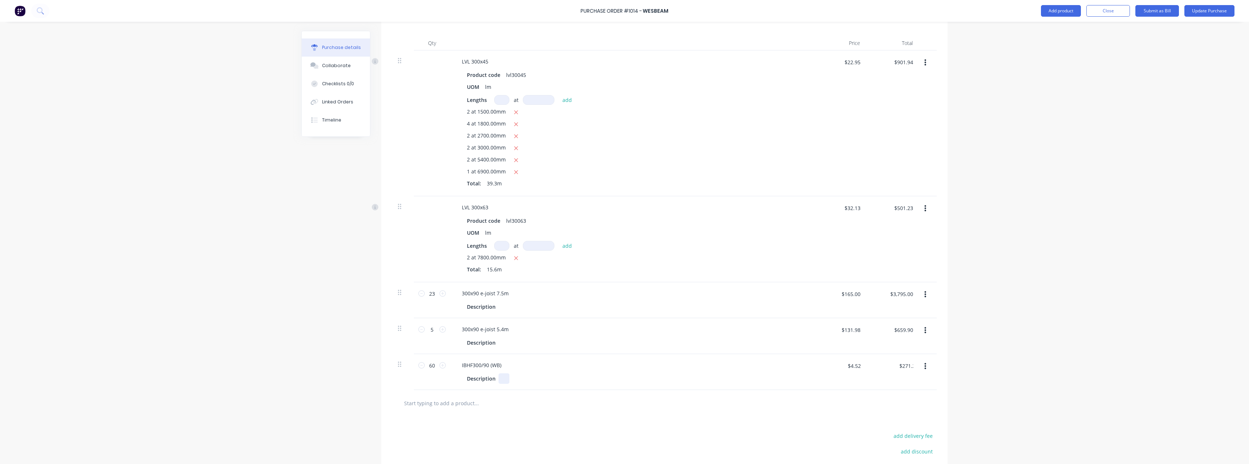
click at [554, 388] on div "IBHF300/90 (WB) Description" at bounding box center [631, 372] width 363 height 36
click at [1199, 14] on button "Update Purchase" at bounding box center [1209, 11] width 50 height 12
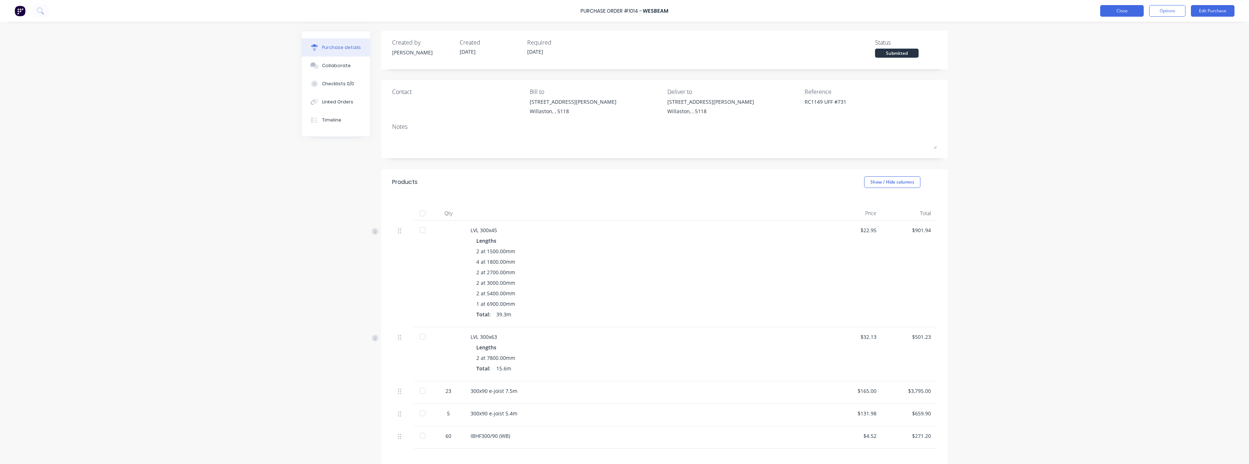
click at [1111, 13] on button "Close" at bounding box center [1122, 11] width 44 height 12
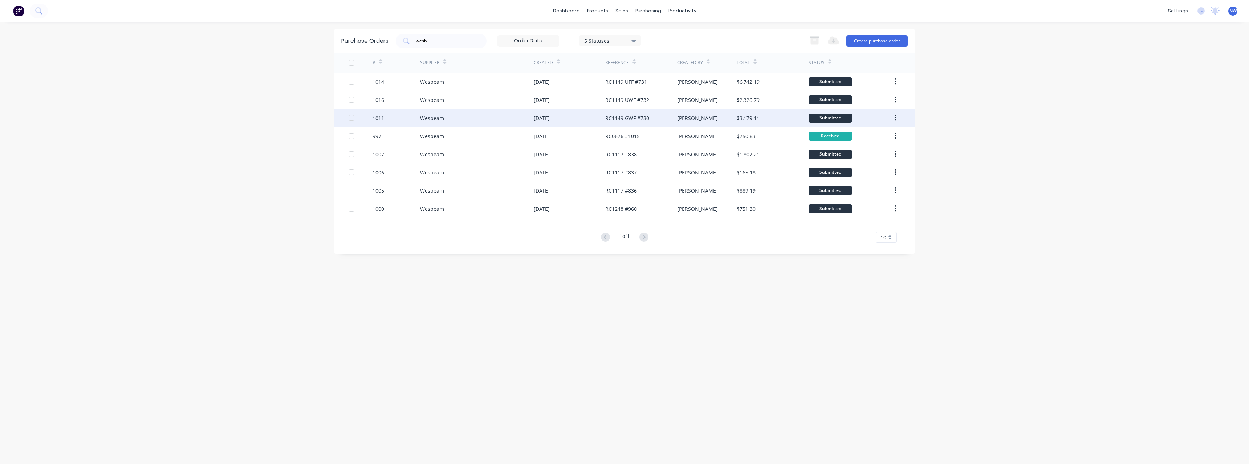
click at [415, 114] on div "1011" at bounding box center [396, 118] width 48 height 18
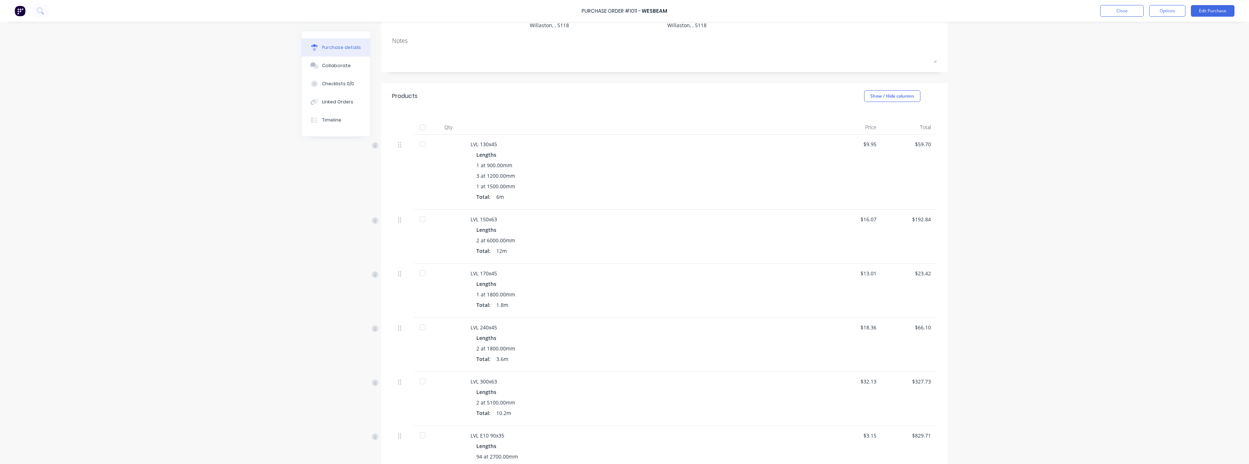
scroll to position [8, 0]
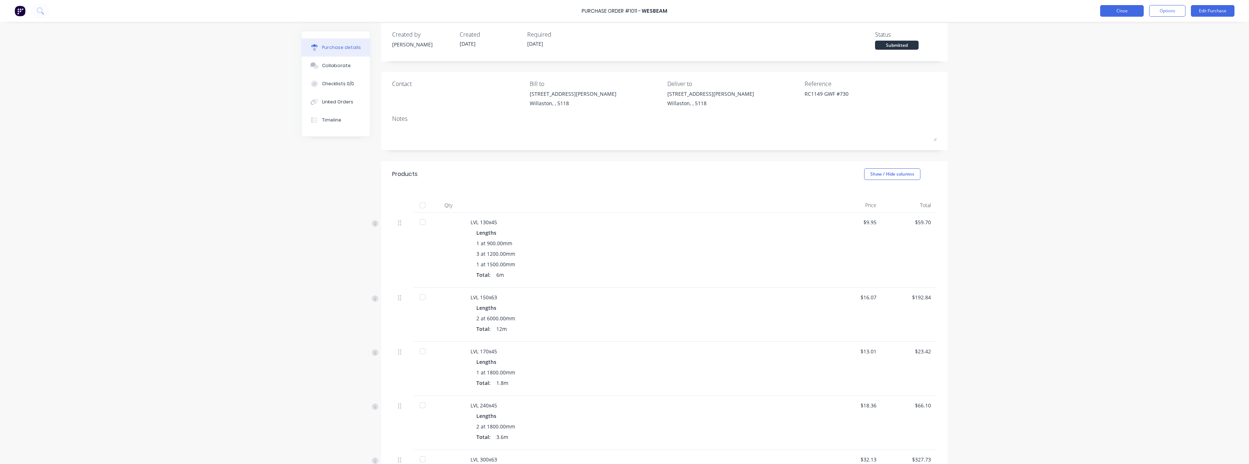
click at [1137, 13] on button "Close" at bounding box center [1122, 11] width 44 height 12
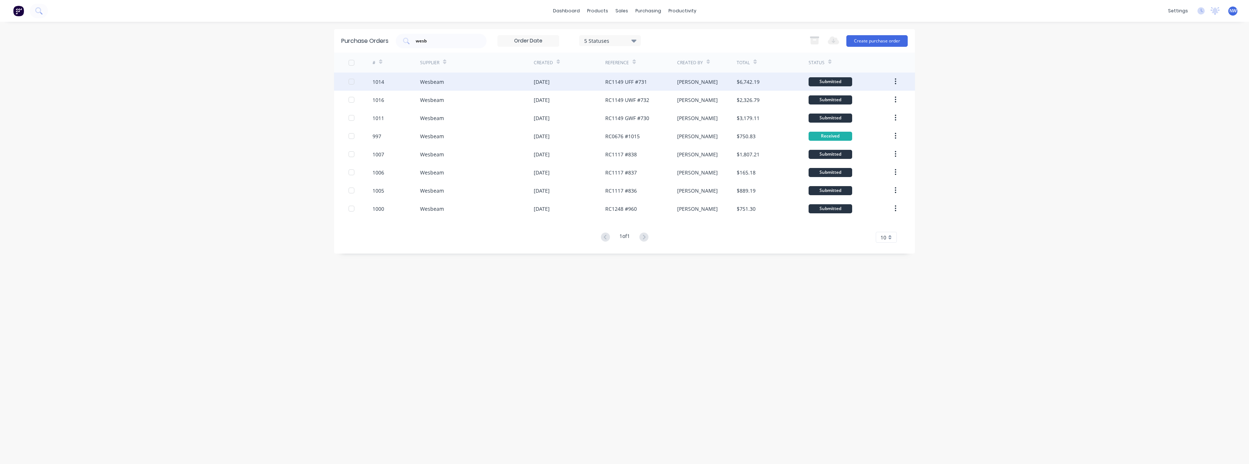
click at [658, 82] on div "RC1149 UFF #731" at bounding box center [641, 82] width 72 height 18
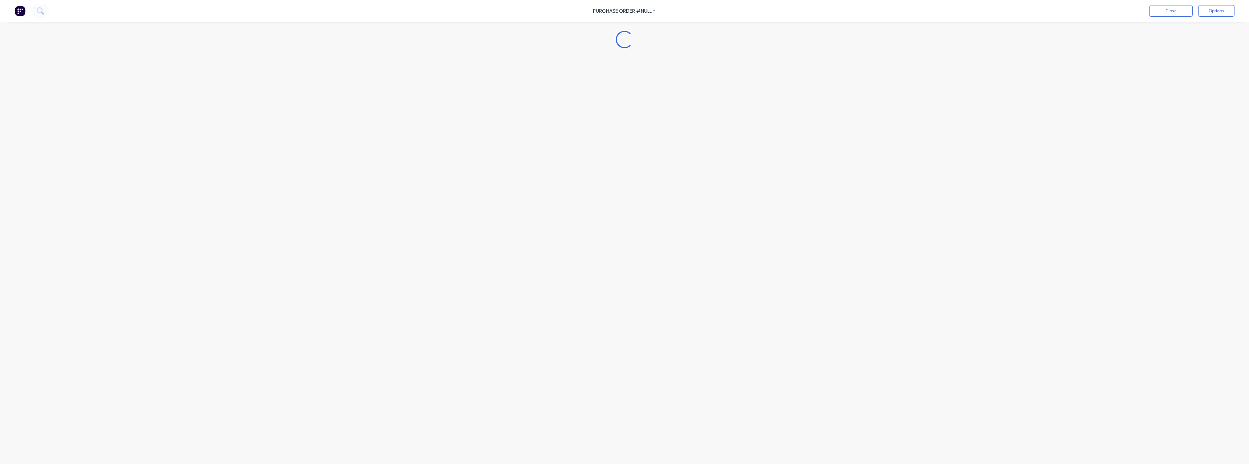
type textarea "x"
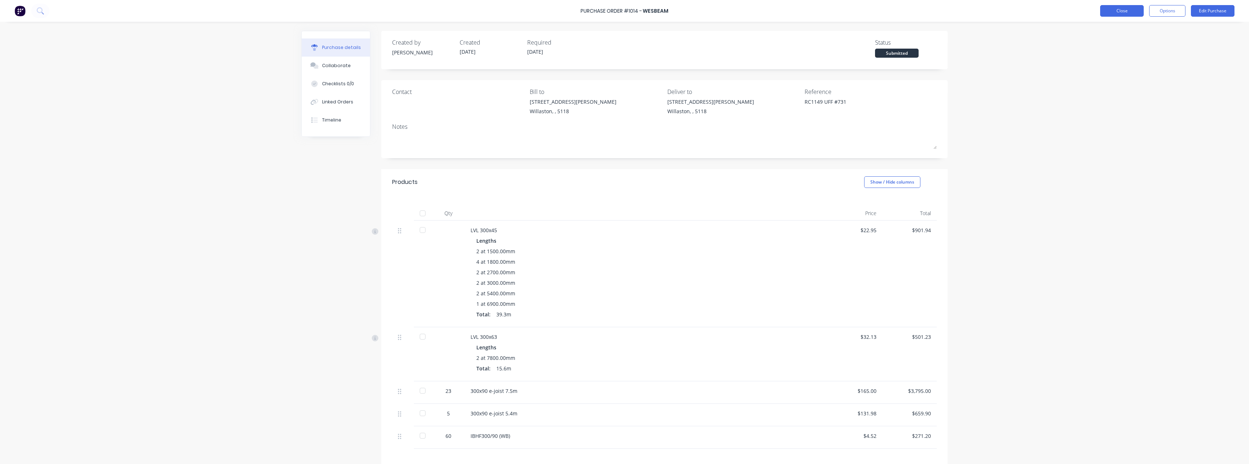
click at [1116, 10] on button "Close" at bounding box center [1122, 11] width 44 height 12
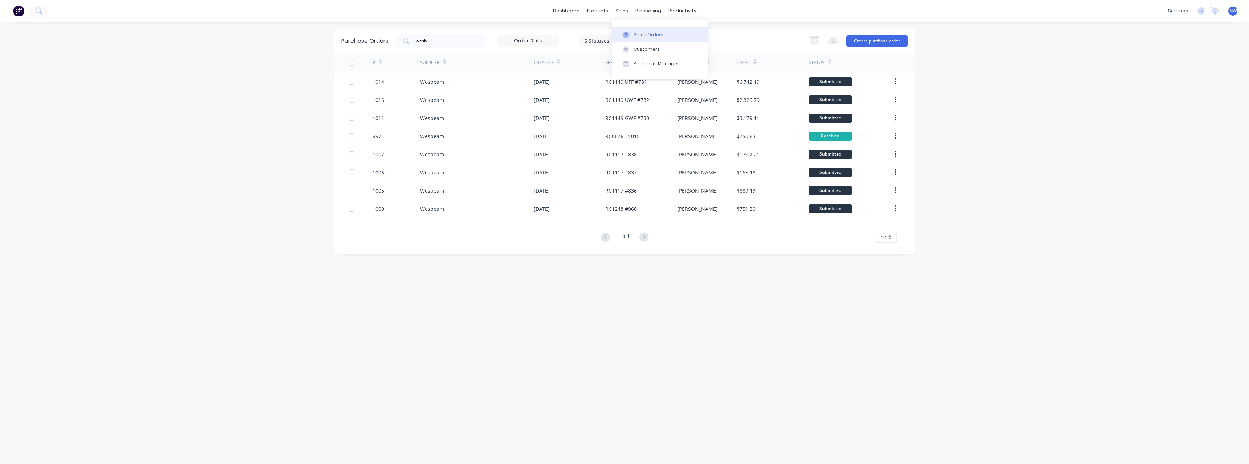
click at [640, 34] on div "Sales Orders" at bounding box center [649, 35] width 30 height 7
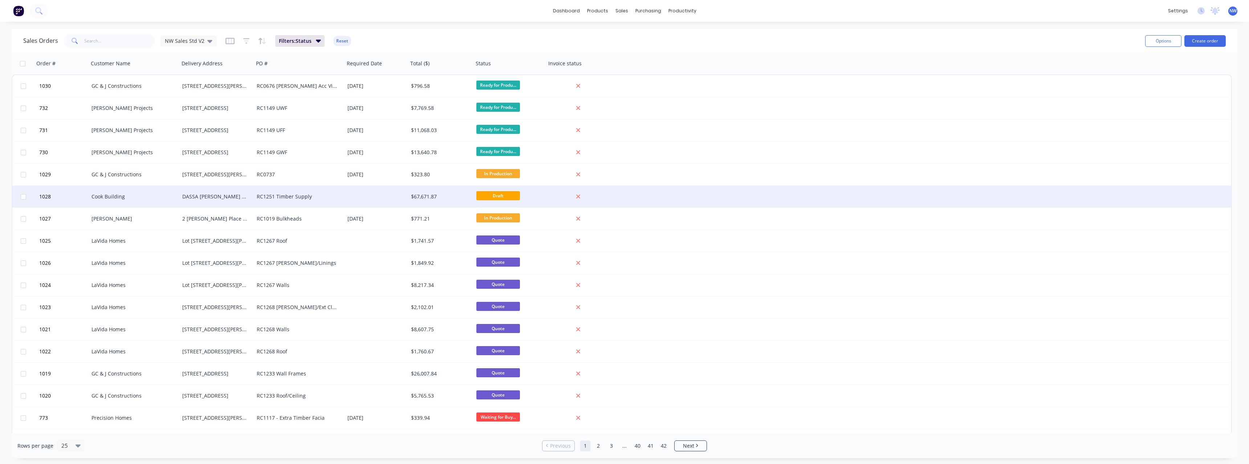
click at [151, 197] on div "Cook Building" at bounding box center [131, 196] width 81 height 7
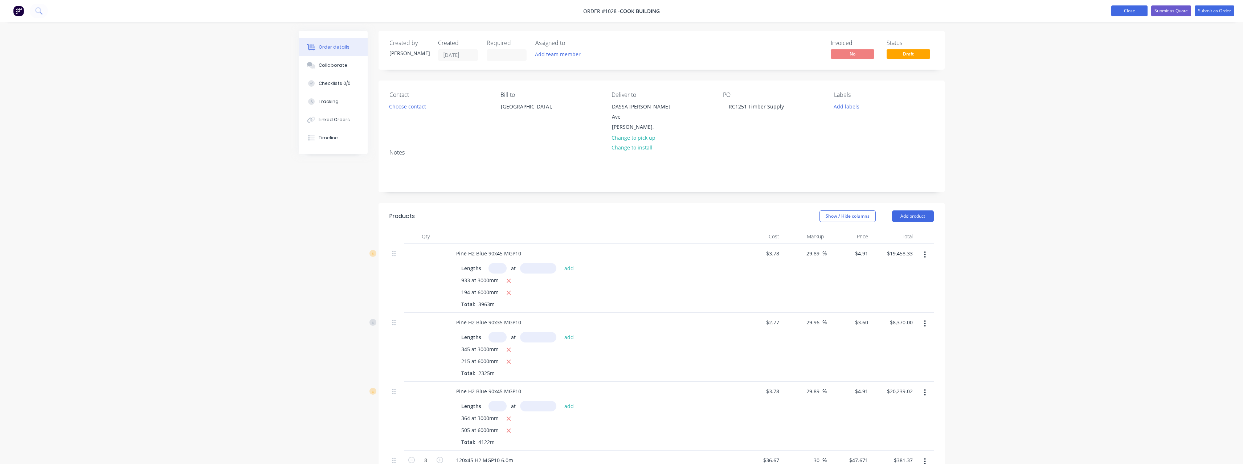
click at [1134, 11] on button "Close" at bounding box center [1130, 10] width 36 height 11
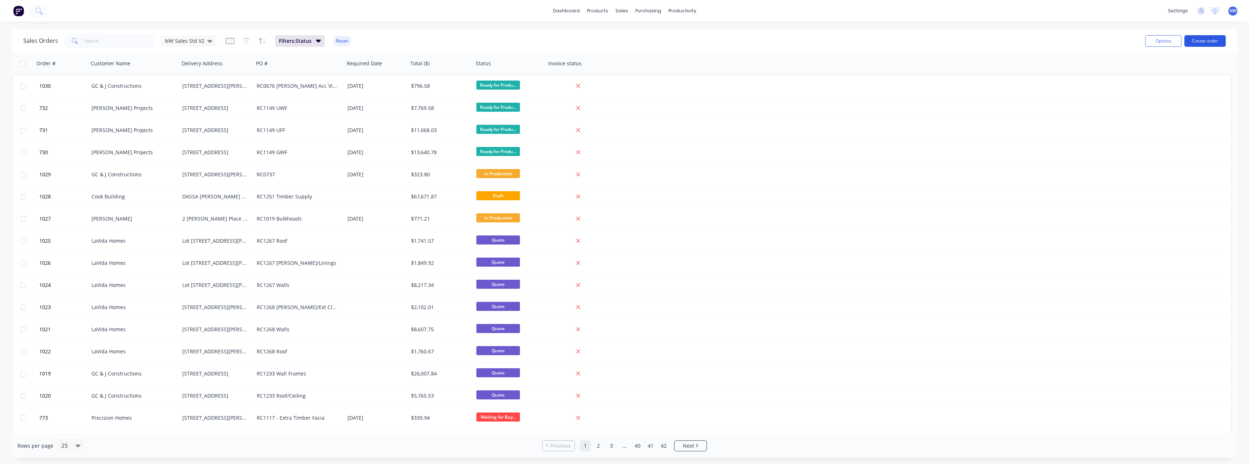
click at [1204, 40] on button "Create order" at bounding box center [1204, 41] width 41 height 12
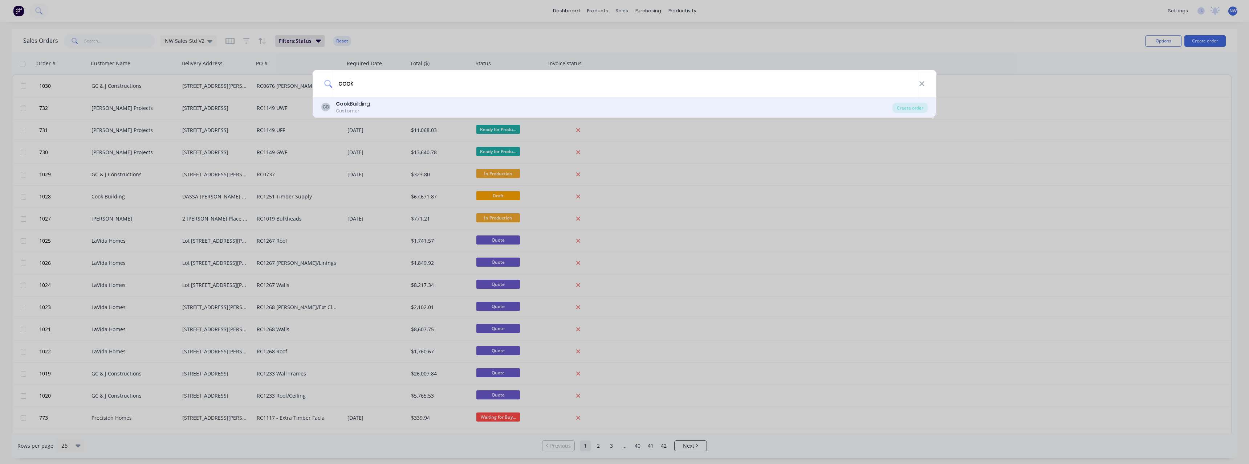
type input "cook"
click at [405, 107] on div "[PERSON_NAME] Building Customer" at bounding box center [606, 107] width 571 height 14
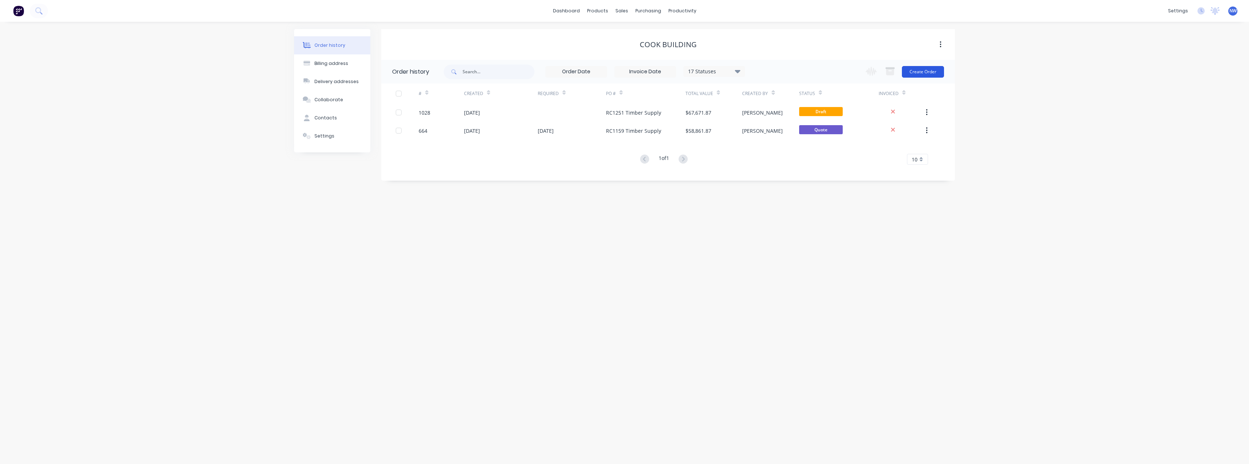
click at [920, 74] on button "Create Order" at bounding box center [923, 72] width 42 height 12
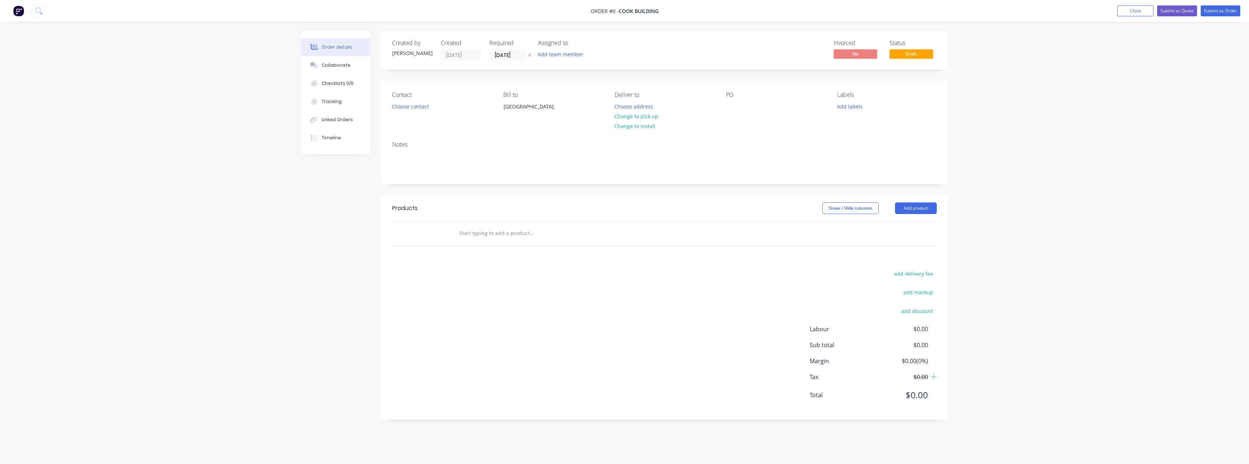
click at [531, 53] on icon at bounding box center [529, 55] width 3 height 4
click at [631, 103] on button "Choose address" at bounding box center [634, 106] width 46 height 10
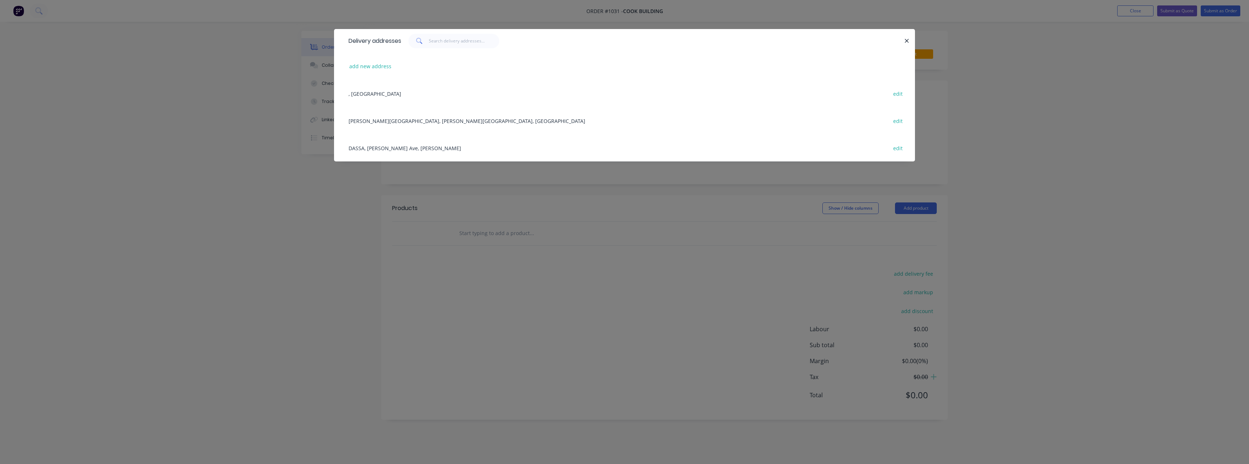
click at [445, 147] on div "DASSA, [PERSON_NAME] Ave, [PERSON_NAME] edit" at bounding box center [624, 147] width 559 height 27
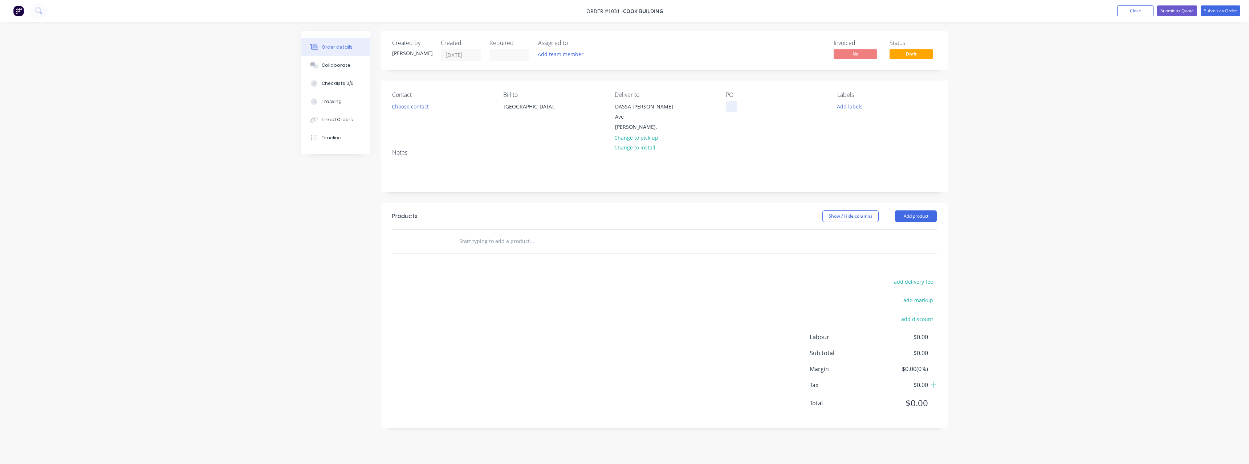
click at [733, 107] on div at bounding box center [732, 106] width 12 height 11
click at [497, 235] on input "text" at bounding box center [531, 241] width 145 height 15
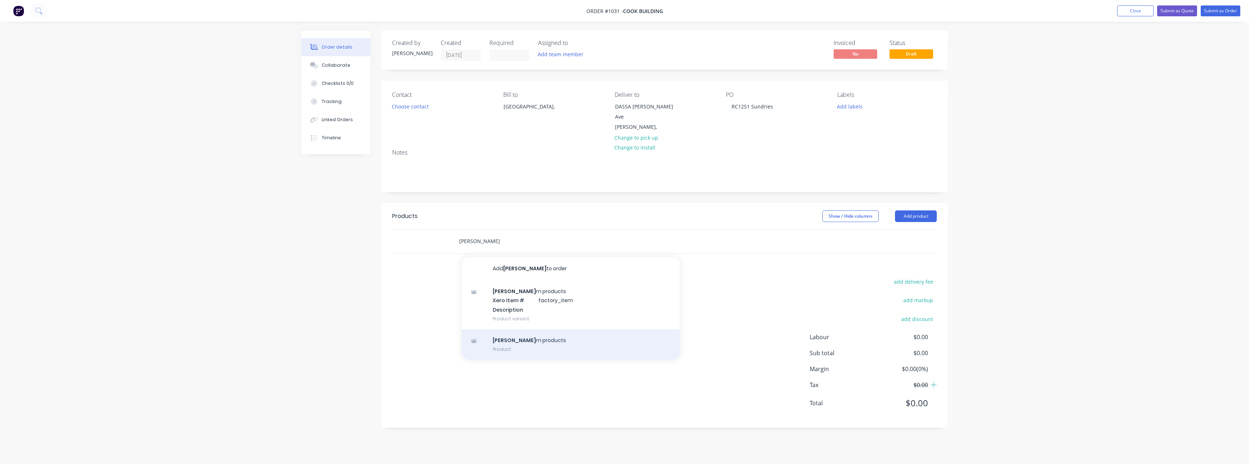
type input "[PERSON_NAME]"
click at [508, 330] on div "[PERSON_NAME] m products Product" at bounding box center [571, 345] width 218 height 30
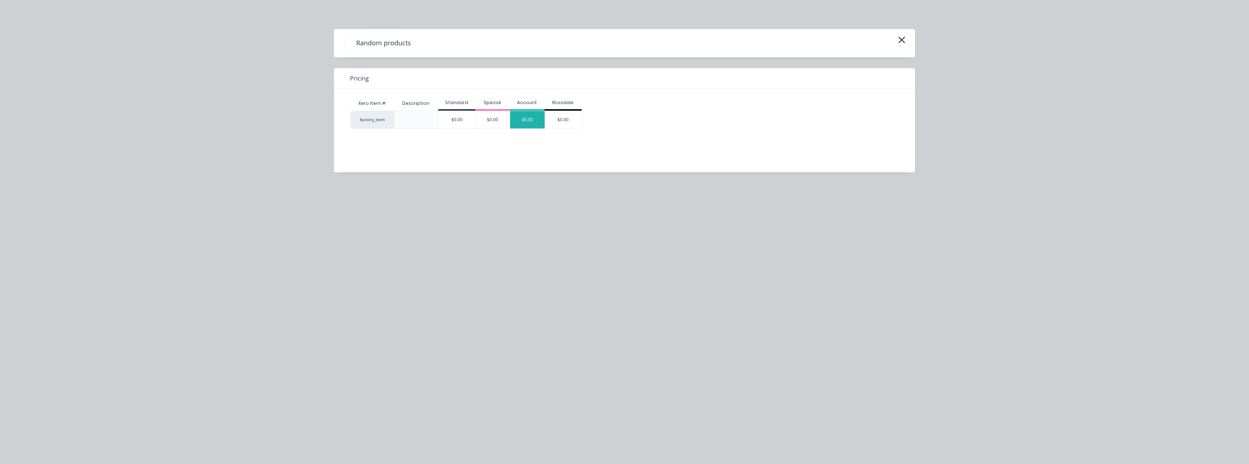
click at [523, 123] on div "$0.00" at bounding box center [527, 119] width 34 height 17
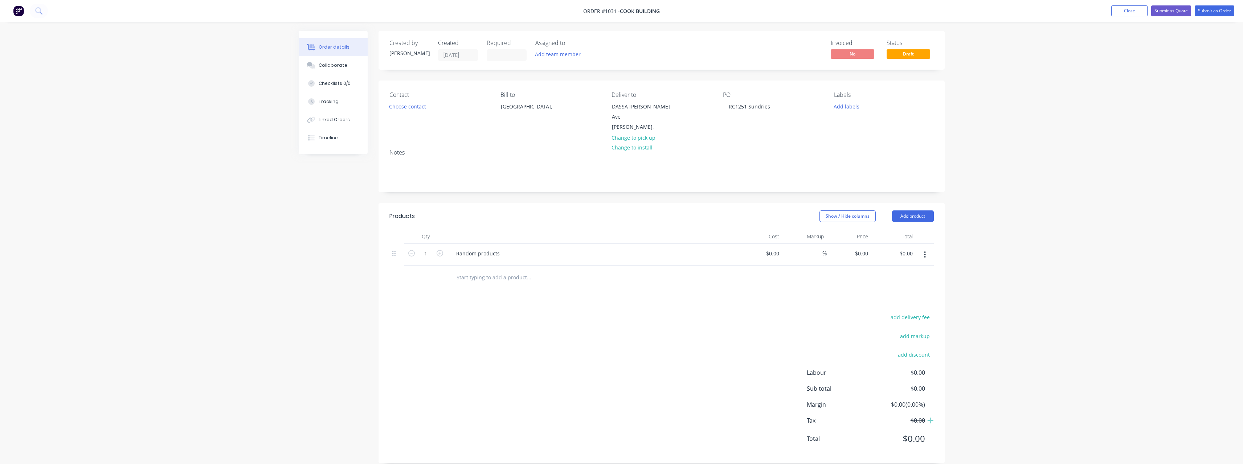
click at [486, 270] on input "text" at bounding box center [528, 277] width 145 height 15
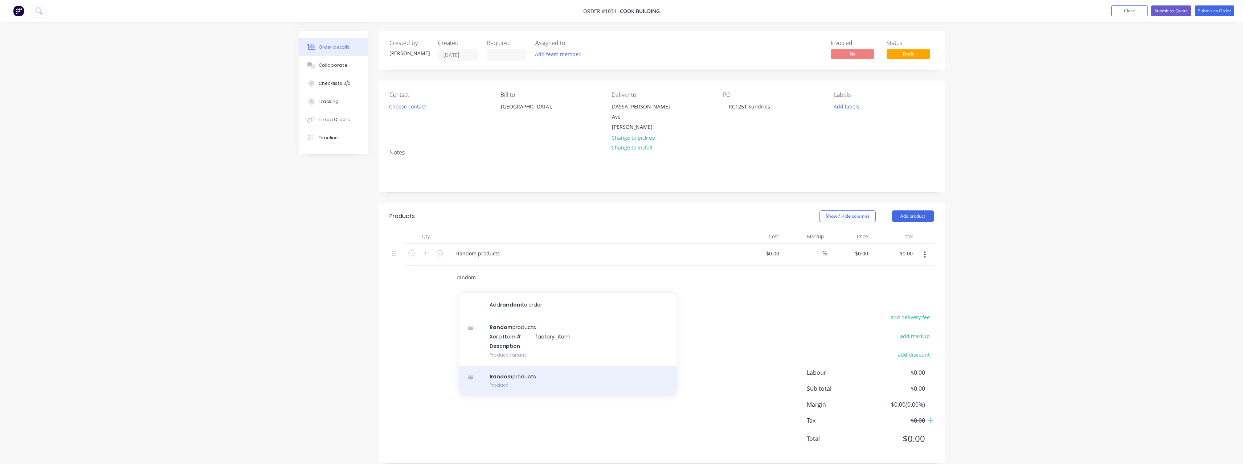
type input "random"
click at [503, 368] on div "Random products Product" at bounding box center [568, 381] width 218 height 30
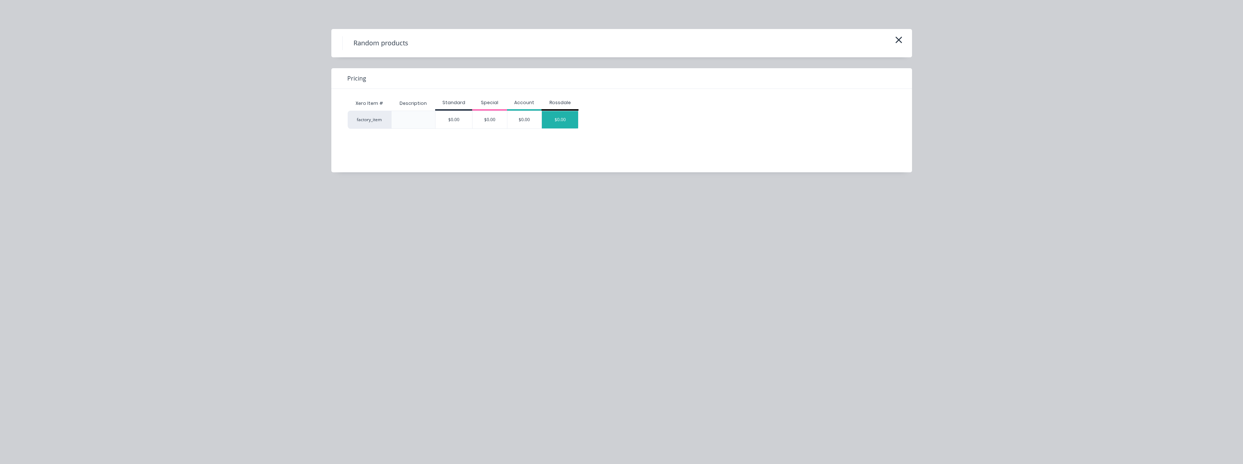
click at [547, 123] on div "$0.00" at bounding box center [560, 119] width 36 height 17
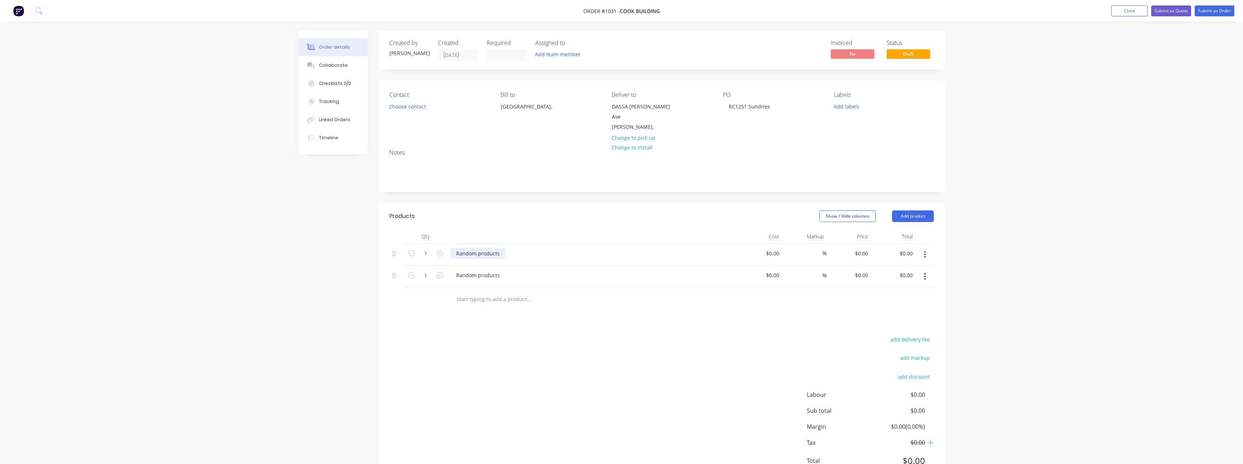
click at [488, 248] on div "Random products" at bounding box center [478, 253] width 55 height 11
drag, startPoint x: 502, startPoint y: 247, endPoint x: 444, endPoint y: 249, distance: 58.1
click at [444, 249] on div "1 Random products $0.00 $0.00 % $0.00 $0.00 $0.00 $0.00" at bounding box center [662, 255] width 545 height 22
click at [782, 248] on input at bounding box center [774, 253] width 17 height 11
type input "$41.48"
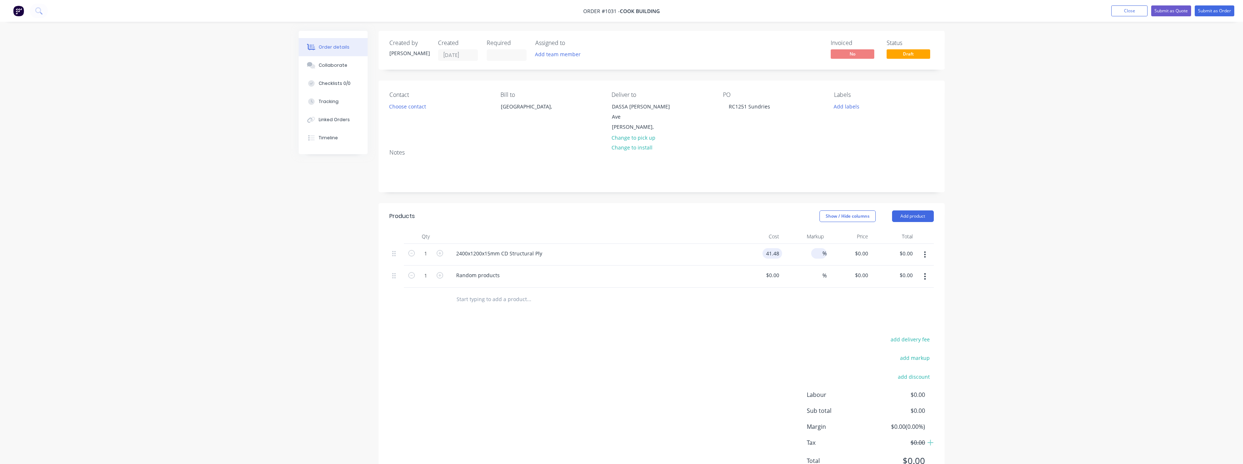
type input "$41.48"
click at [818, 248] on input at bounding box center [818, 253] width 8 height 11
type input "25"
type input "$51.85"
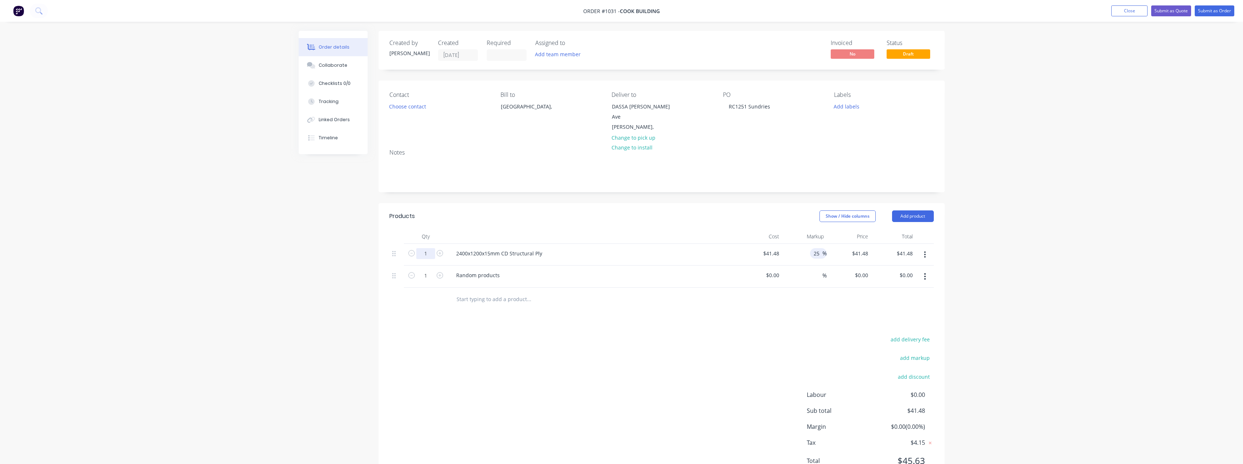
type input "$51.85"
click at [432, 249] on input "1" at bounding box center [425, 253] width 19 height 11
type input "400"
type input "$20,740.00"
click at [433, 259] on input "1" at bounding box center [425, 253] width 19 height 11
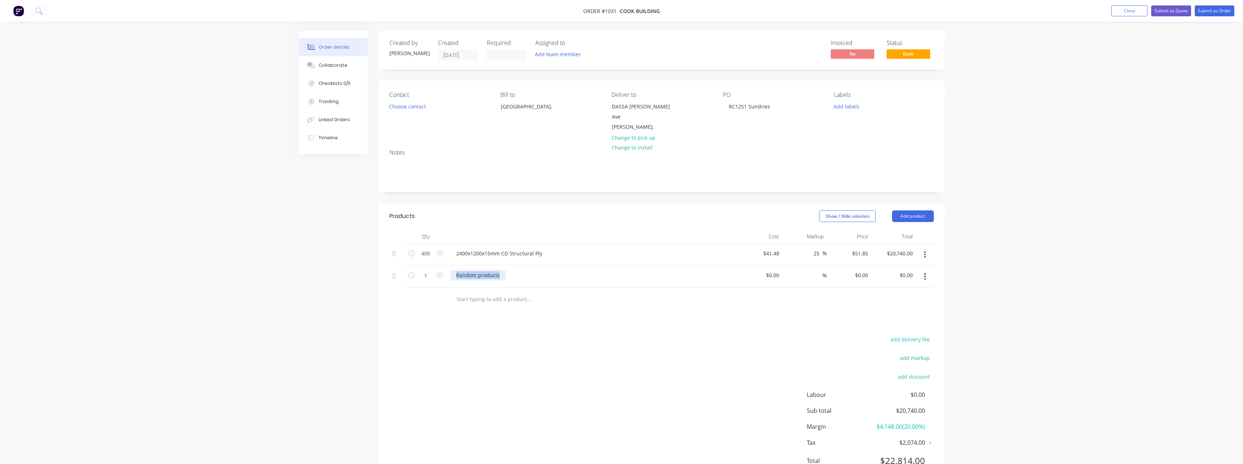
drag, startPoint x: 503, startPoint y: 268, endPoint x: 452, endPoint y: 269, distance: 51.6
click at [452, 270] on div "Random products" at bounding box center [478, 275] width 55 height 11
click at [431, 259] on input "1" at bounding box center [425, 253] width 19 height 11
type input "300"
click at [779, 270] on input at bounding box center [778, 275] width 8 height 11
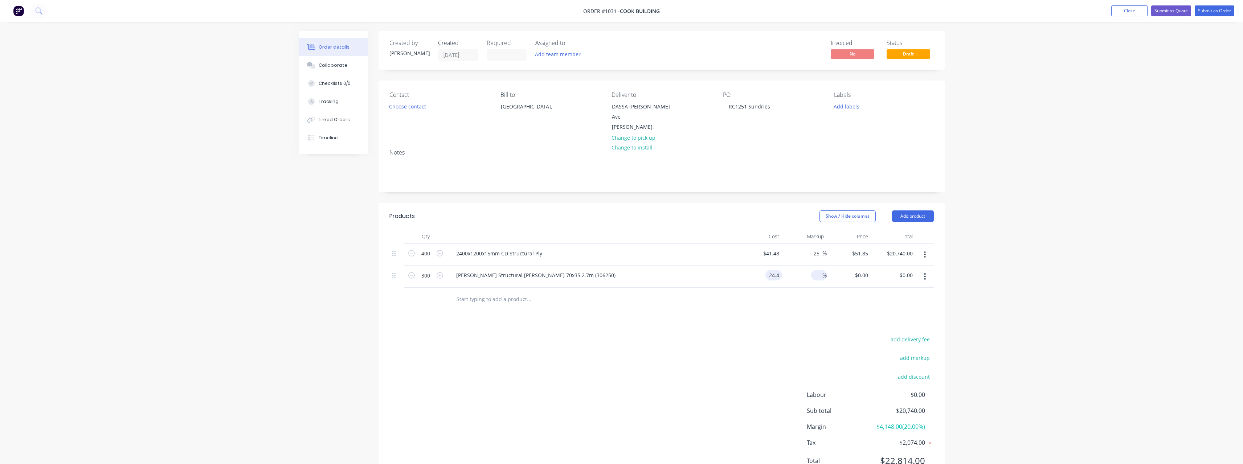
type input "$24.40"
type input "$7,320.00"
click at [819, 270] on input at bounding box center [818, 275] width 8 height 11
type input "25"
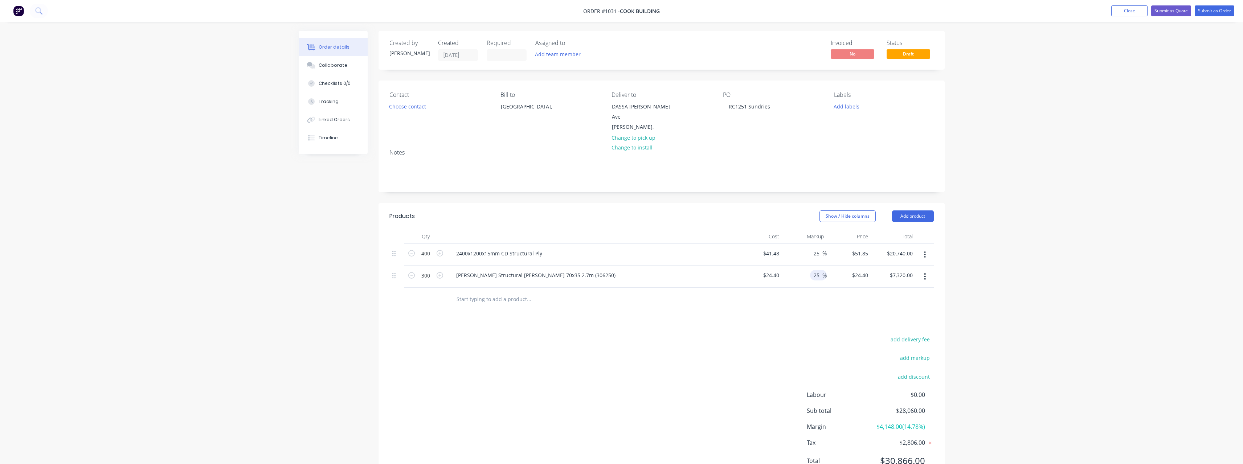
type input "$30.50"
type input "$9,150.00"
click at [540, 293] on input "text" at bounding box center [528, 299] width 145 height 15
click at [521, 293] on input "text" at bounding box center [528, 299] width 145 height 15
click at [1176, 12] on button "Submit as Quote" at bounding box center [1172, 10] width 40 height 11
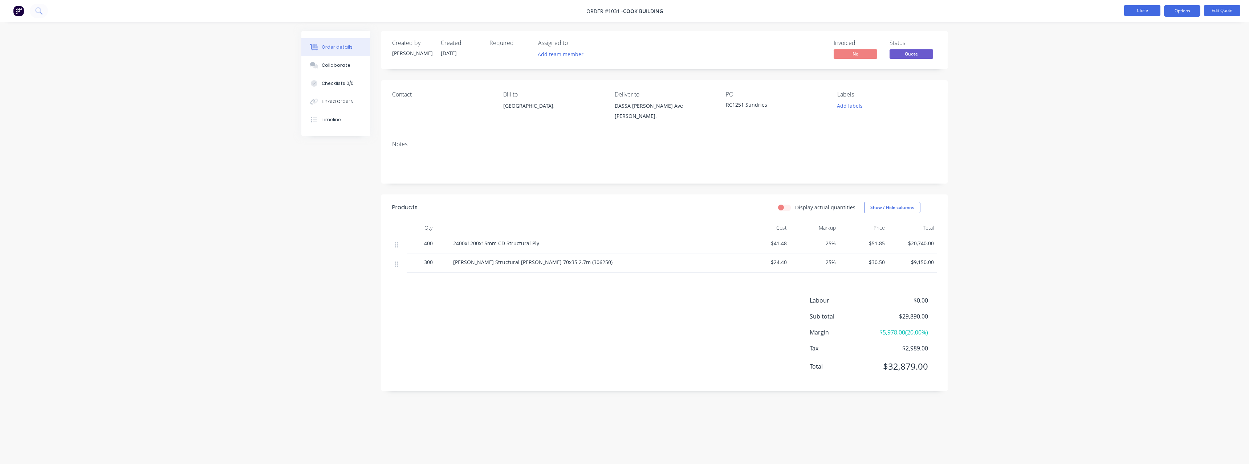
click at [1131, 11] on button "Close" at bounding box center [1142, 10] width 36 height 11
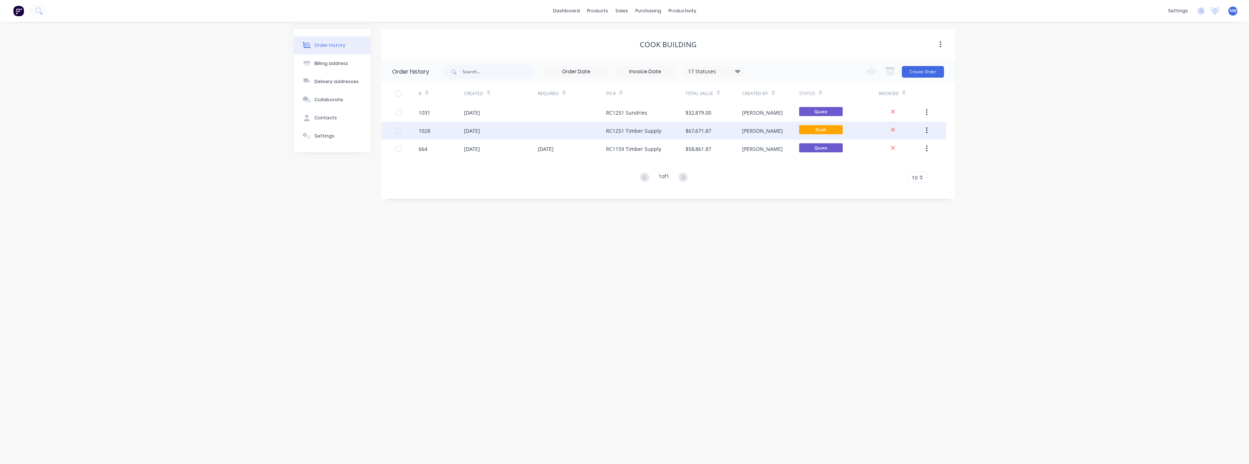
click at [702, 132] on div "$67,671.87" at bounding box center [698, 131] width 26 height 8
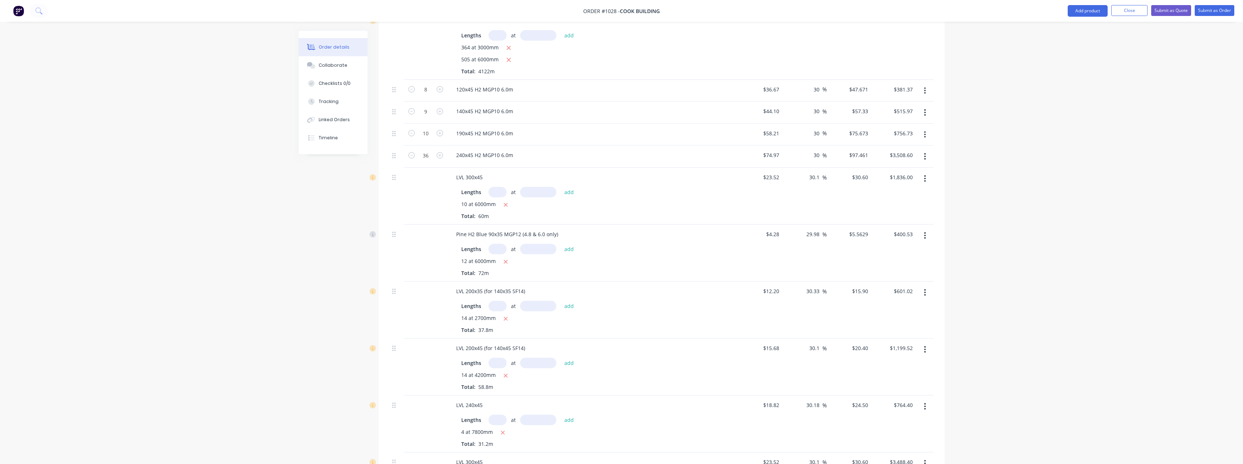
scroll to position [472, 0]
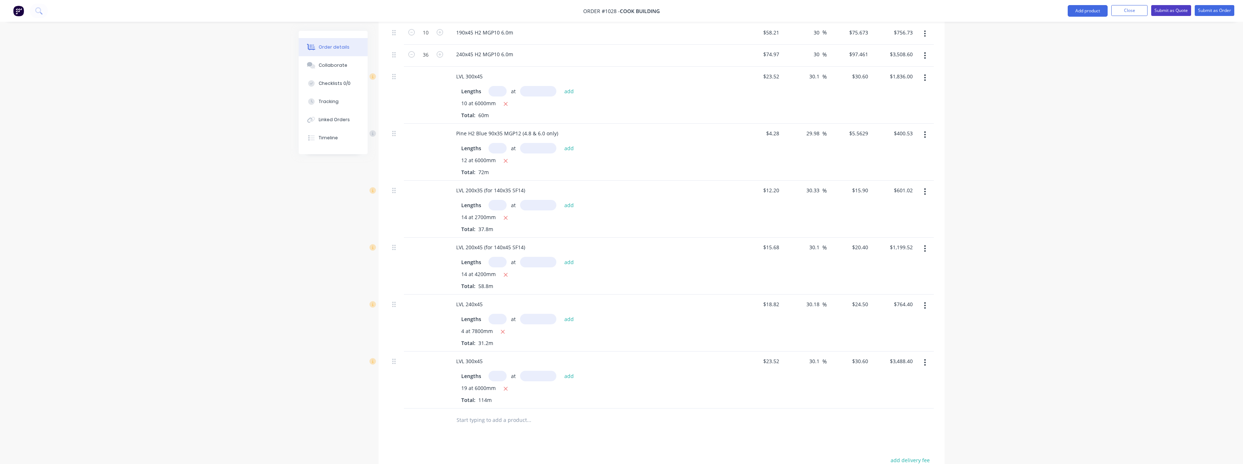
click at [1178, 9] on button "Submit as Quote" at bounding box center [1172, 10] width 40 height 11
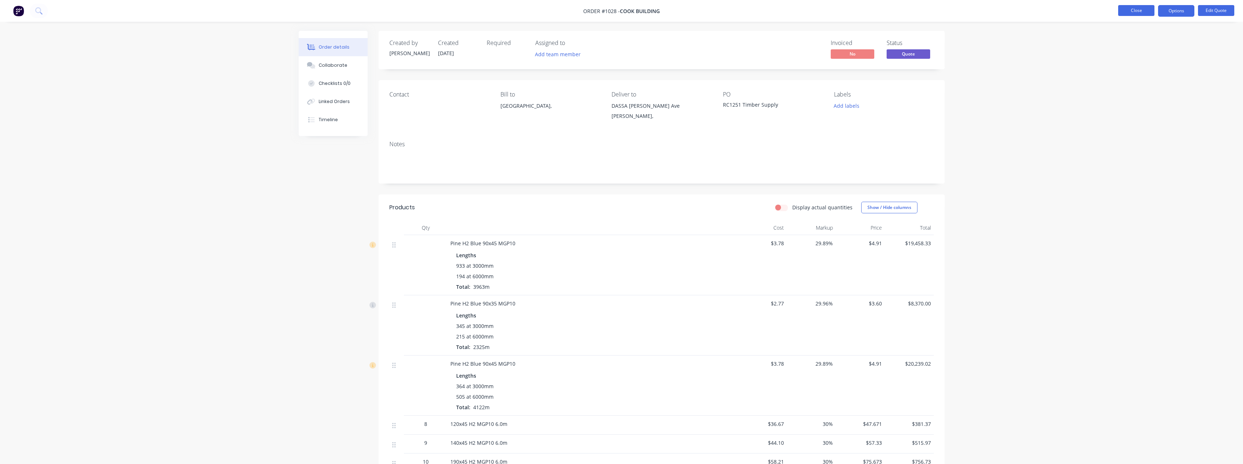
click at [1136, 11] on button "Close" at bounding box center [1137, 10] width 36 height 11
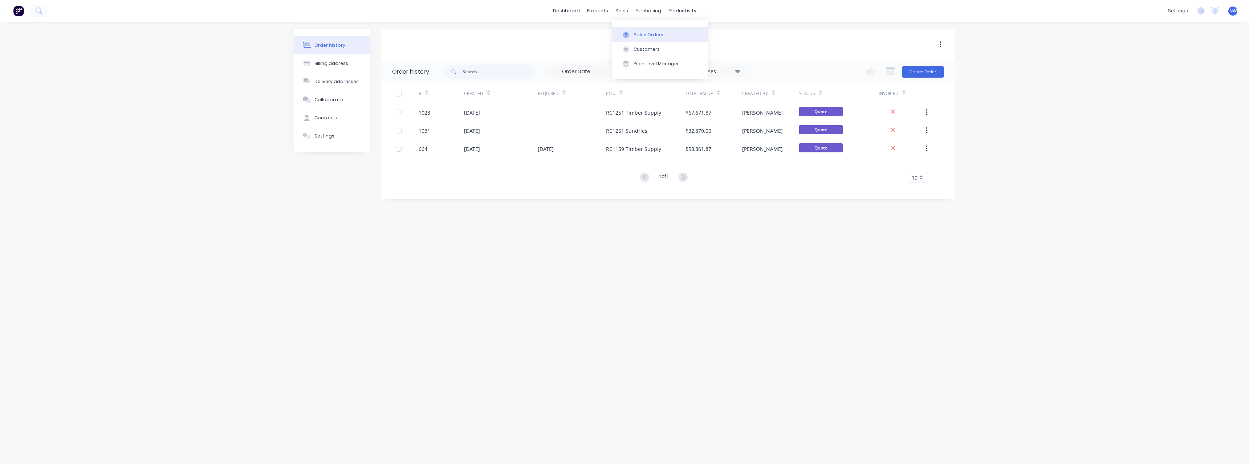
click at [650, 35] on div "Sales Orders" at bounding box center [649, 35] width 30 height 7
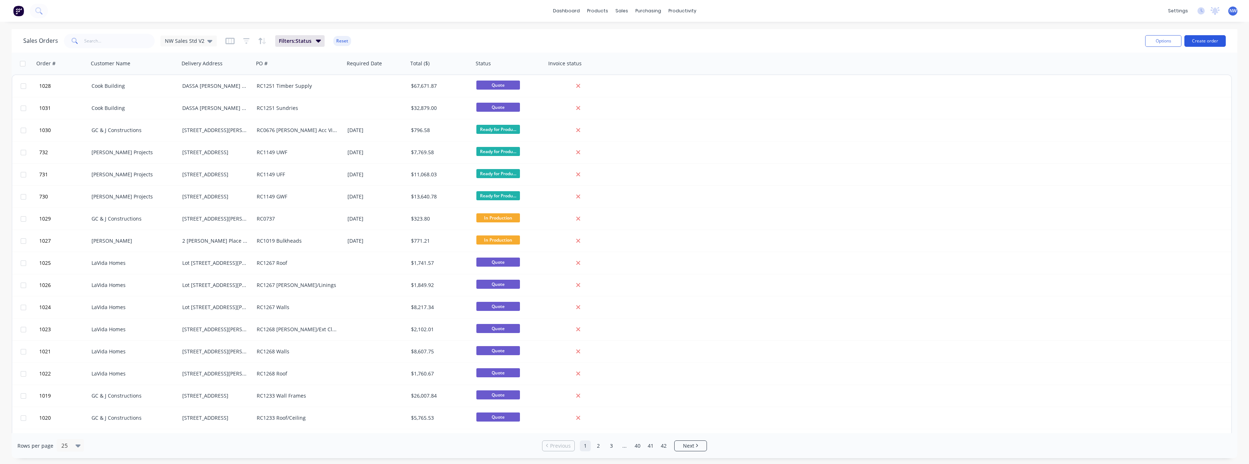
click at [1195, 43] on button "Create order" at bounding box center [1204, 41] width 41 height 12
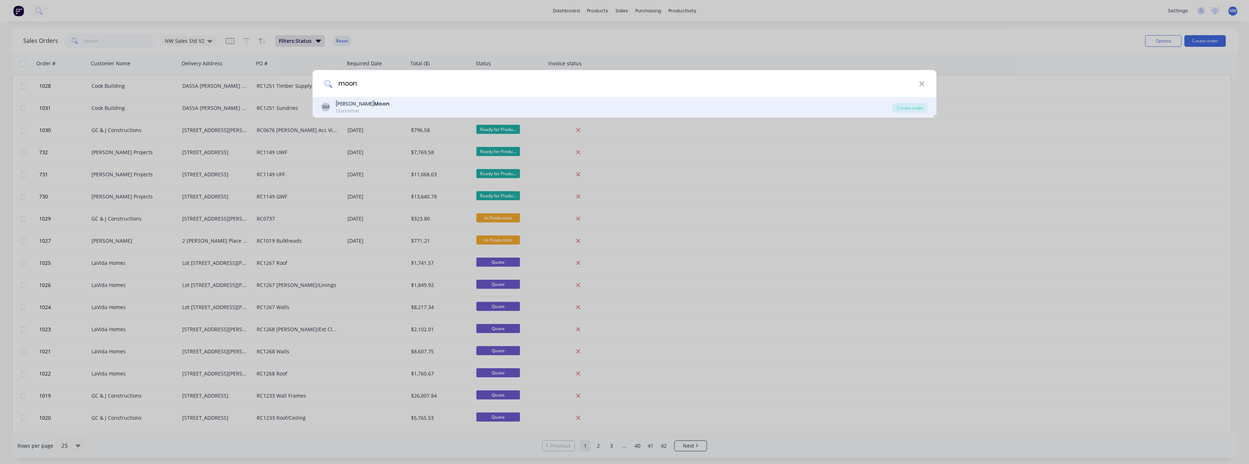
type input "moon"
click at [374, 105] on b "Moon" at bounding box center [382, 103] width 16 height 7
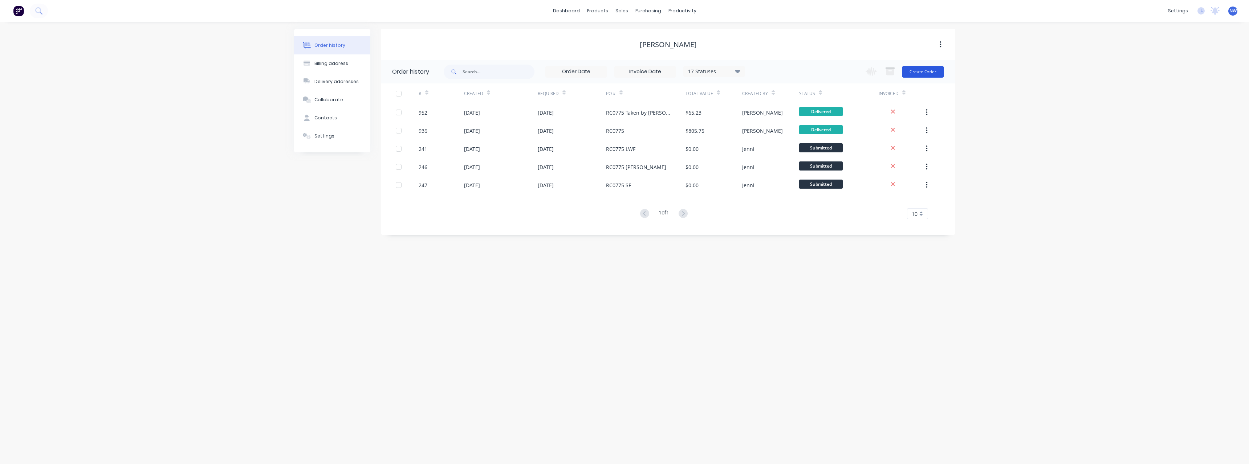
click at [924, 74] on button "Create Order" at bounding box center [923, 72] width 42 height 12
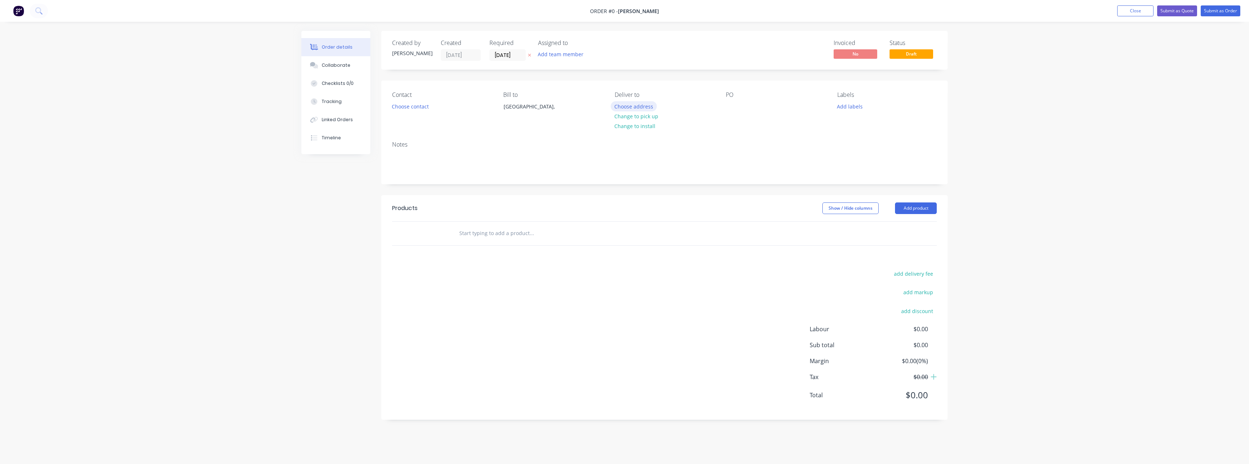
click at [637, 106] on button "Choose address" at bounding box center [634, 106] width 46 height 10
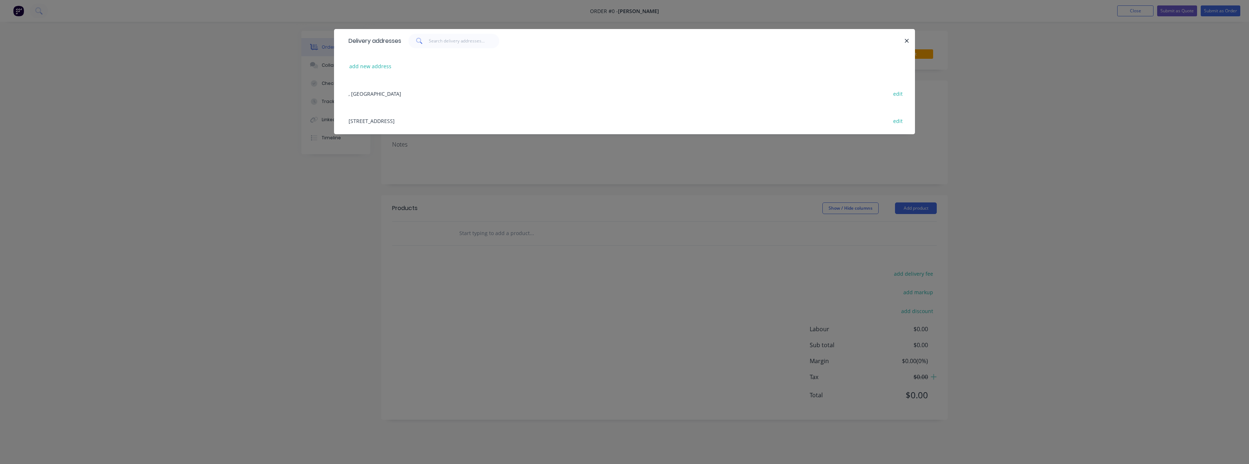
click at [478, 119] on div "[STREET_ADDRESS] edit" at bounding box center [624, 120] width 559 height 27
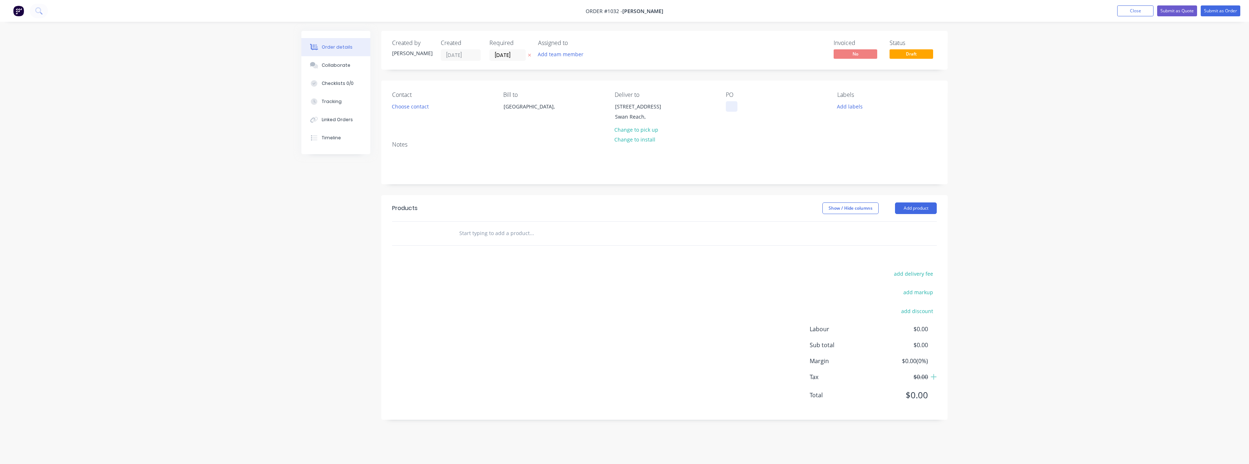
click at [732, 105] on div at bounding box center [732, 106] width 12 height 11
click at [472, 241] on input "text" at bounding box center [531, 233] width 145 height 15
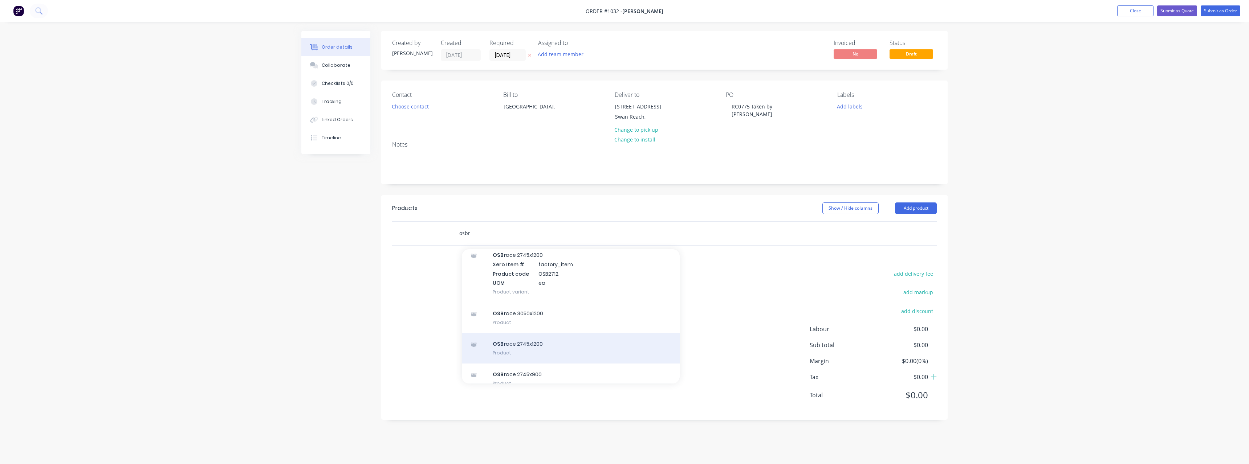
type input "osbr"
click at [553, 346] on div "OSBr ace 2745x1200 Product" at bounding box center [571, 348] width 218 height 30
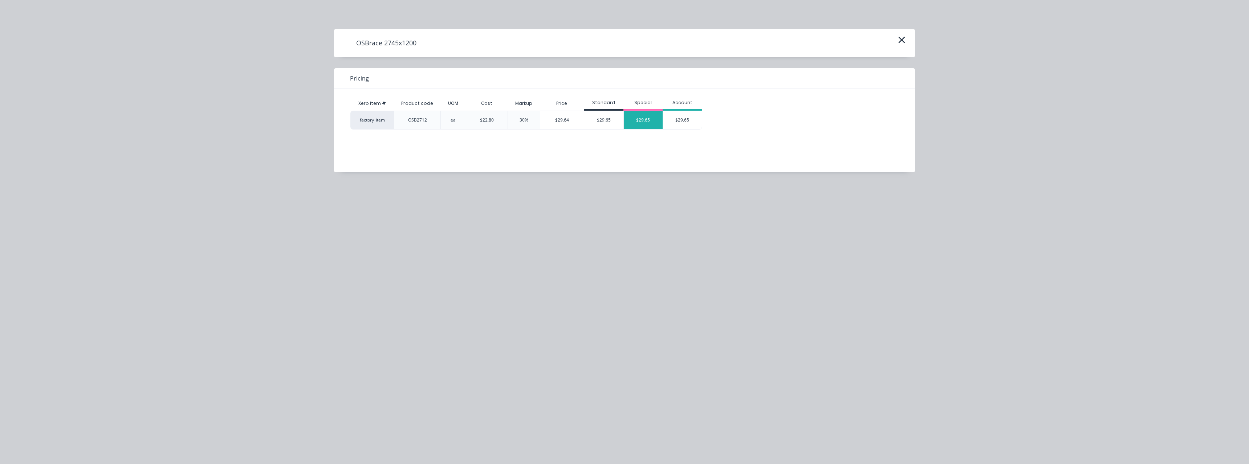
click at [643, 124] on div "$29.65" at bounding box center [643, 120] width 39 height 18
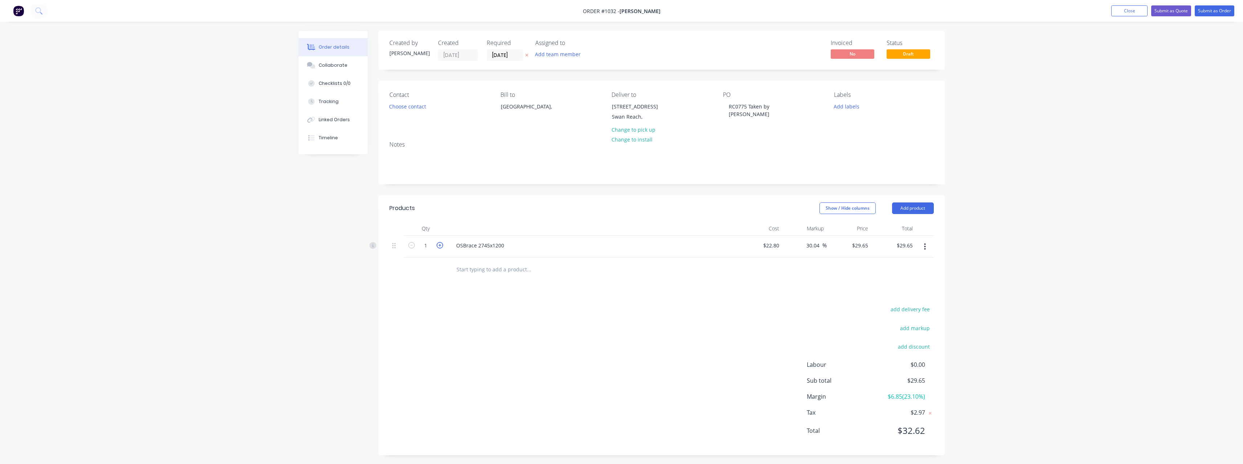
click at [442, 249] on icon "button" at bounding box center [440, 245] width 7 height 7
type input "2"
type input "$59.30"
click at [488, 277] on input "text" at bounding box center [528, 269] width 145 height 15
click at [1206, 11] on button "Submit as Order" at bounding box center [1215, 10] width 40 height 11
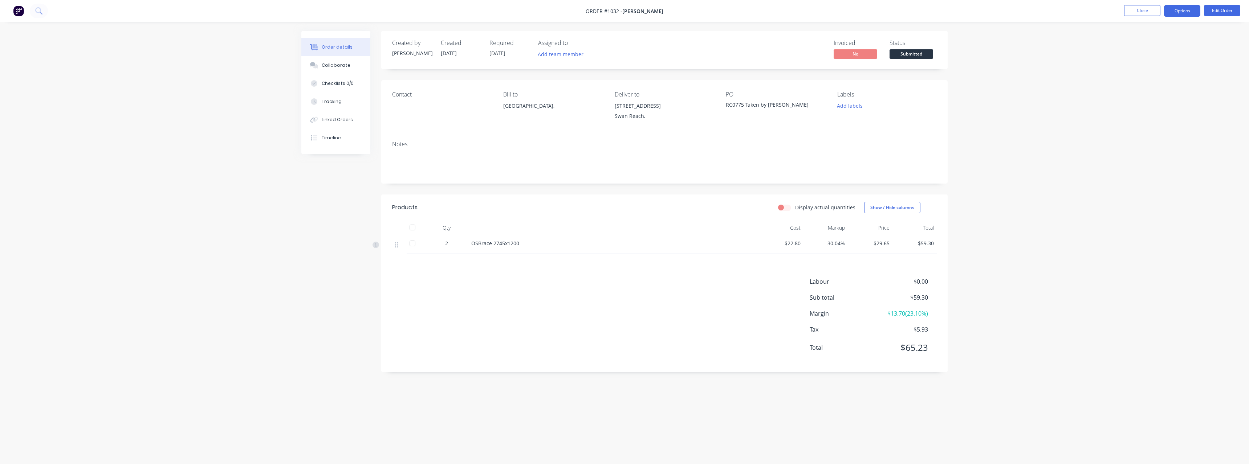
click at [1193, 12] on button "Options" at bounding box center [1182, 11] width 36 height 12
click at [1152, 87] on div "Work Order" at bounding box center [1160, 87] width 67 height 11
click at [1144, 73] on div "Without pricing" at bounding box center [1160, 73] width 67 height 11
click at [1150, 99] on div "Delivery Docket" at bounding box center [1160, 102] width 67 height 11
click at [1146, 60] on div "With pricing" at bounding box center [1160, 58] width 67 height 11
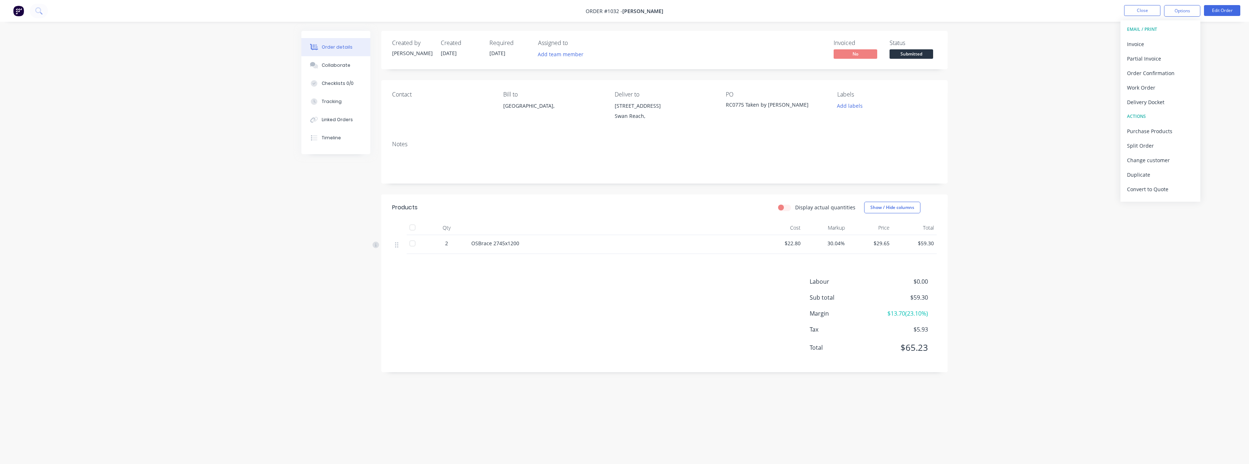
click at [1024, 145] on div "Order details Collaborate Checklists 0/0 Tracking Linked Orders Timeline Order …" at bounding box center [624, 232] width 1249 height 464
click at [913, 52] on span "Submitted" at bounding box center [911, 53] width 44 height 9
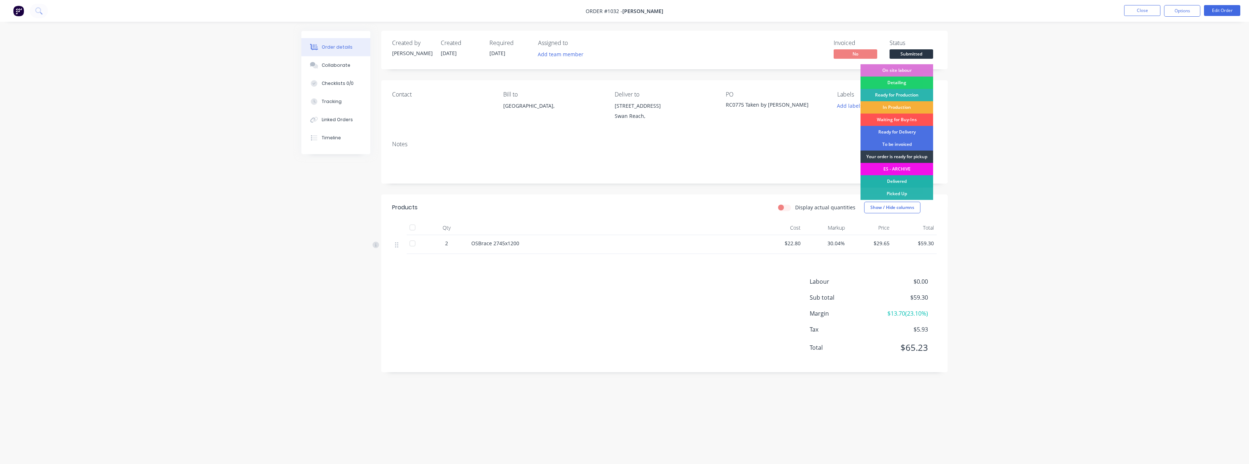
click at [902, 182] on div "Delivered" at bounding box center [896, 181] width 73 height 12
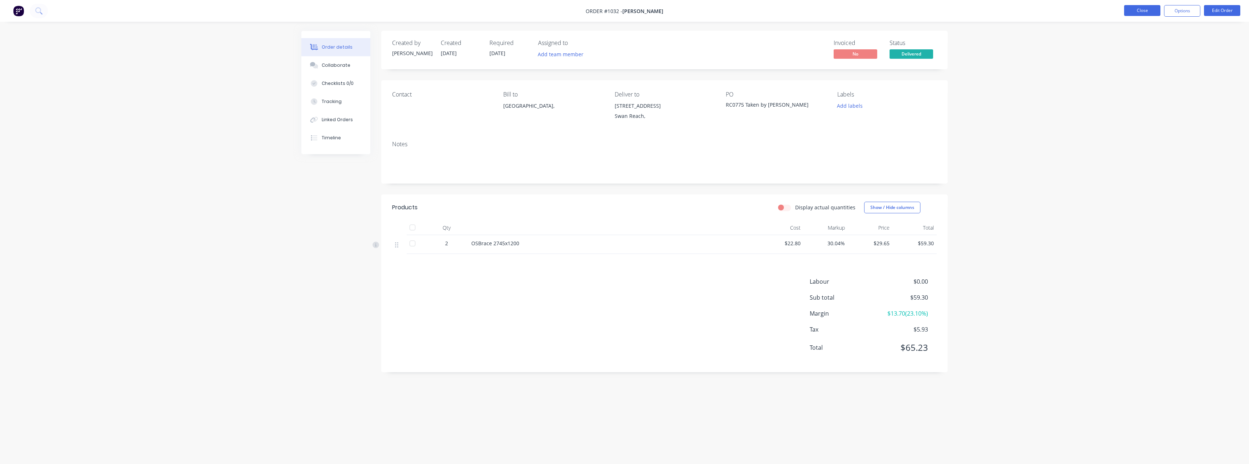
click at [1142, 9] on button "Close" at bounding box center [1142, 10] width 36 height 11
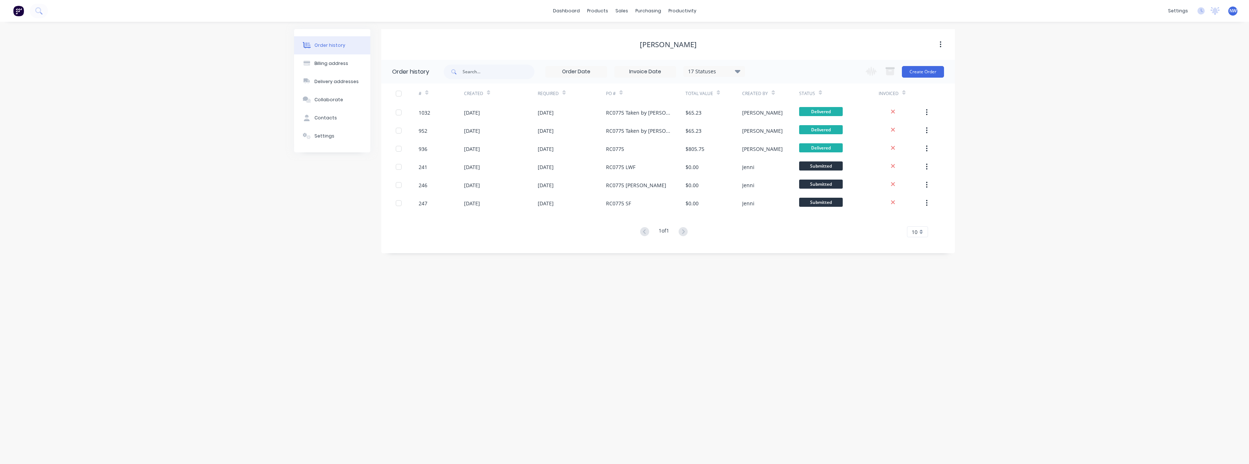
drag, startPoint x: 200, startPoint y: 93, endPoint x: 169, endPoint y: 309, distance: 217.8
click at [200, 93] on div "Order history Billing address Delivery addresses Collaborate Contacts Settings …" at bounding box center [624, 243] width 1249 height 443
